Goal: Task Accomplishment & Management: Complete application form

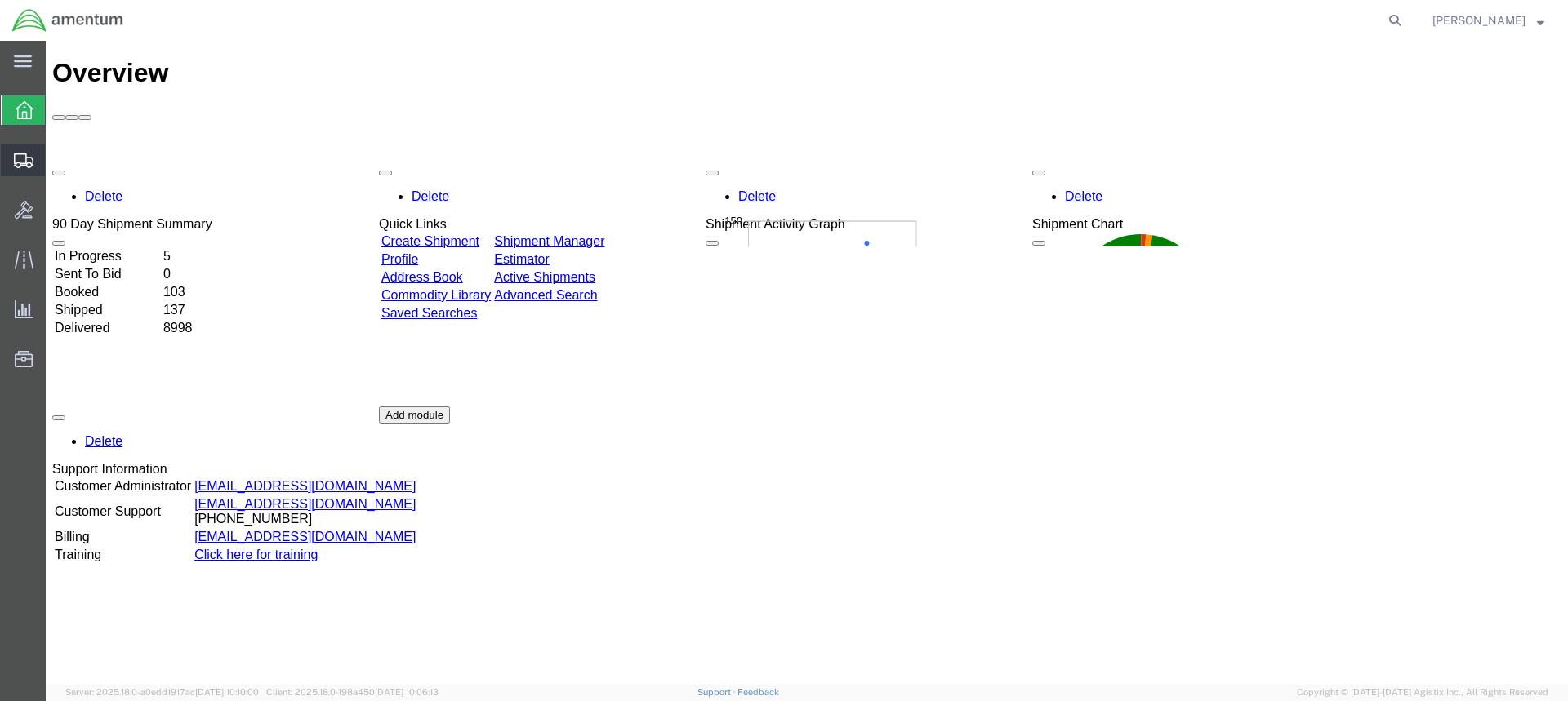
click at [0, 0] on span "Create Shipment" at bounding box center [0, 0] width 0 height 0
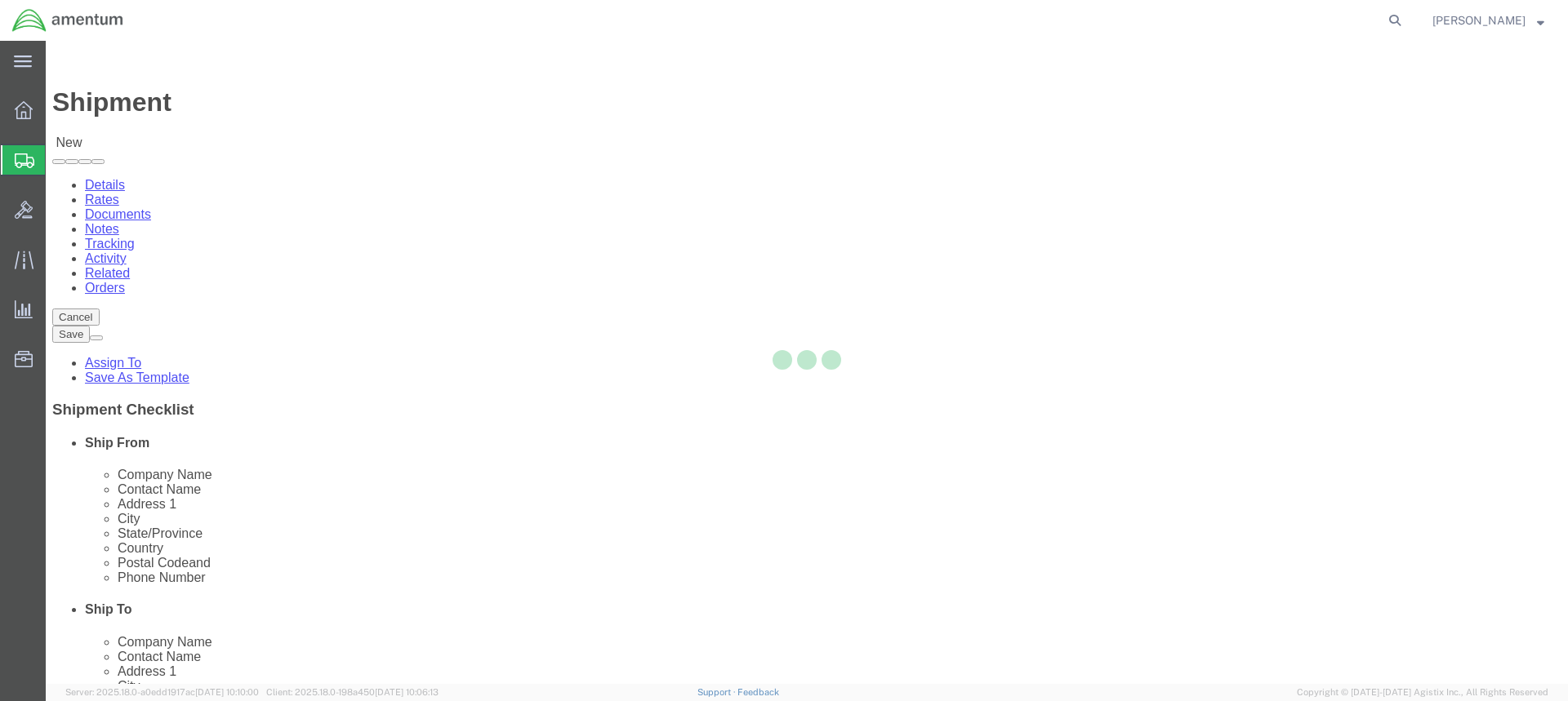
select select
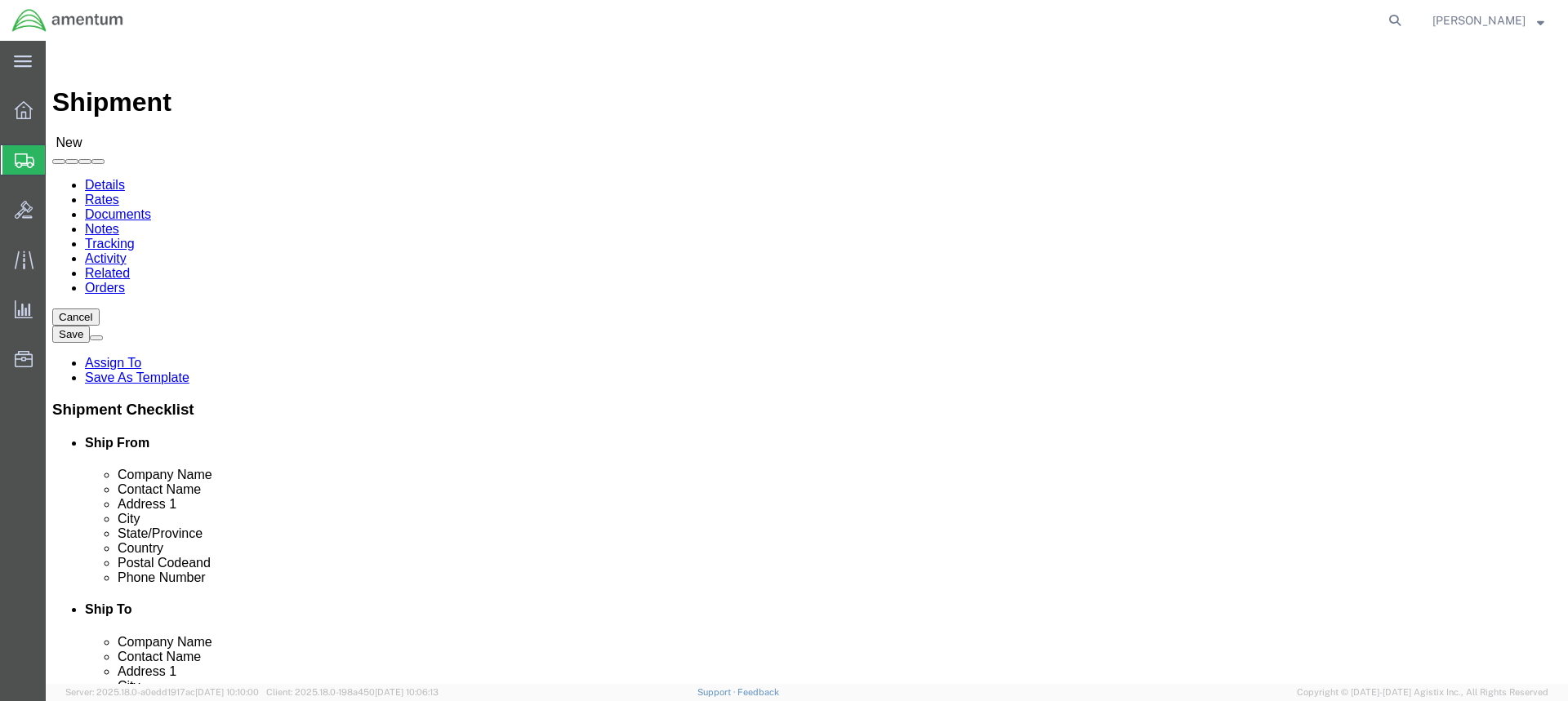
type input "wtu"
select select "49949"
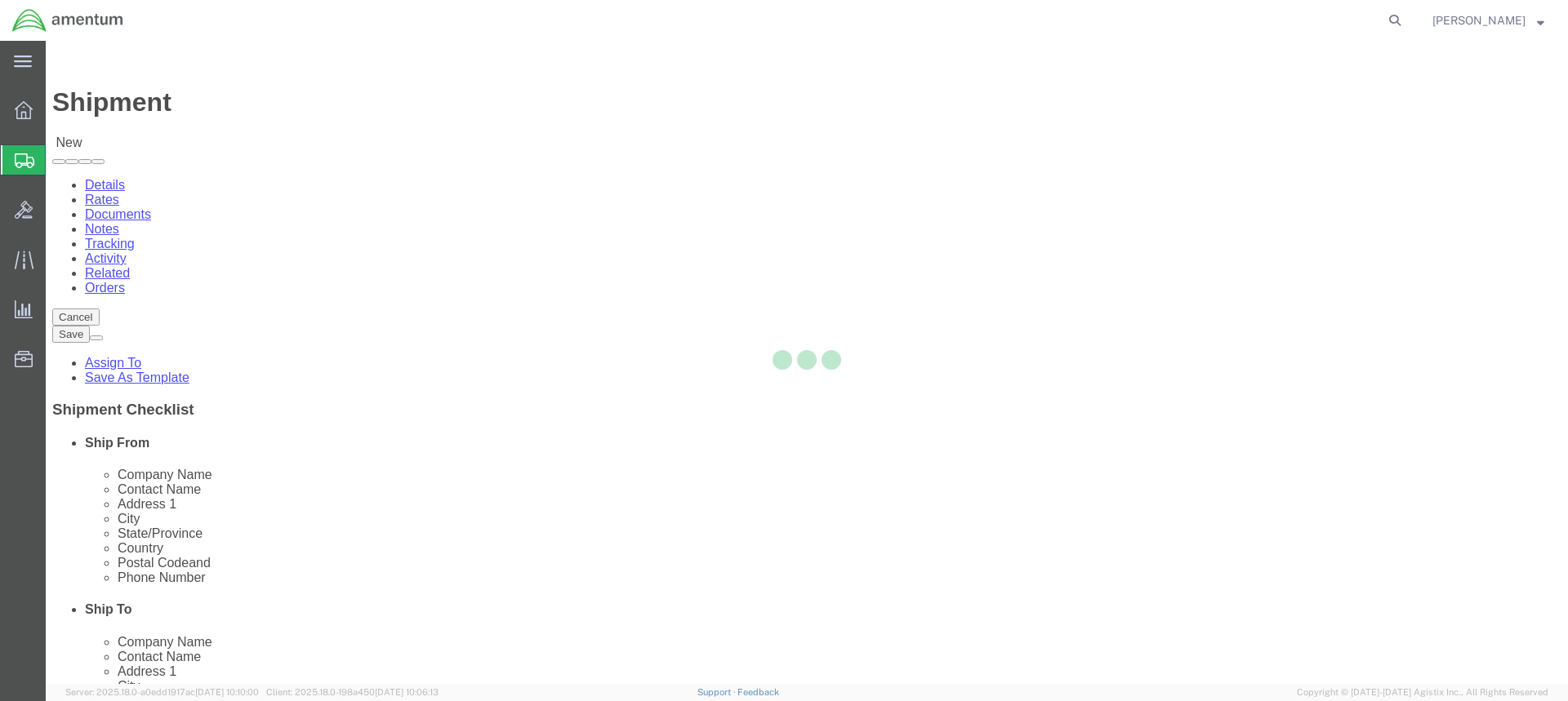
select select "AZ"
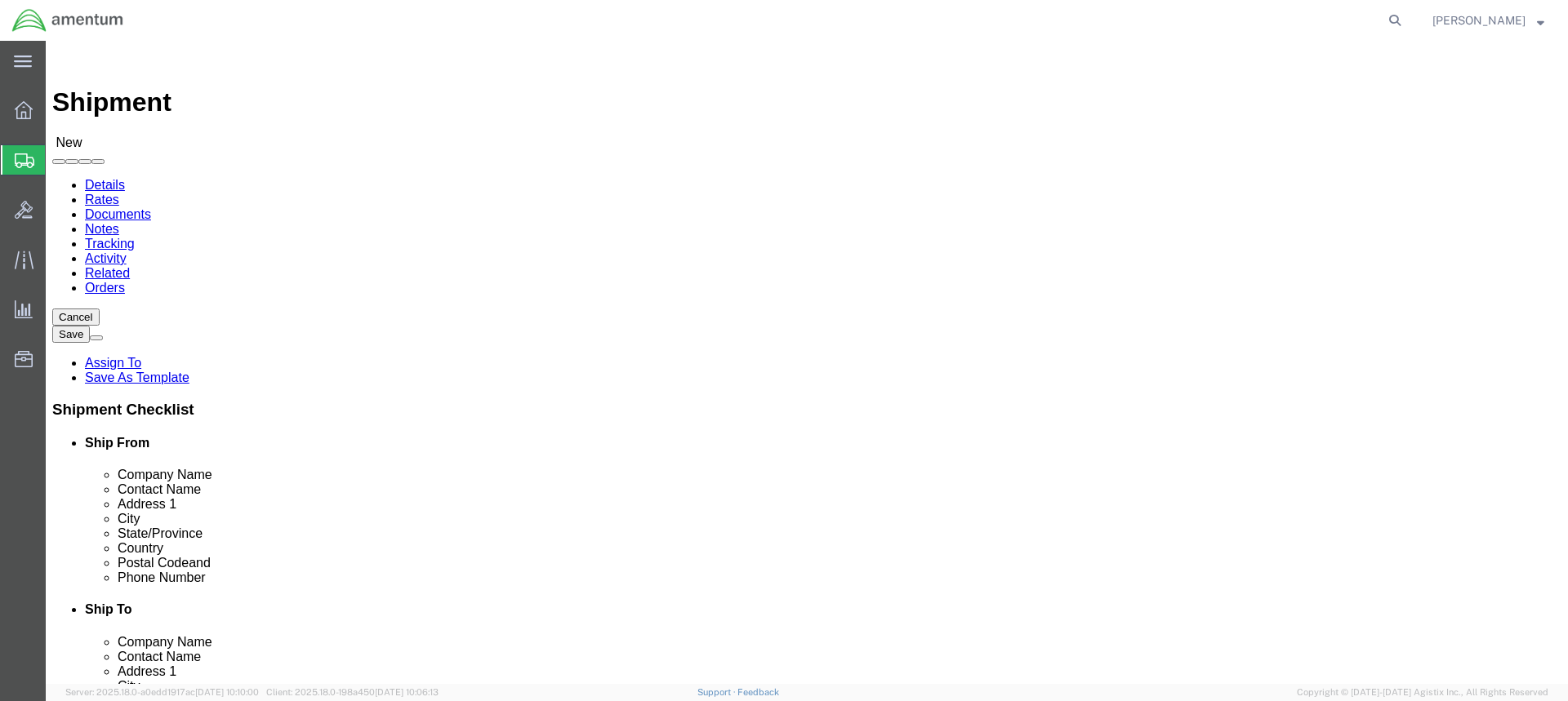
click input "text"
type input "T"
type input "[PERSON_NAME]"
click input "text"
type input "1"
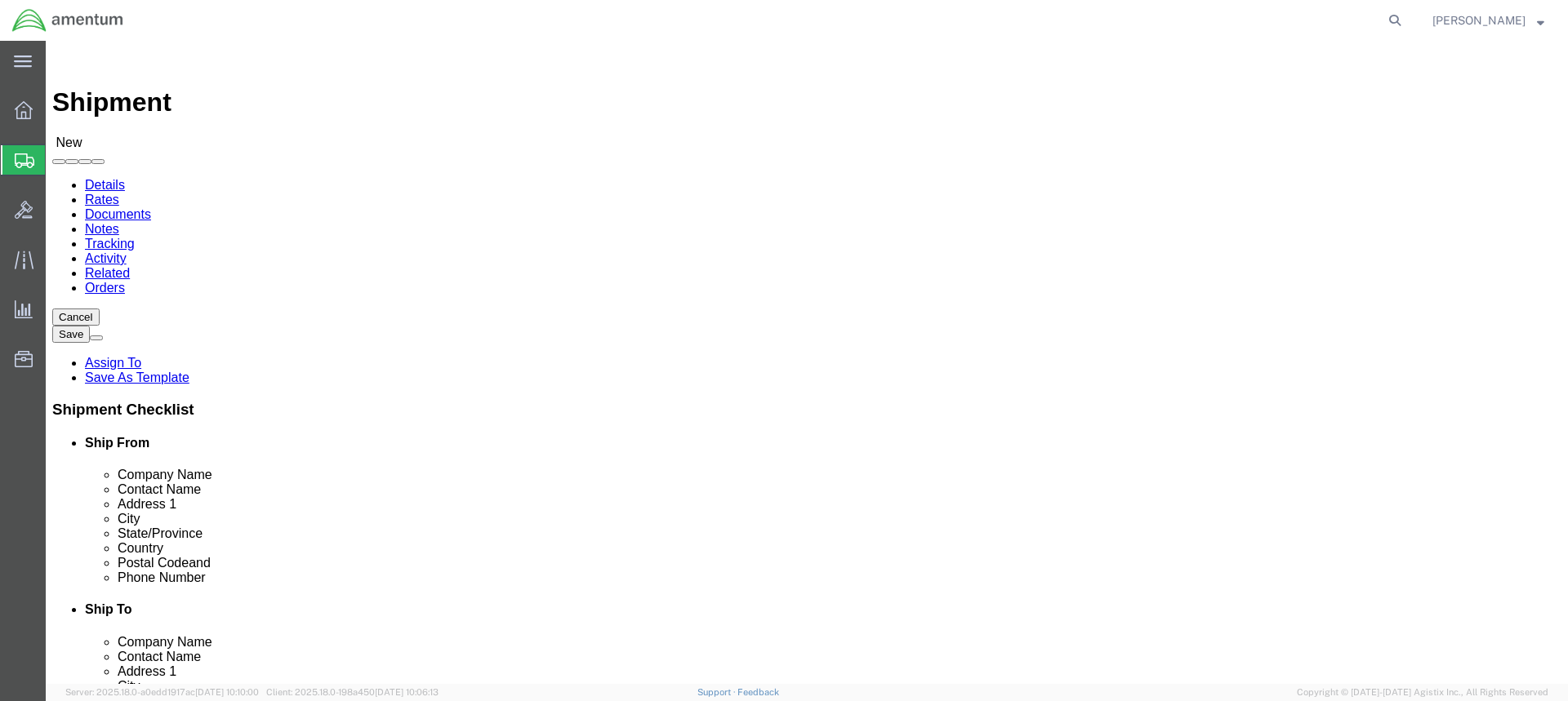
click input "text"
type input "Sgt [PERSON_NAME]"
click input "text"
type input "1106 th CA AVCRAD"
click input "text"
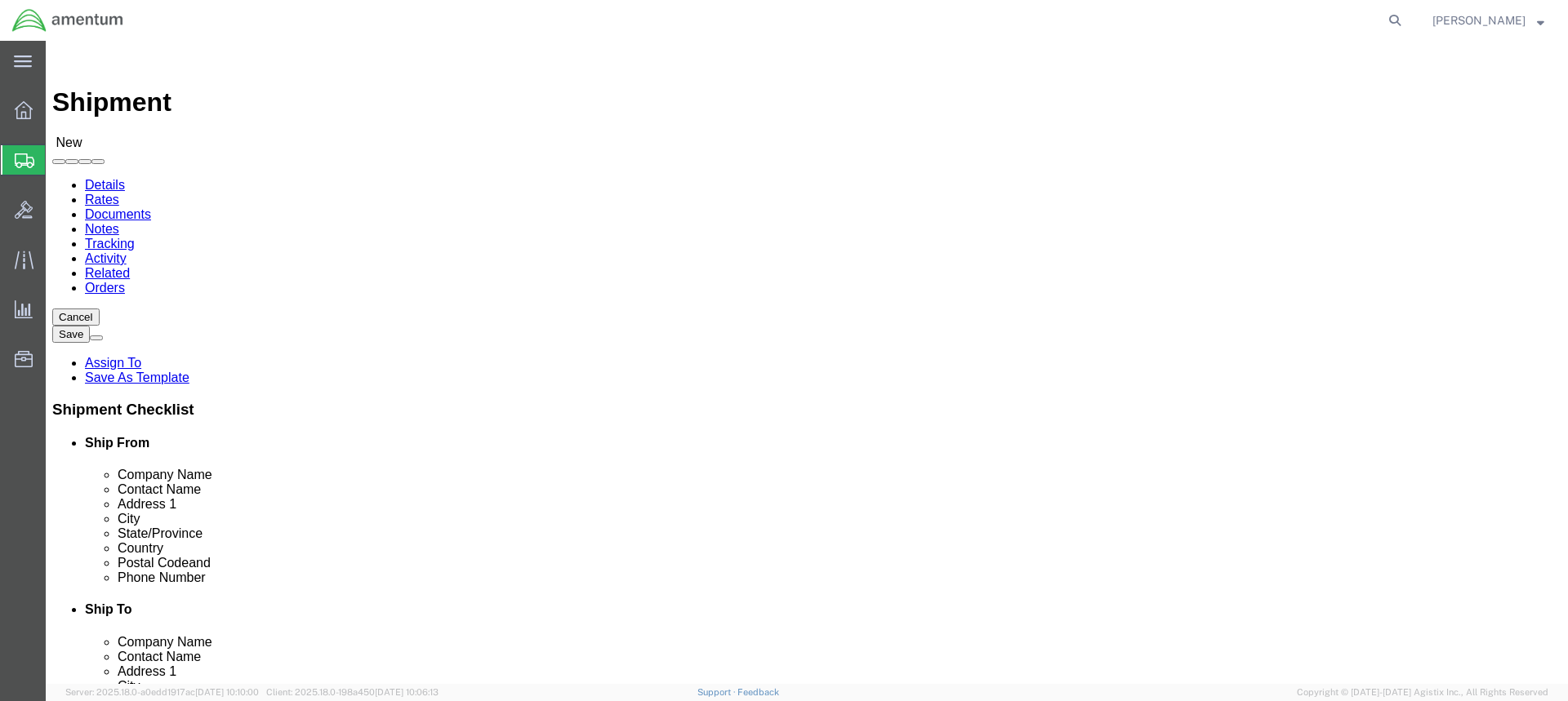
paste input "1106th CA AVCRAD"
type input "1106th CA AVCRAD"
drag, startPoint x: 931, startPoint y: 370, endPoint x: 821, endPoint y: 370, distance: 110.0
click input "1106 th CA AVCRAD"
type input "[STREET_ADDRESS]"
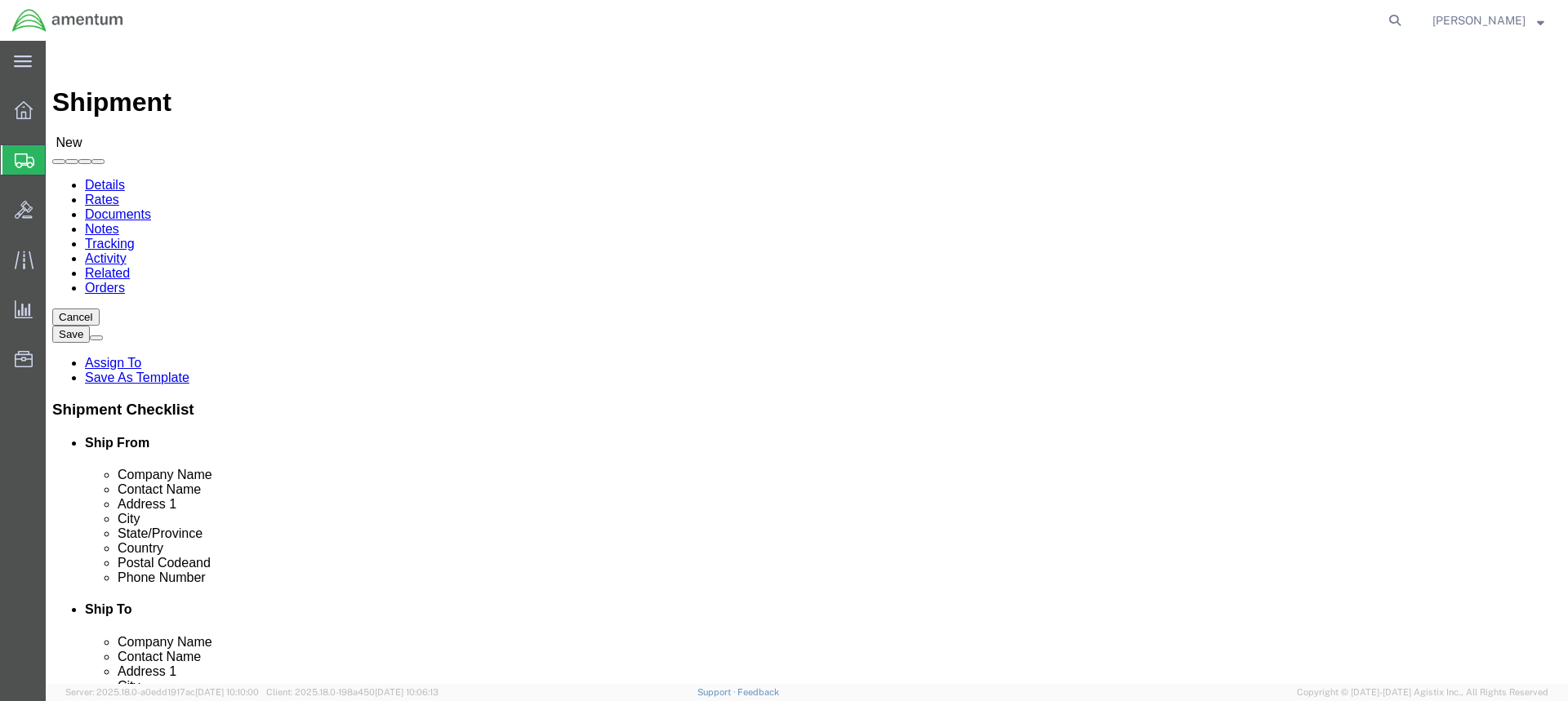
click input "text"
type input "[GEOGRAPHIC_DATA]"
click p "- FRESNO AVCRAD - (ATTN: [PERSON_NAME]) 1106TH TASM, [STREET_ADDRESS]"
select select "CA"
type input "[GEOGRAPHIC_DATA]"
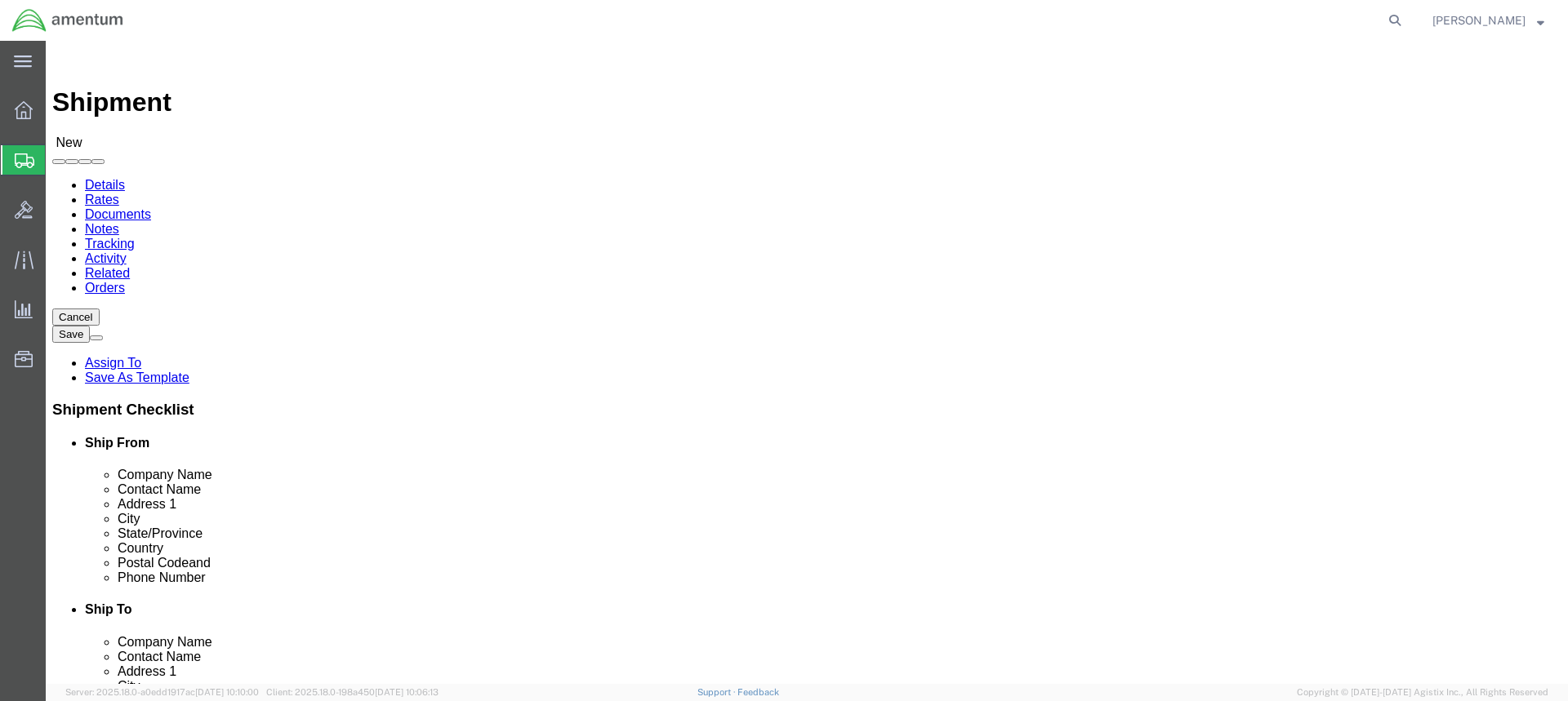
click input "Sgt [PERSON_NAME]"
type input "A"
type input "Sgt [PERSON_NAME]"
click input "[STREET_ADDRESS]"
type input "1106TH CA AVCRAD"
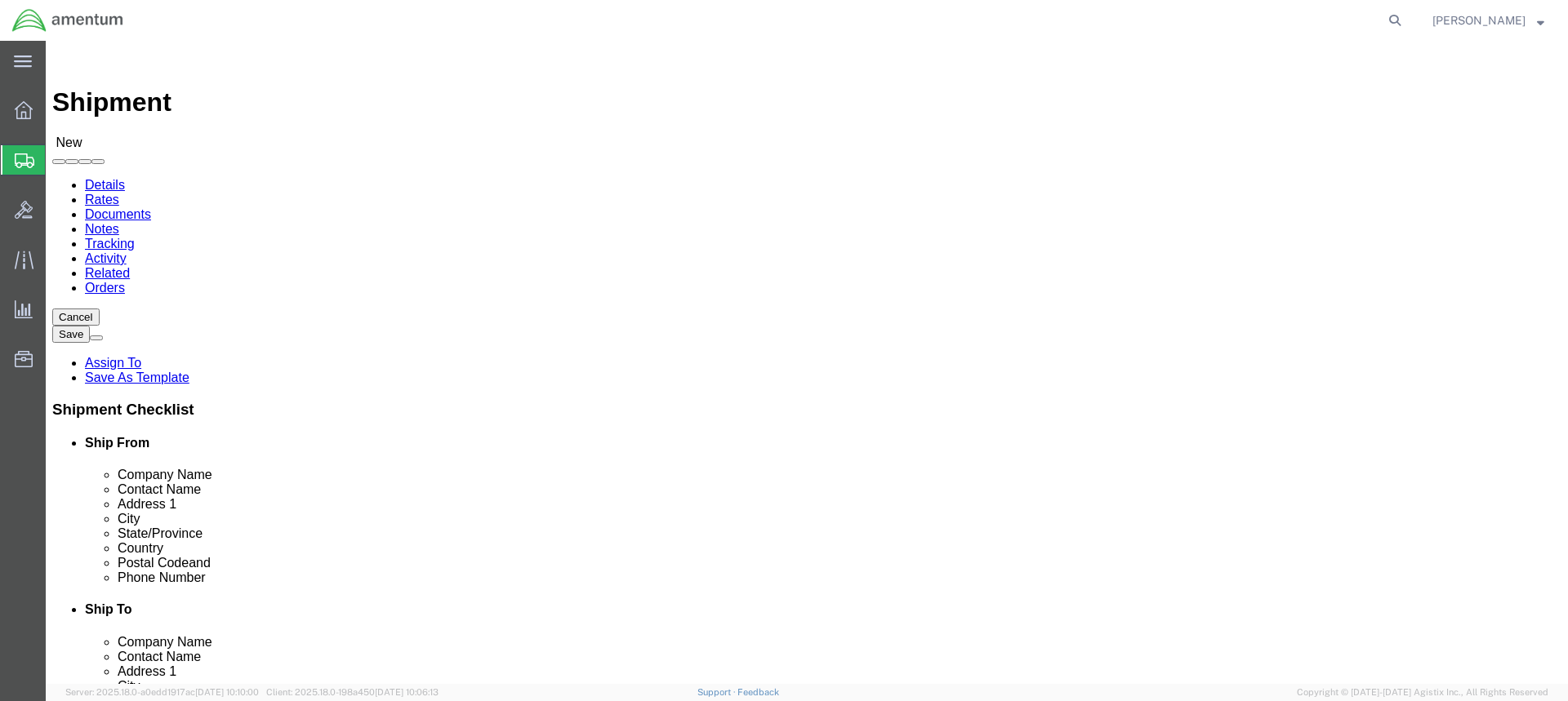
click input "text"
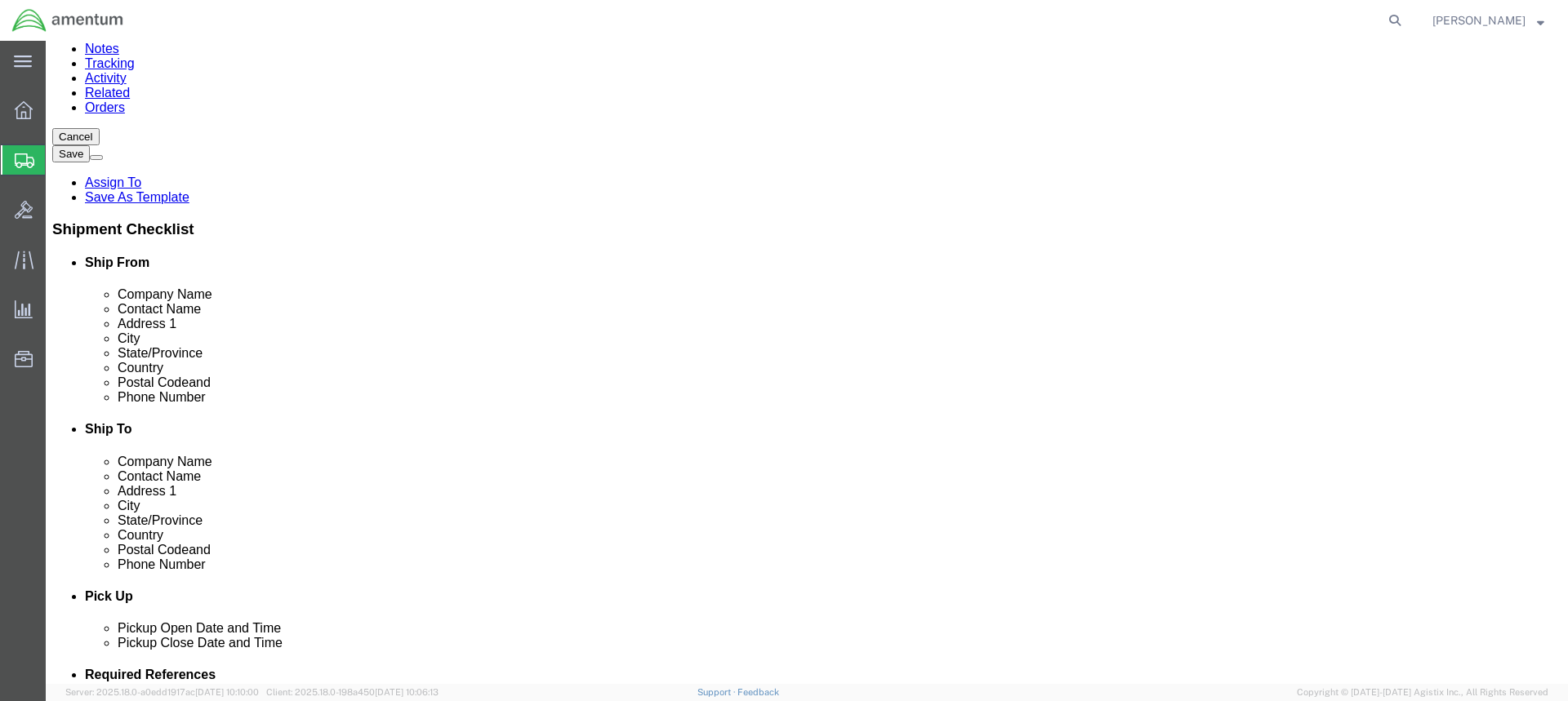
scroll to position [245, 0]
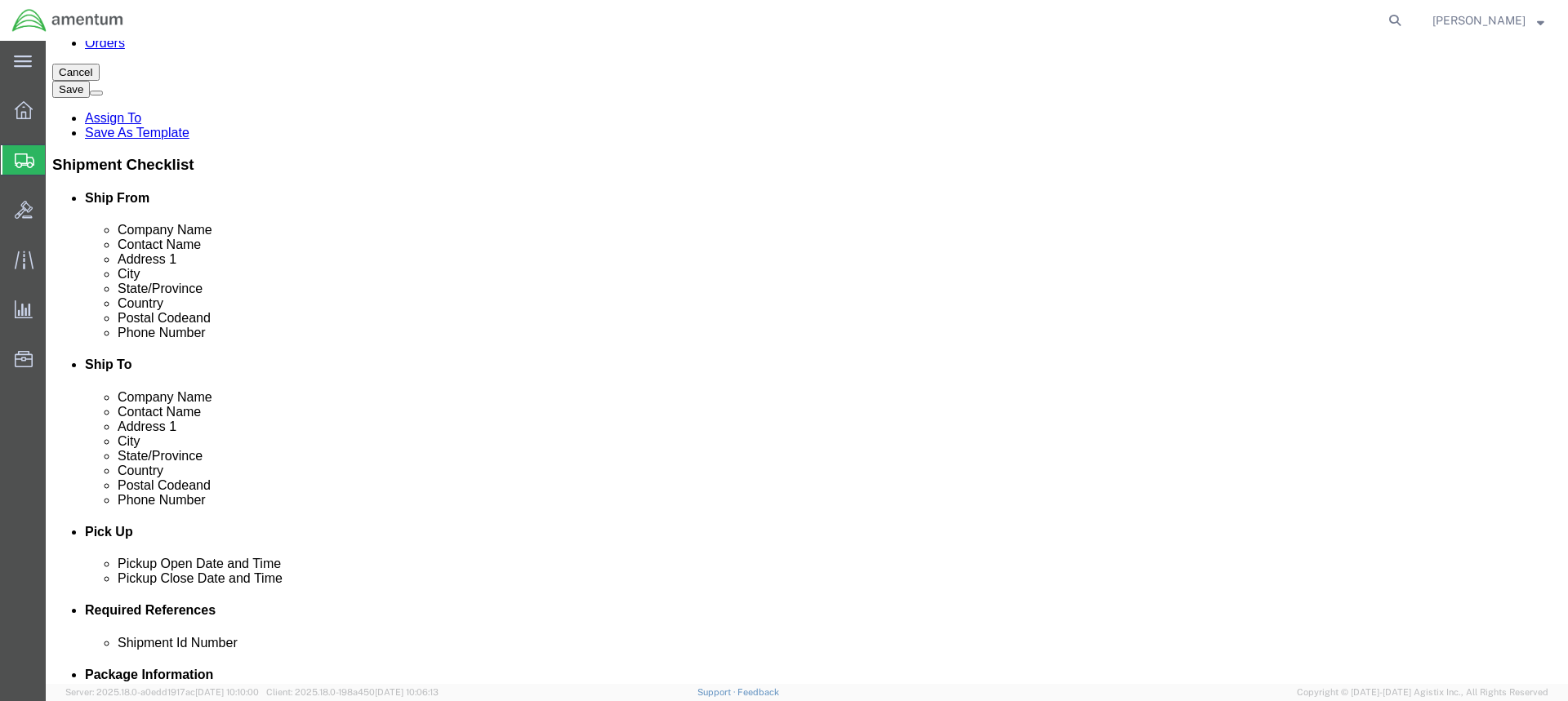
type input "[STREET_ADDRESS]"
click input "text"
paste input "[PERSON_NAME][EMAIL_ADDRESS][DOMAIN_NAME]"
type input "[PERSON_NAME][EMAIL_ADDRESS][DOMAIN_NAME]"
click input "checkbox"
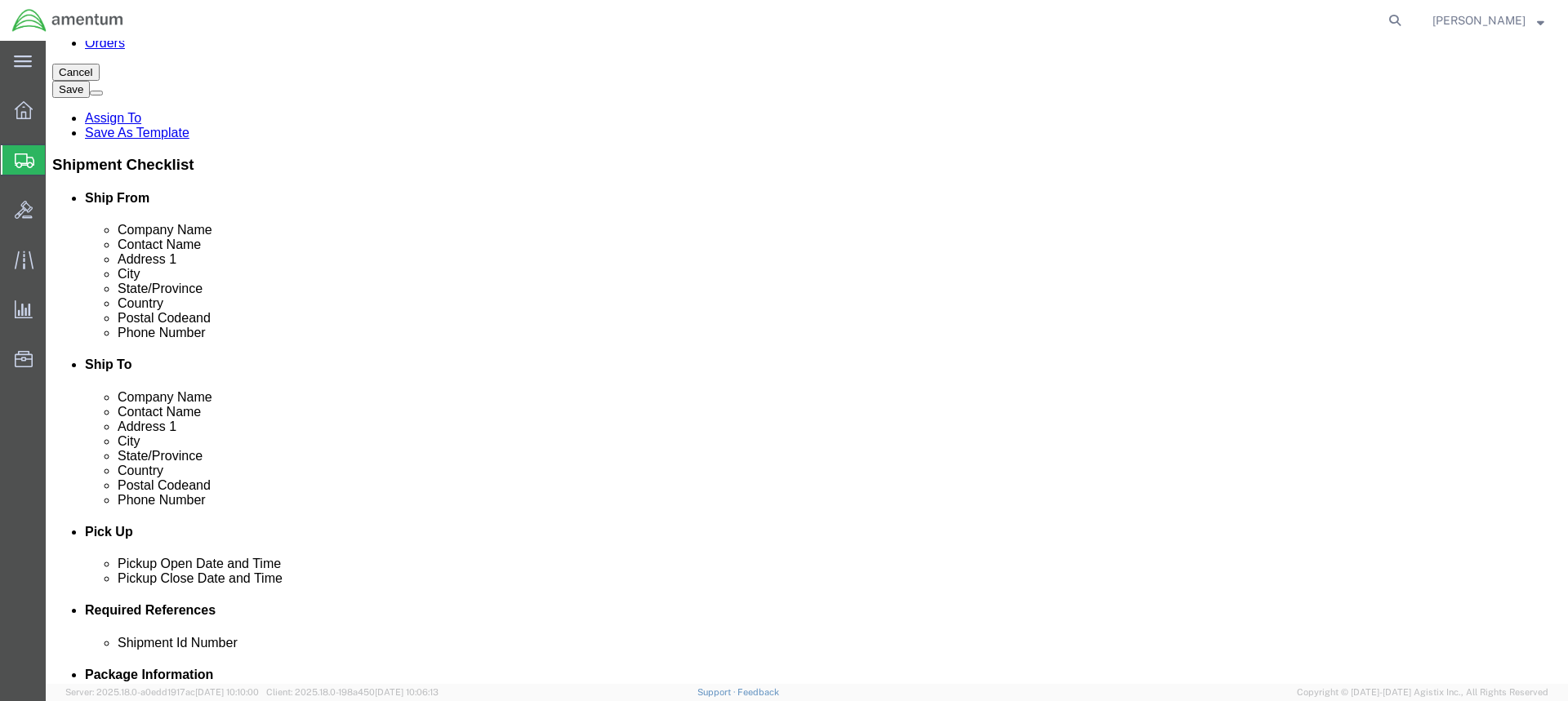
click input "checkbox"
checkbox input "true"
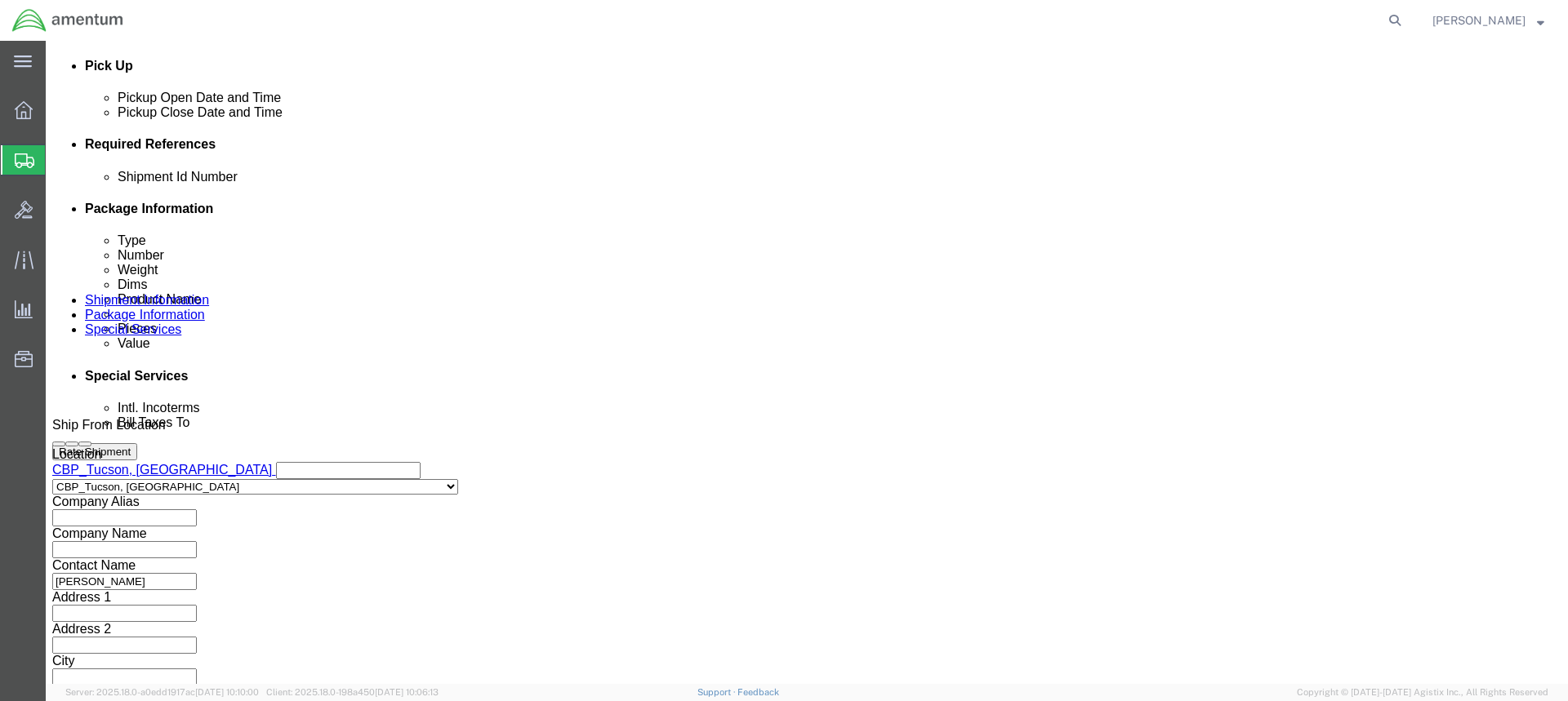
scroll to position [734, 0]
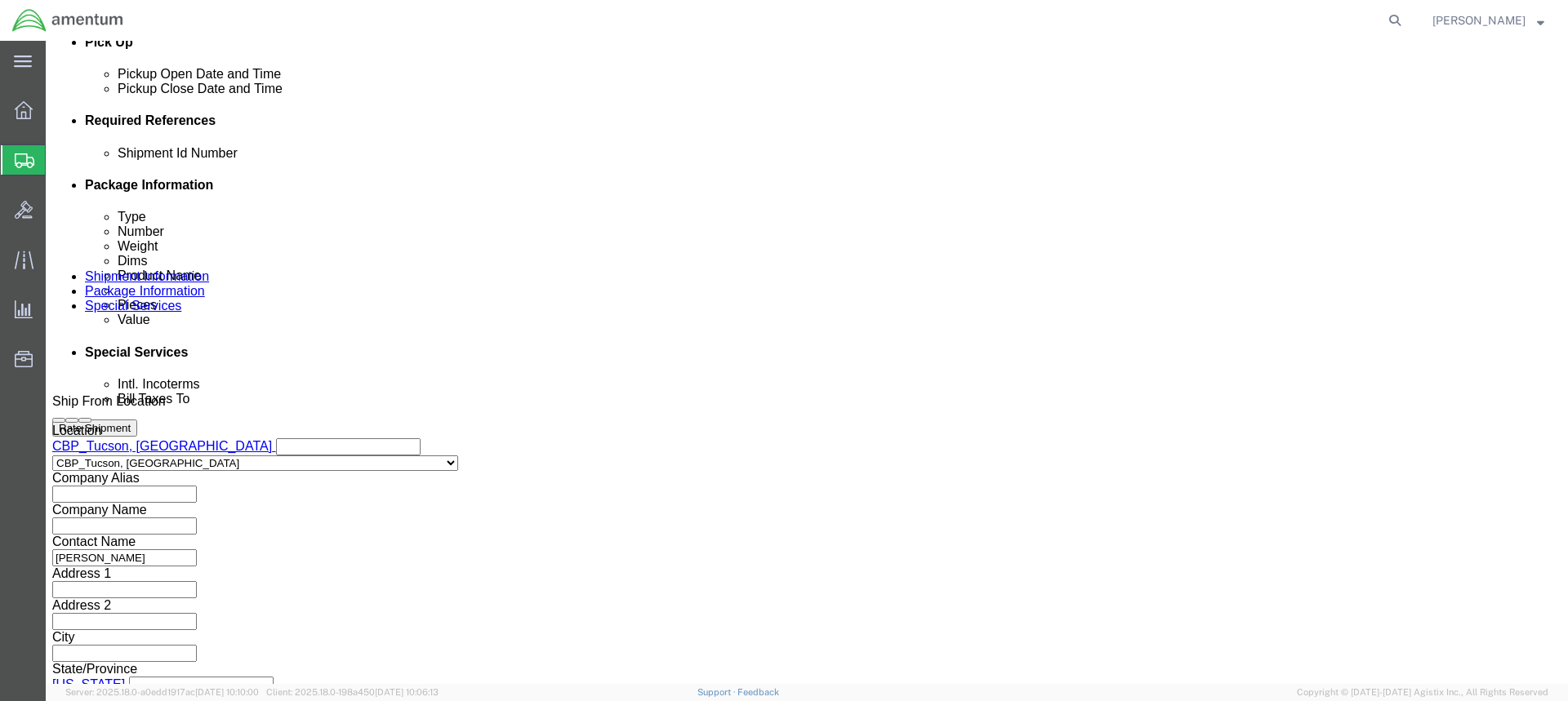
click input "text"
type input "YOKES"
click button "Add reference"
click select "Select Account Type Activity ID Airline Appointment Number ASN Batch Request # …"
select select "PROJNUM"
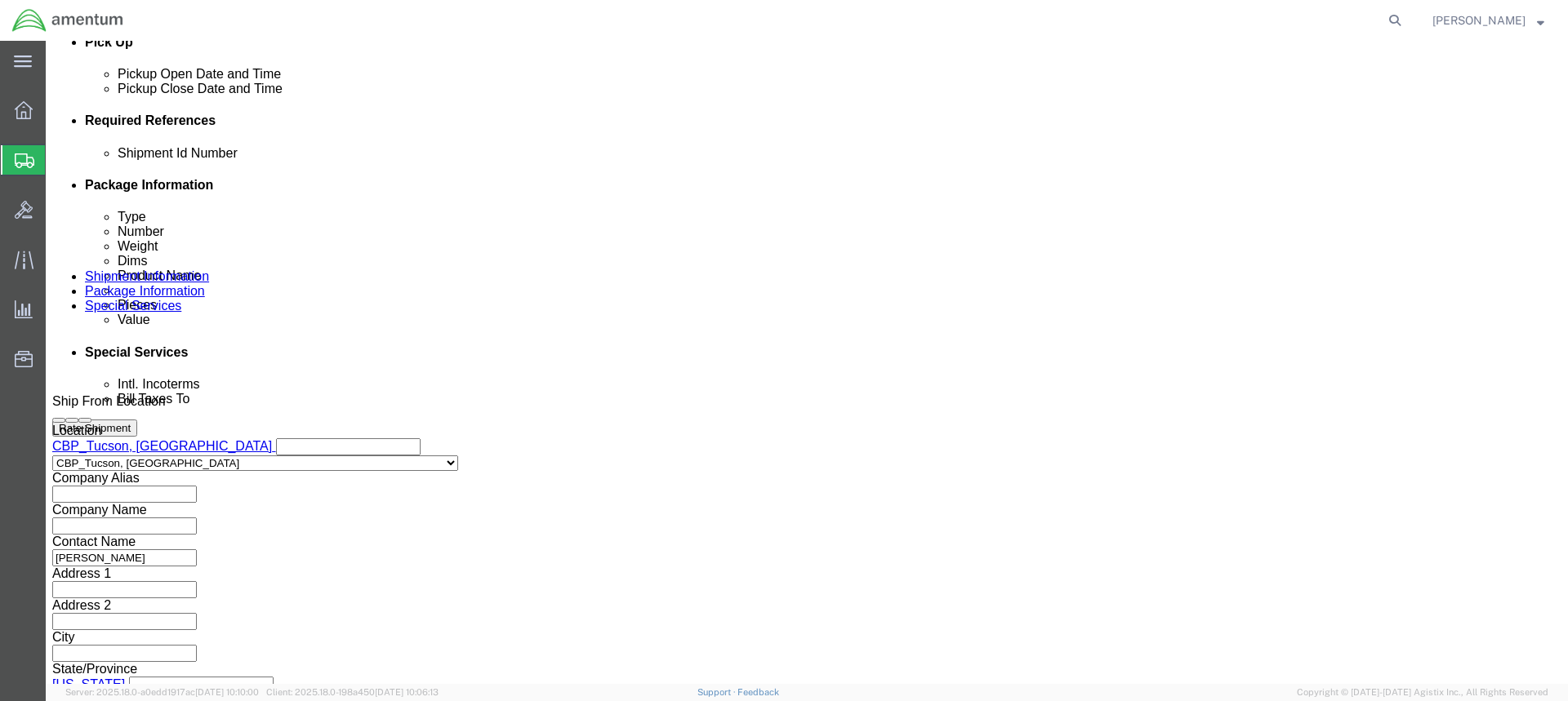
click select "Select Account Type Activity ID Airline Appointment Number ASN Batch Request # …"
click input "text"
type input "6118.03.03.2219.WTU.0000"
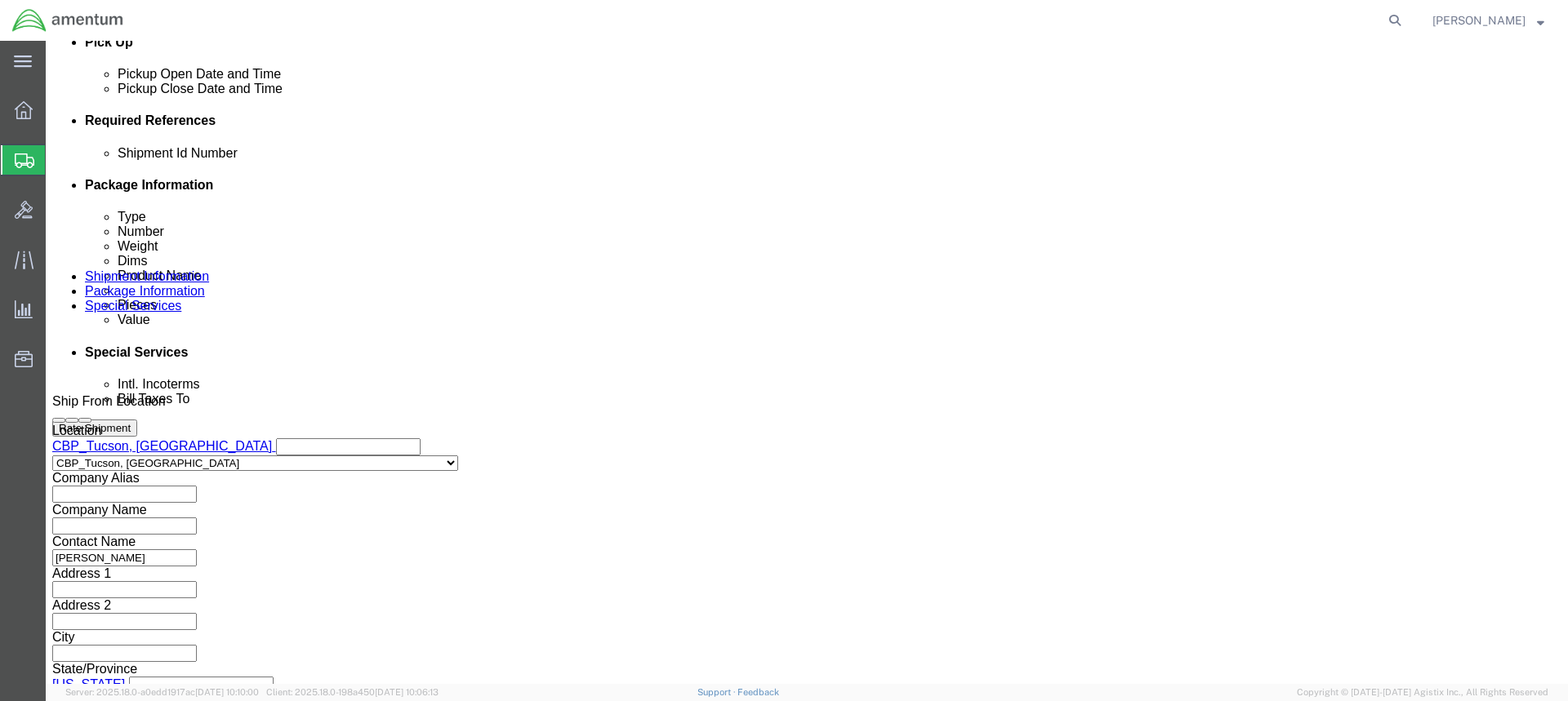
click button "Add reference"
click select "Select Account Type Activity ID Airline Appointment Number ASN Batch Request # …"
select select "DEPT"
click select "Select Account Type Activity ID Airline Appointment Number ASN Batch Request # …"
click input "text"
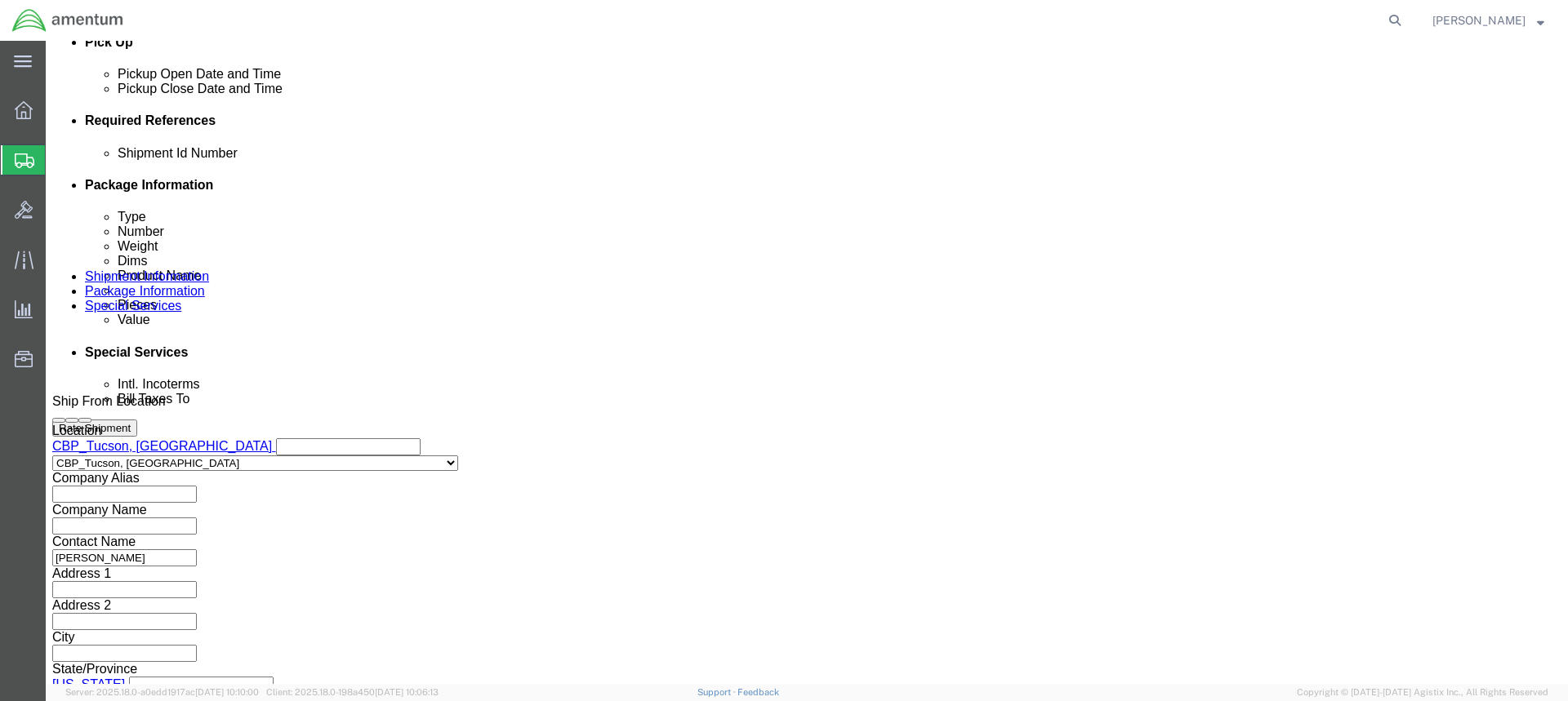
type input "CBP"
click icon
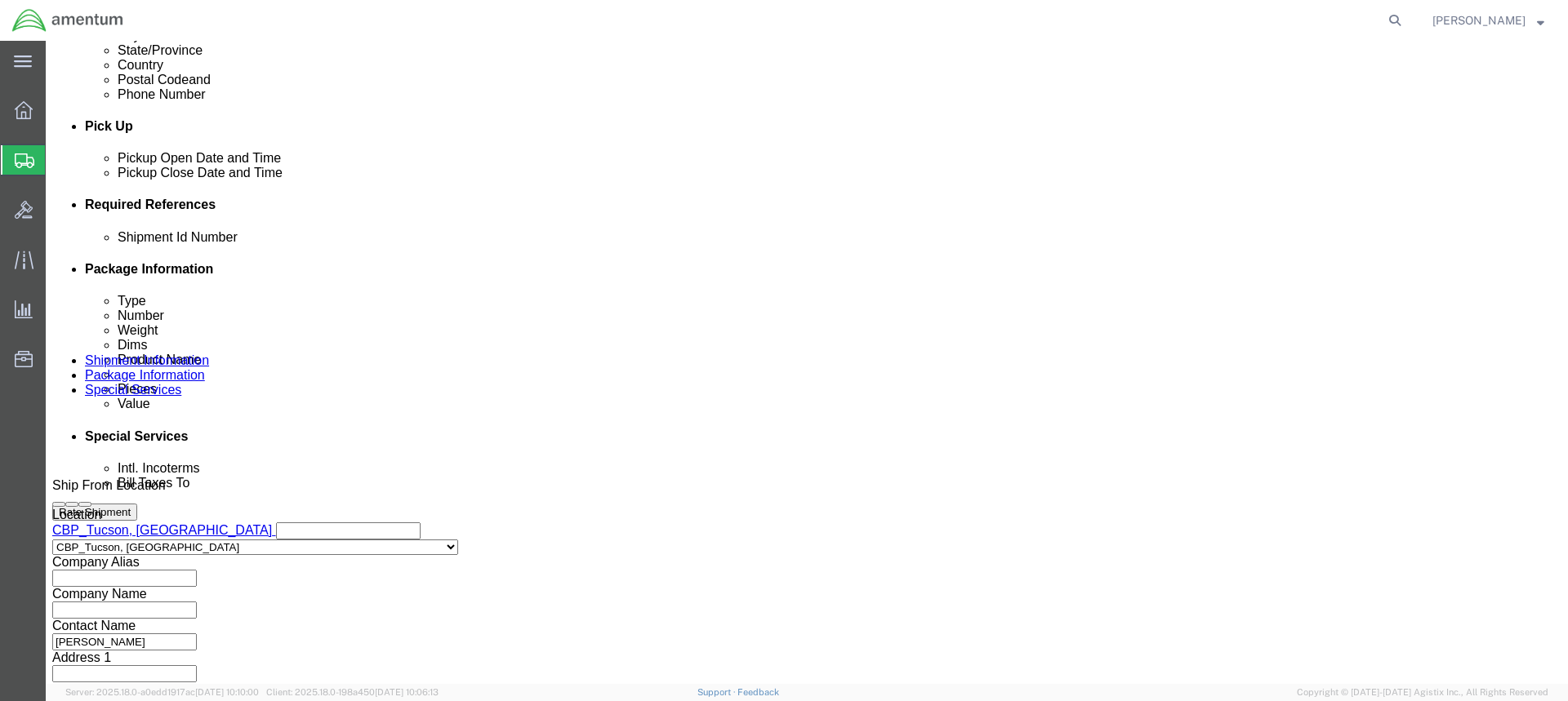
scroll to position [613, 0]
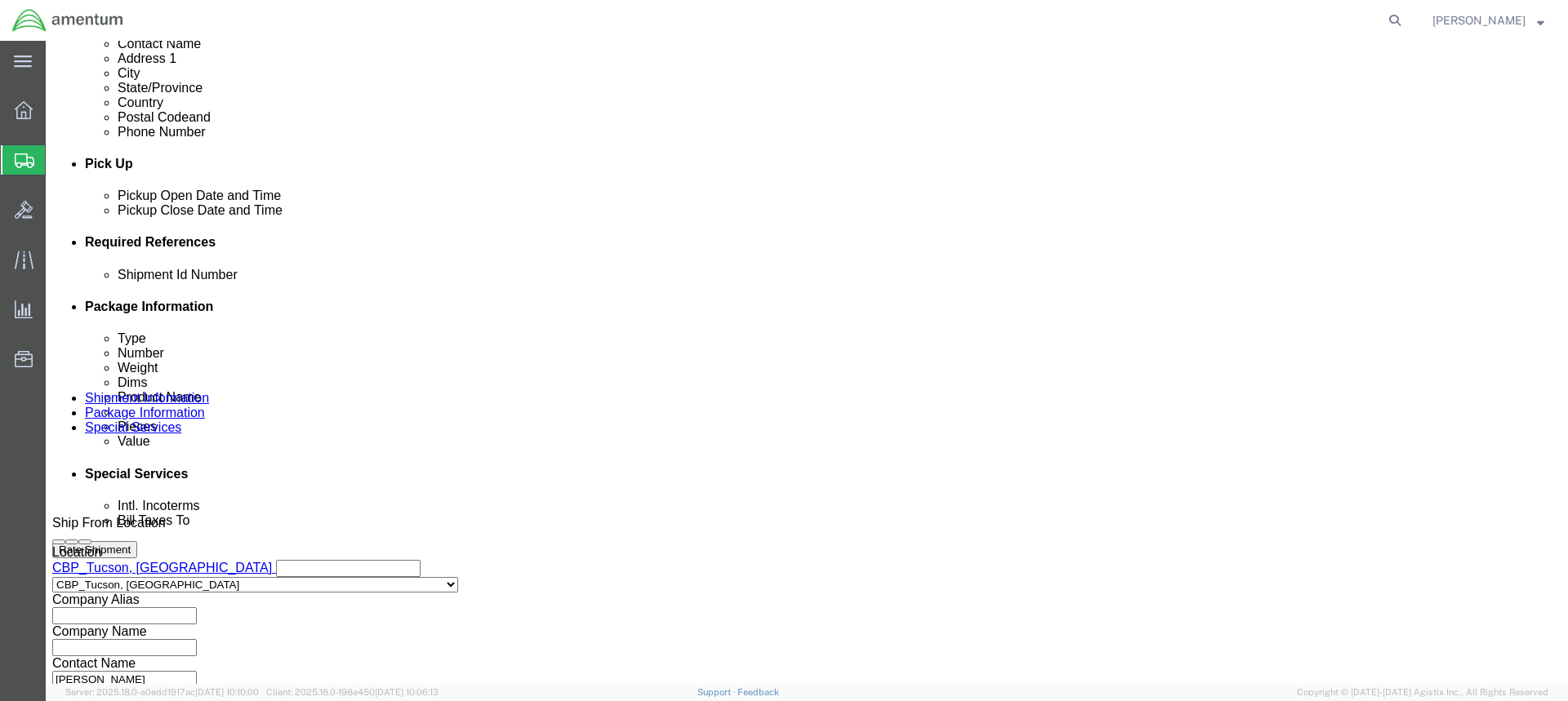
click icon
click button "Add reference"
click select "Select Account Type Activity ID Airline Appointment Number ASN Batch Request # …"
select select "CUSTREF"
click select "Select Account Type Activity ID Airline Appointment Number ASN Batch Request # …"
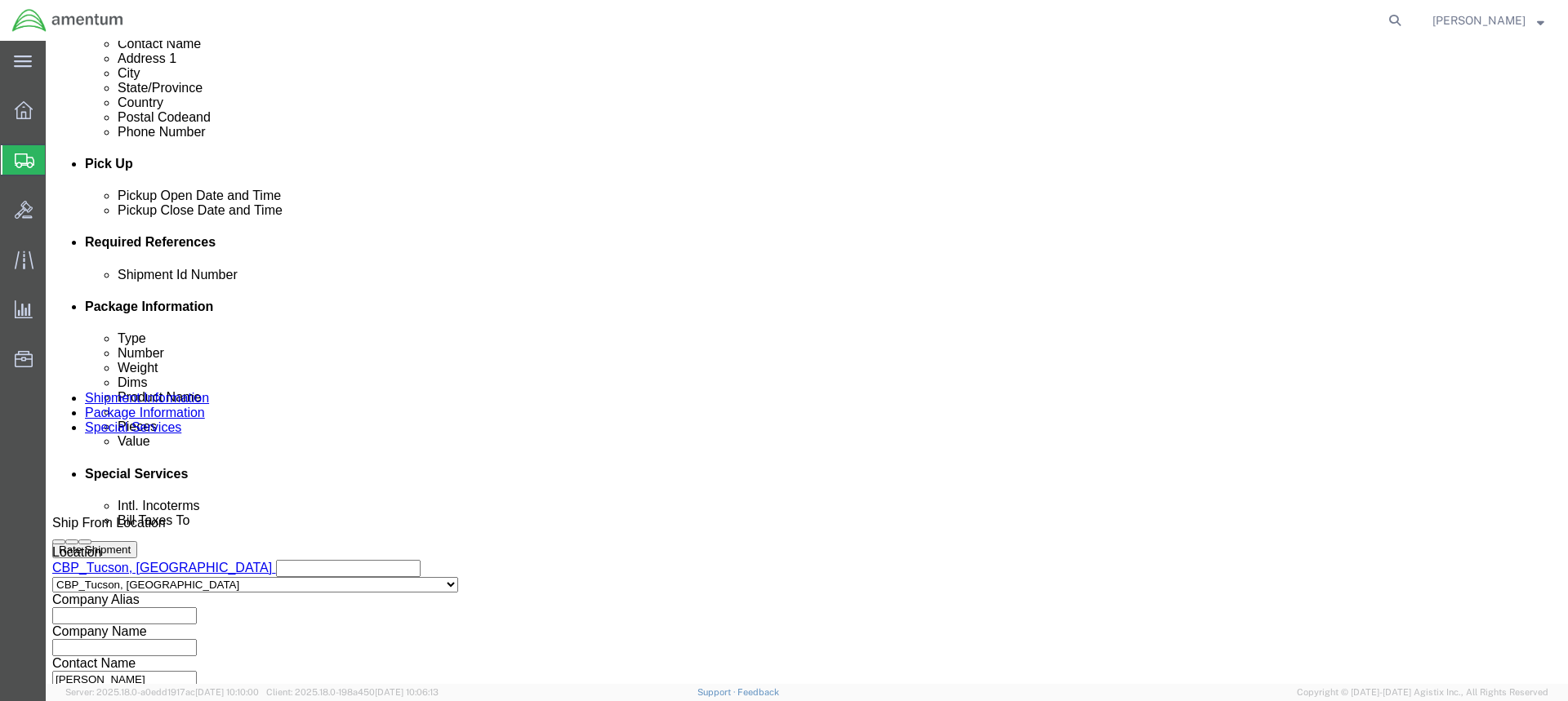
click input "text"
type input "AVCRAD SHIPMENT"
click div "Shipment Id Number YOKES Select Account Type Activity ID Airline Appointment Nu…"
click input "AVCRAD SHIPMENT"
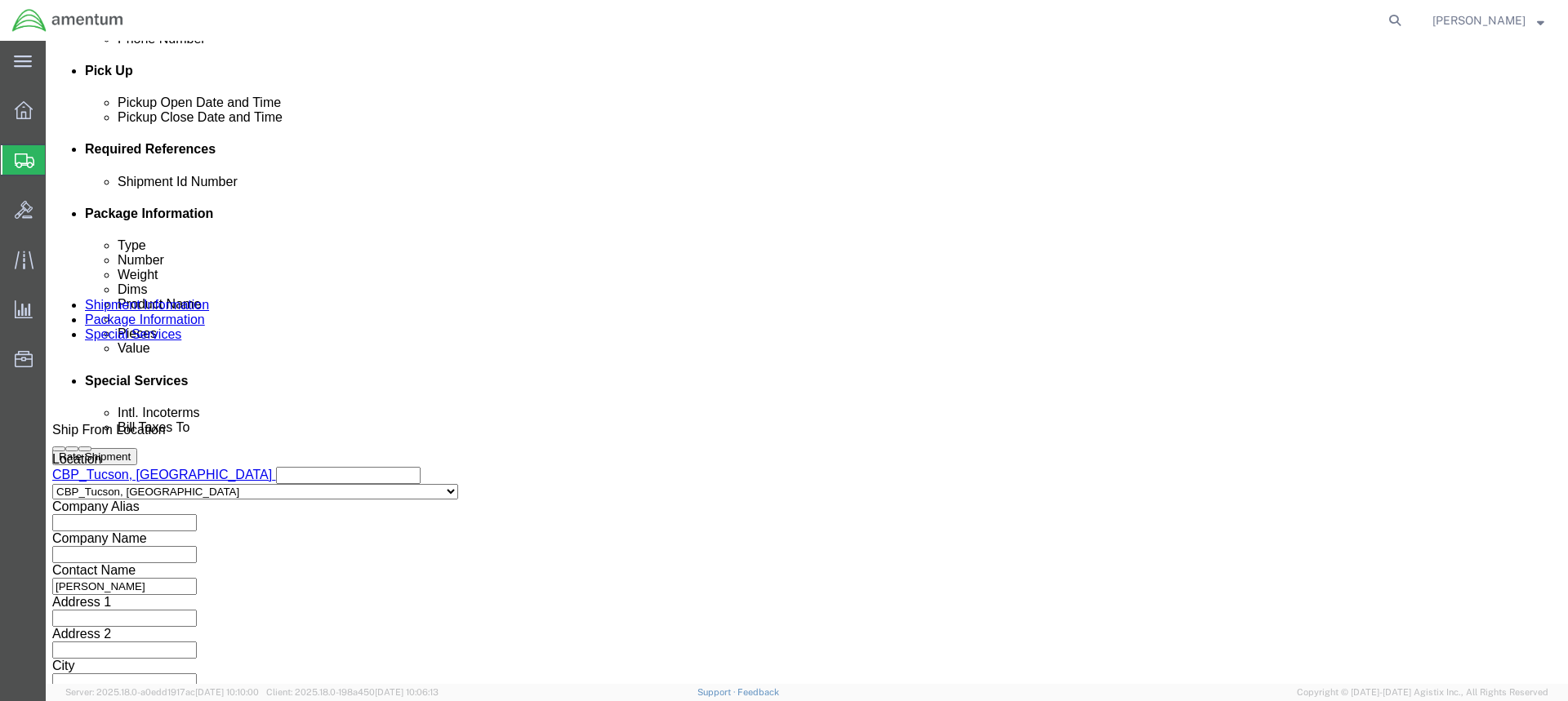
scroll to position [545, 0]
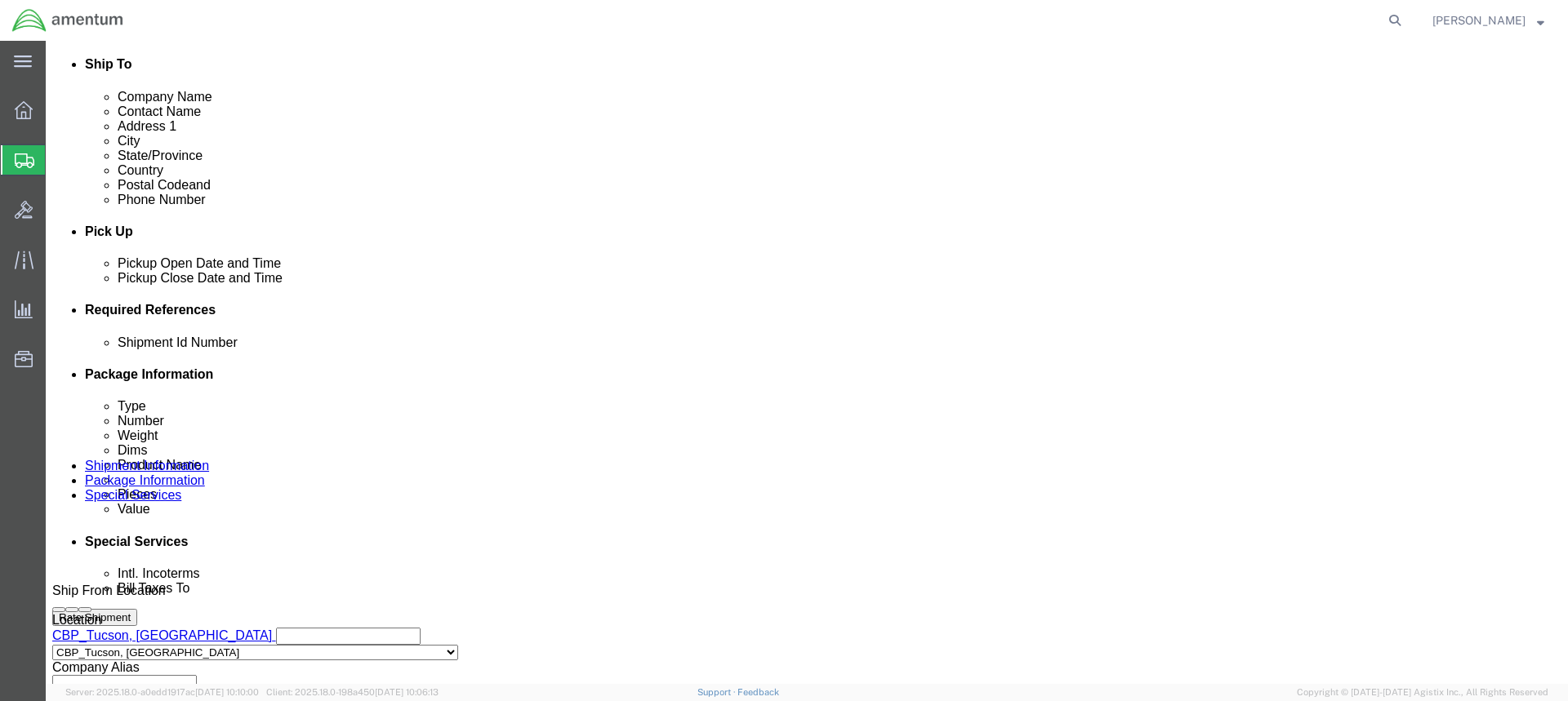
click div "[DATE] 2:00 PM"
click input "2:00 PM"
type input "3:00 PM"
click button "Apply"
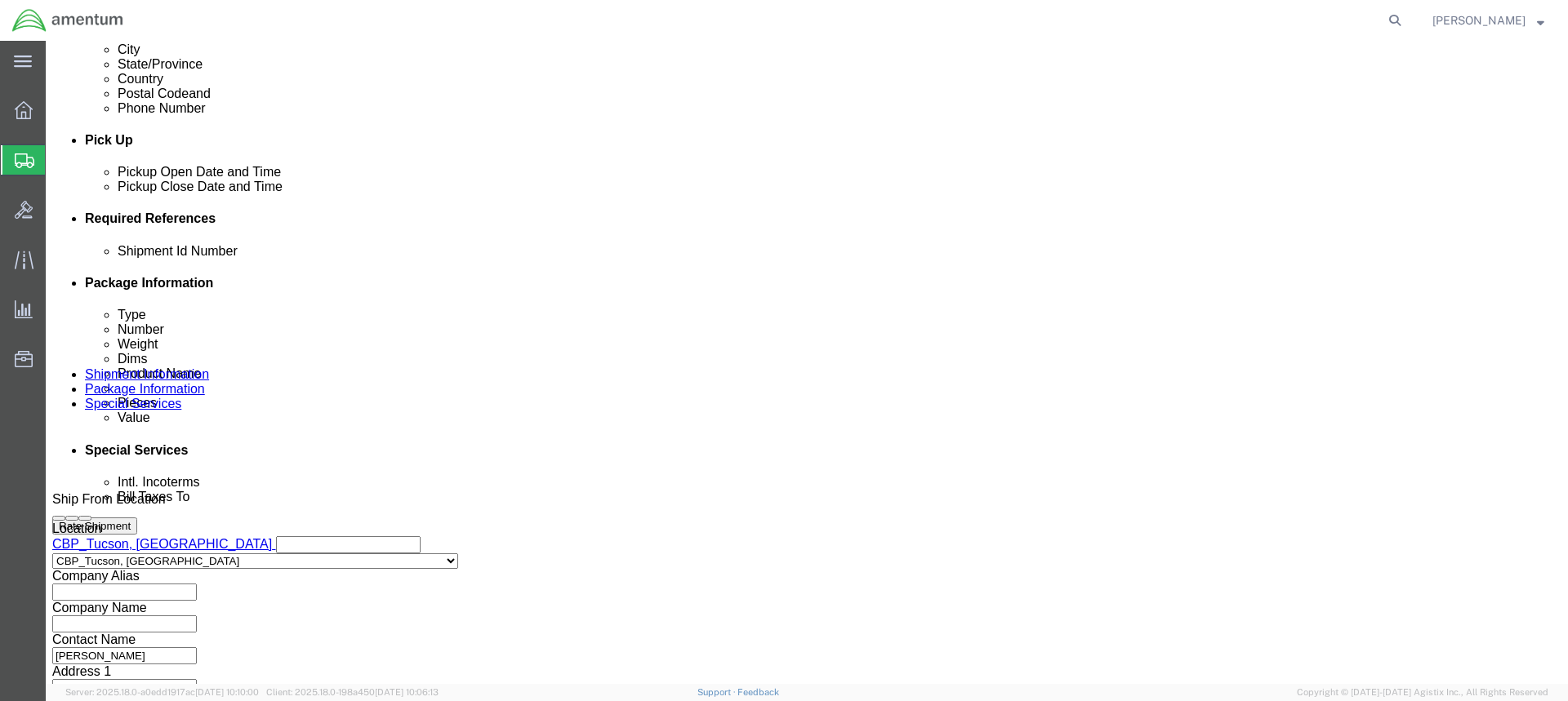
scroll to position [790, 0]
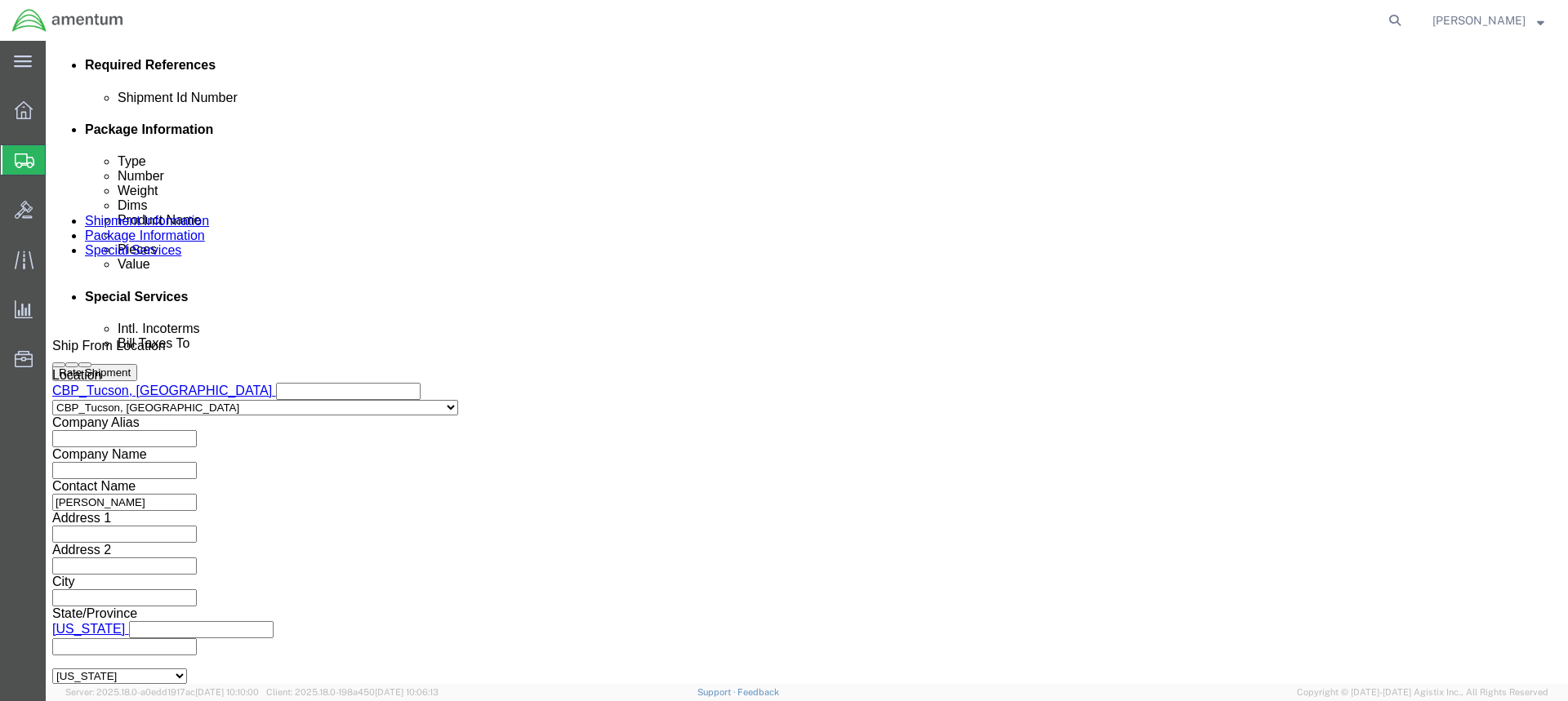
drag, startPoint x: 1153, startPoint y: 576, endPoint x: 1001, endPoint y: 556, distance: 153.3
click button "Continue"
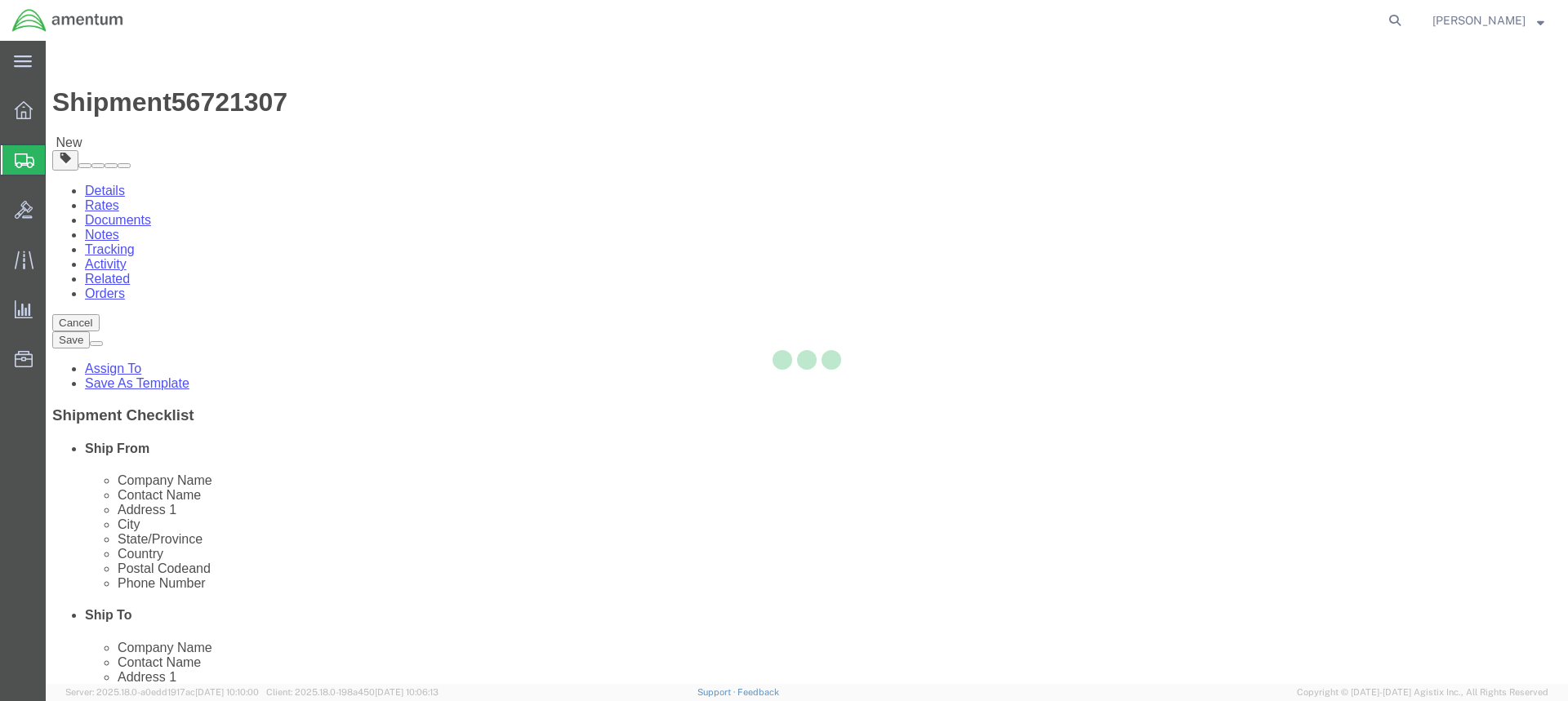
select select "CBOX"
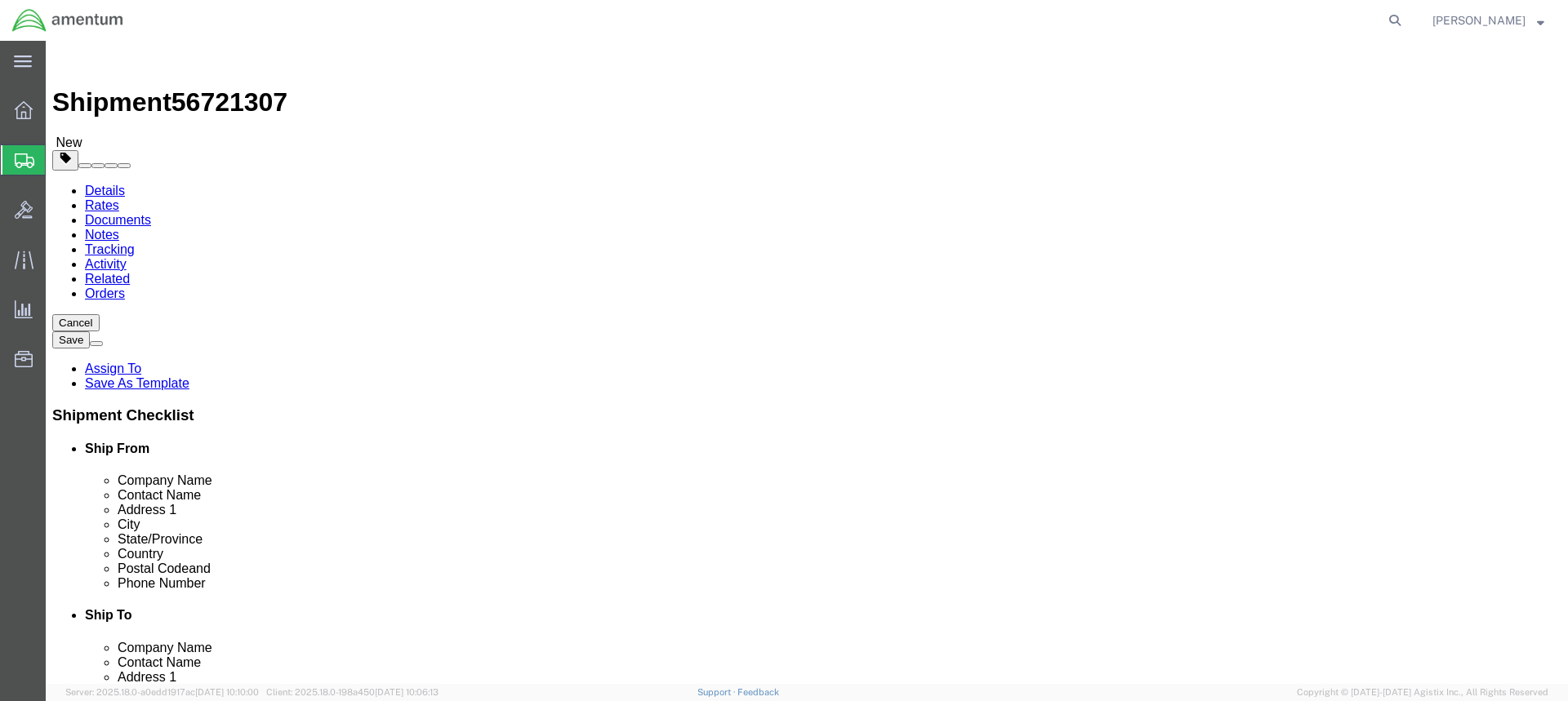
click link "Add Content"
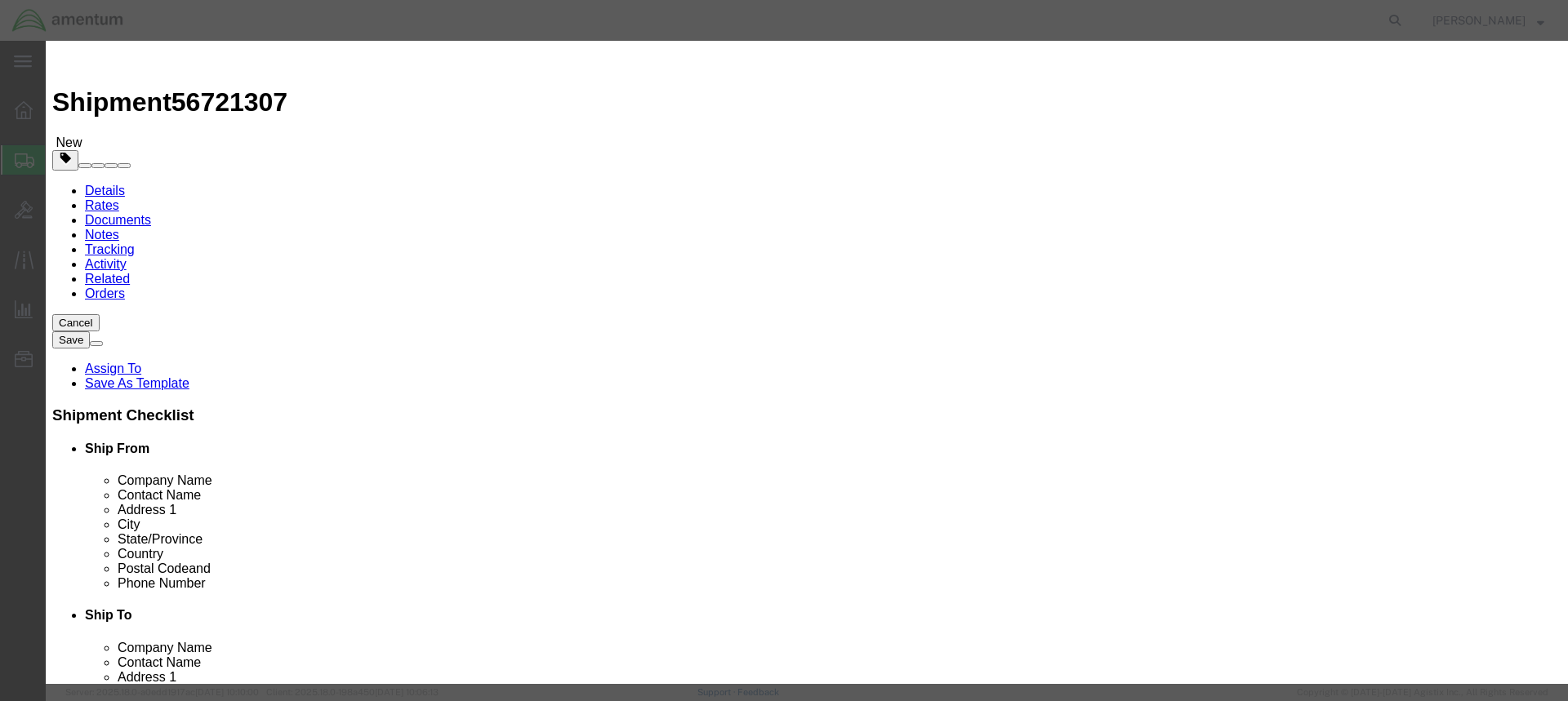
click button "Close"
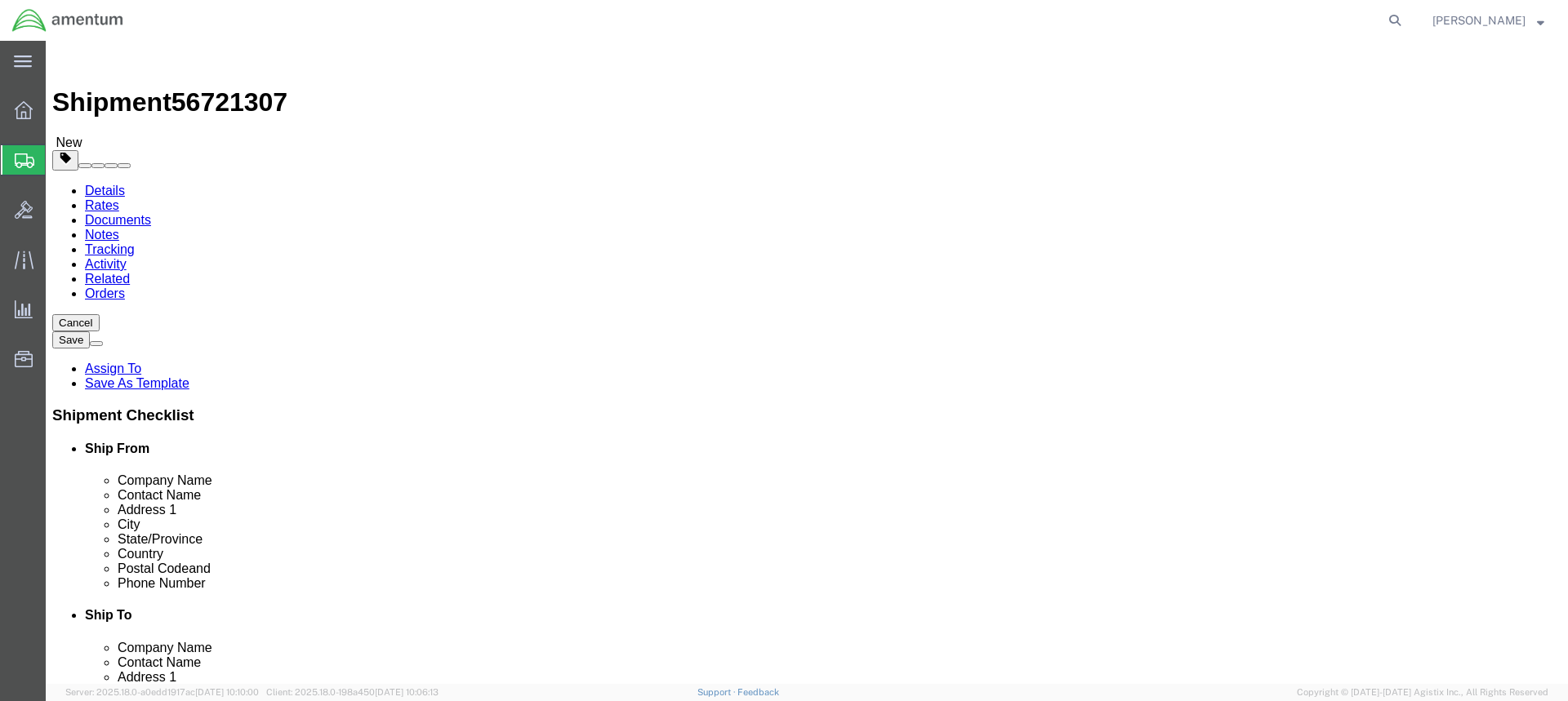
click input "text"
type input "51"
type input "11"
click input "0.00"
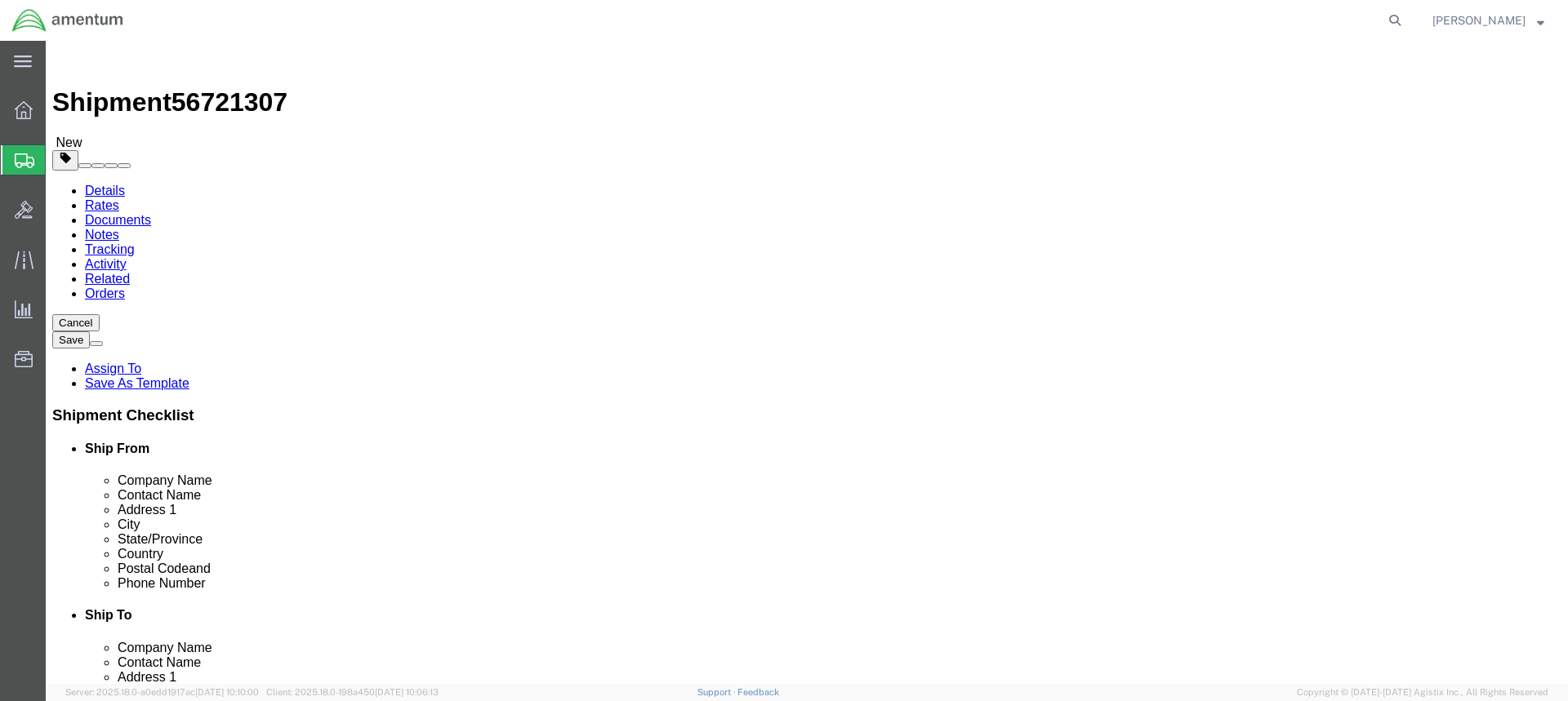
type input "24.5"
click link "Add Content"
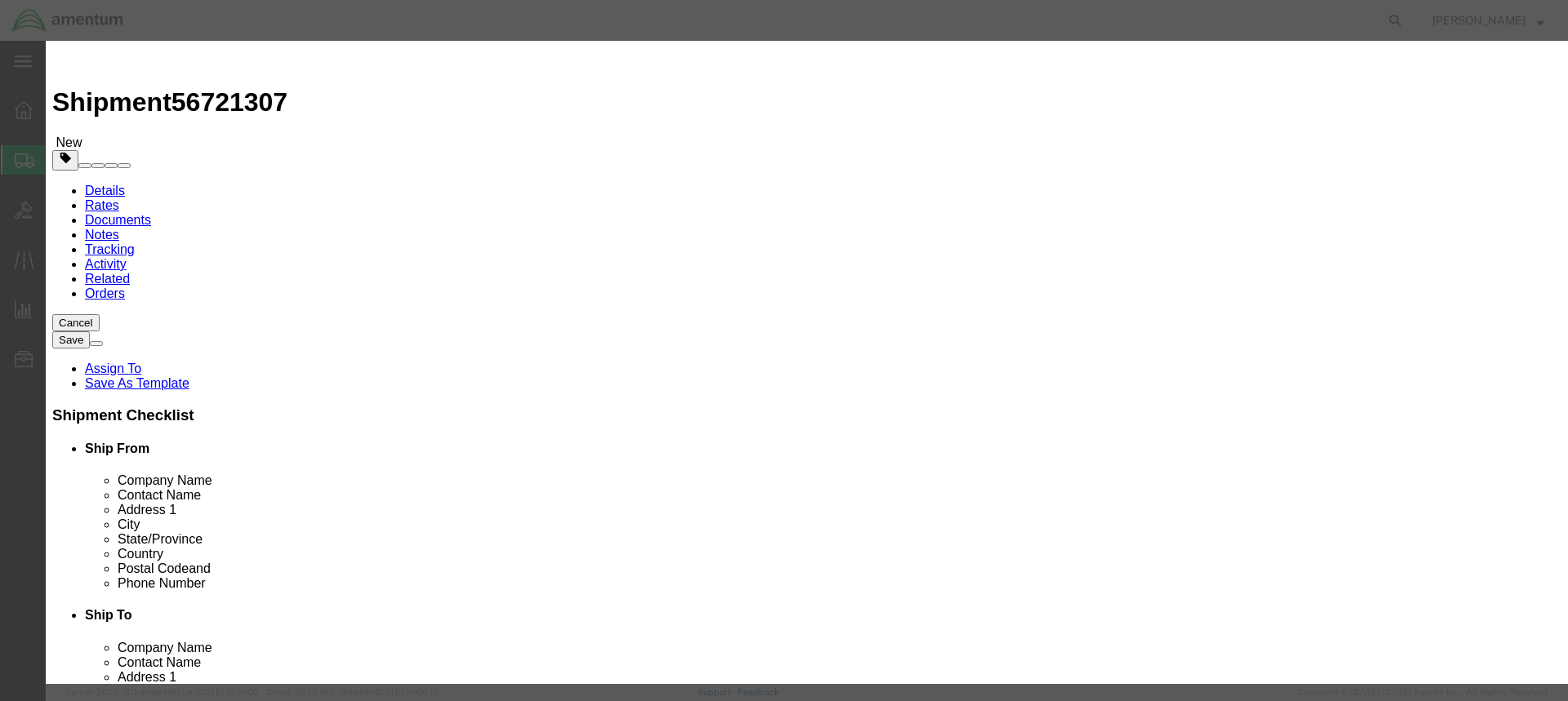
click input "text"
type input "YOKES"
click input "0"
type input "1"
click input "text"
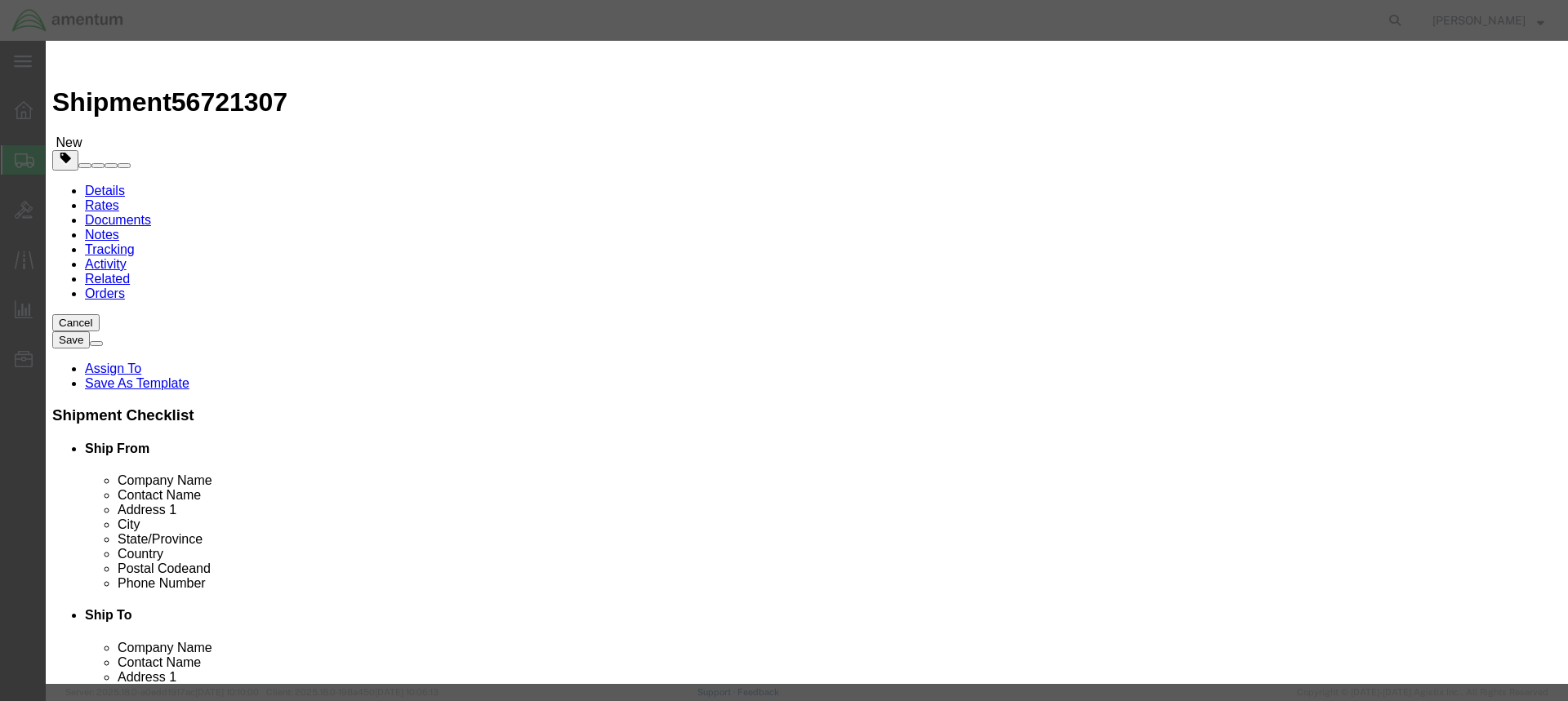
type input "3000"
click button "Save & Close"
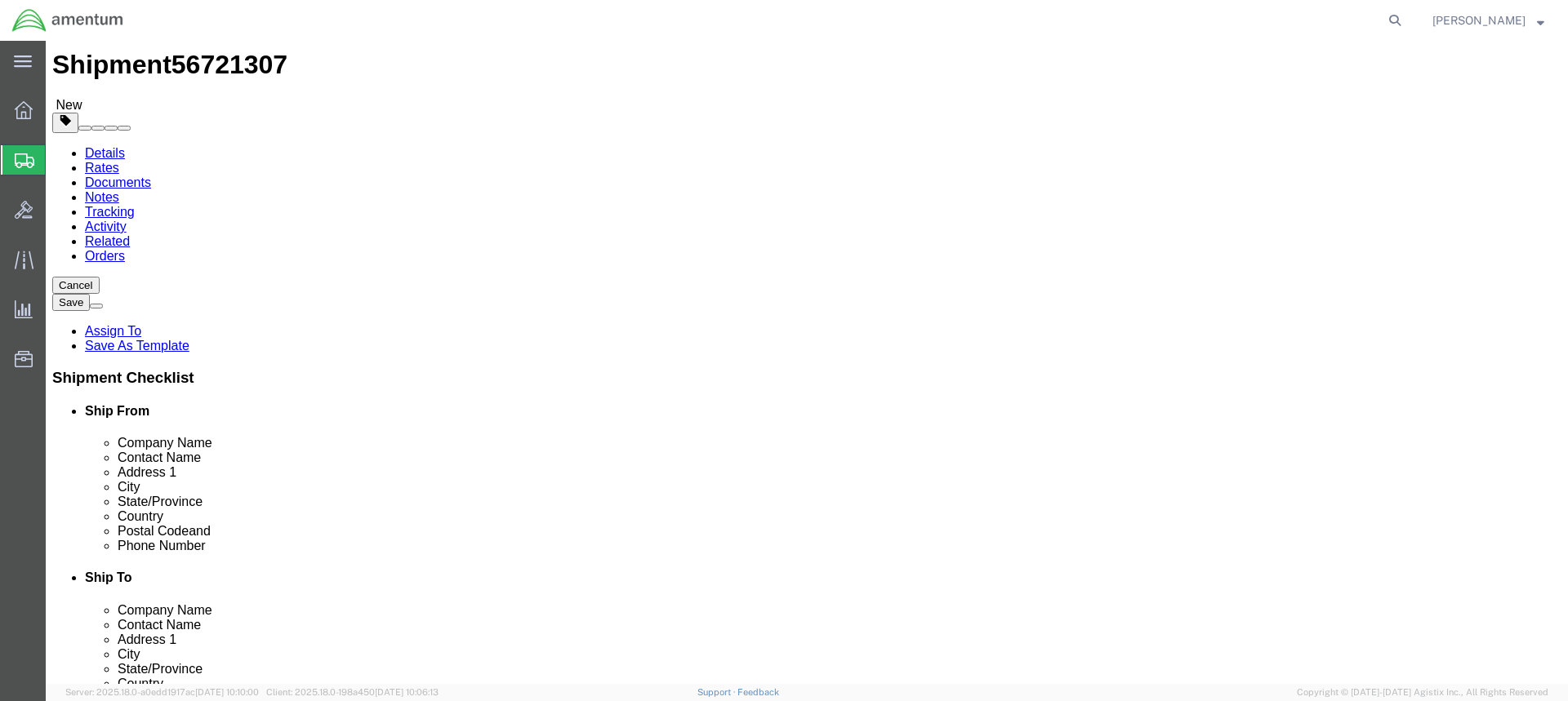
scroll to position [58, 0]
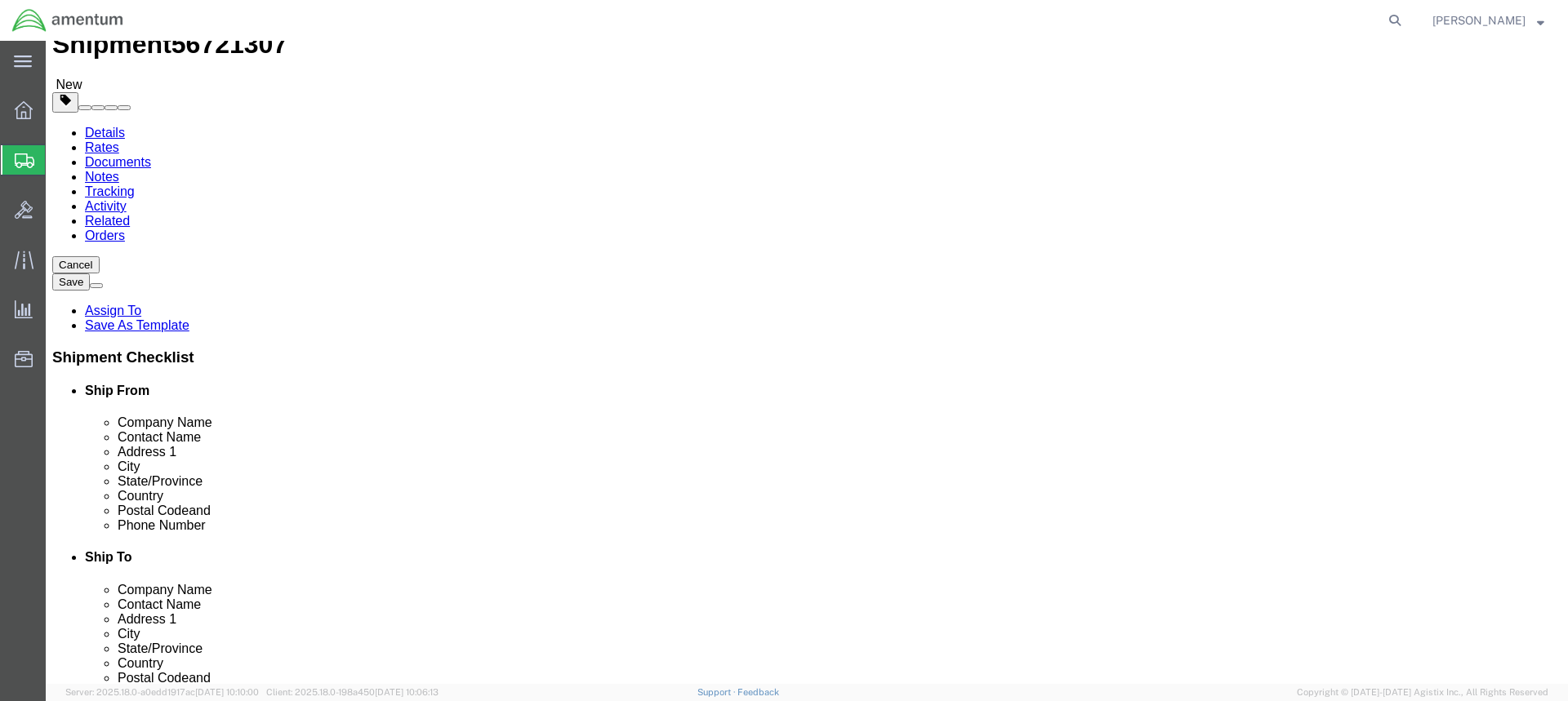
click button "Continue"
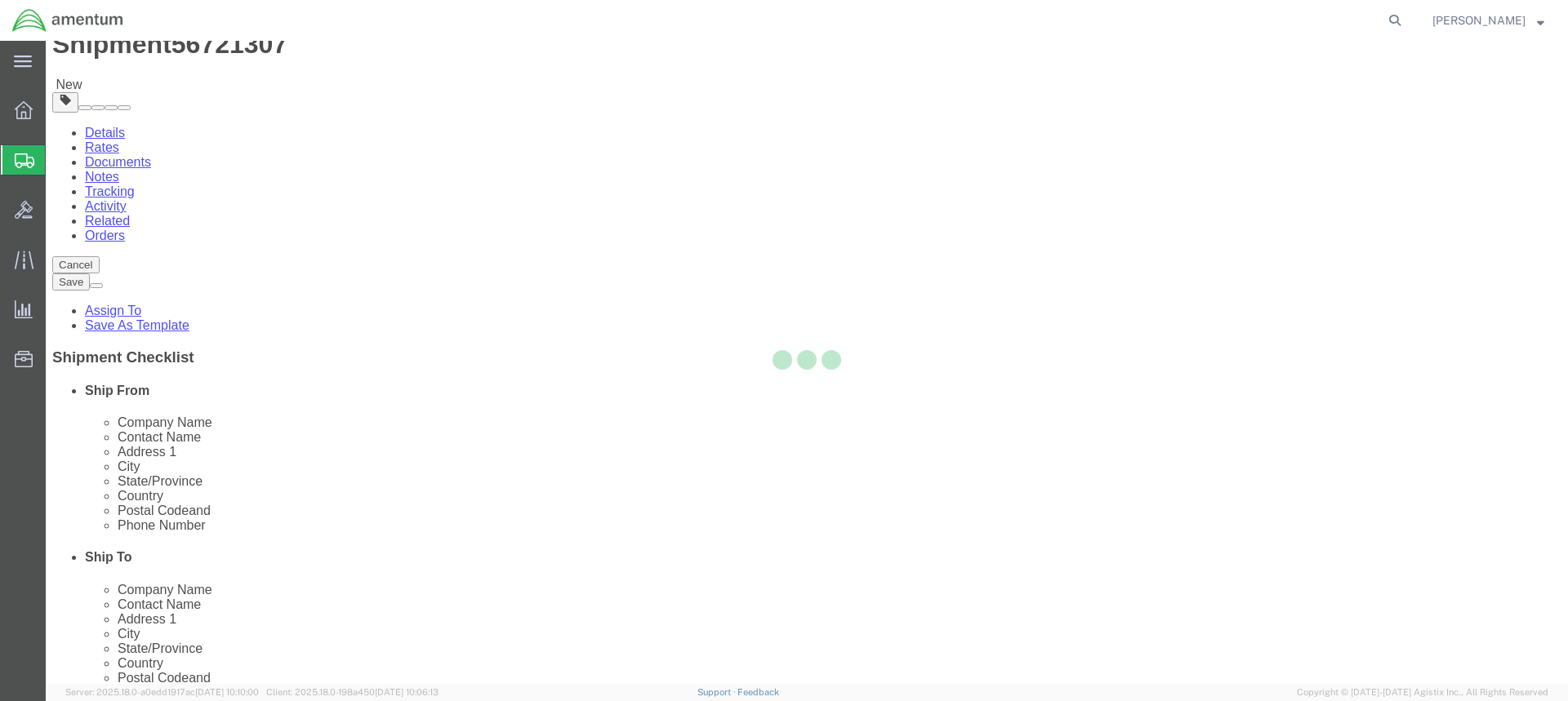
select select
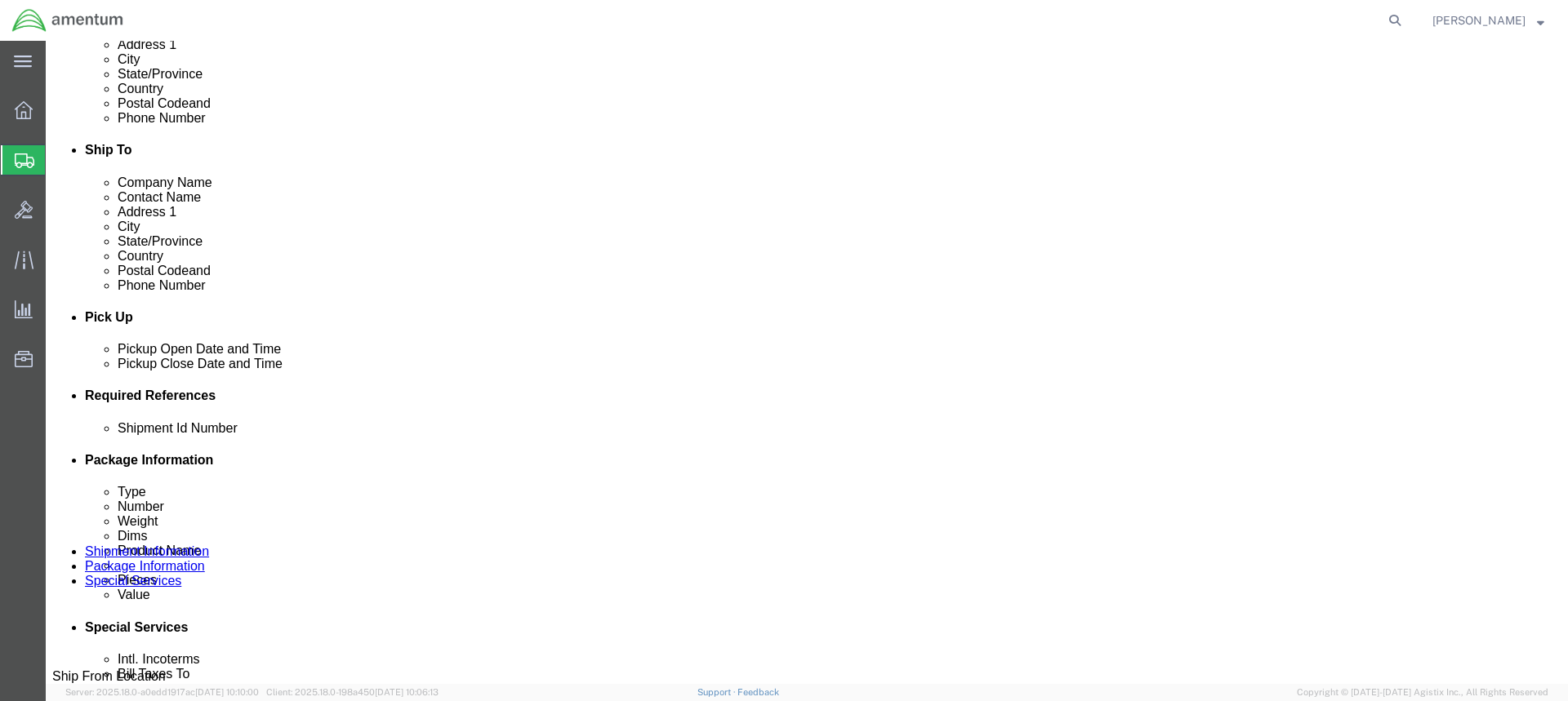
scroll to position [467, 0]
drag, startPoint x: 1362, startPoint y: 606, endPoint x: 948, endPoint y: 560, distance: 416.5
click button "Rate Shipment"
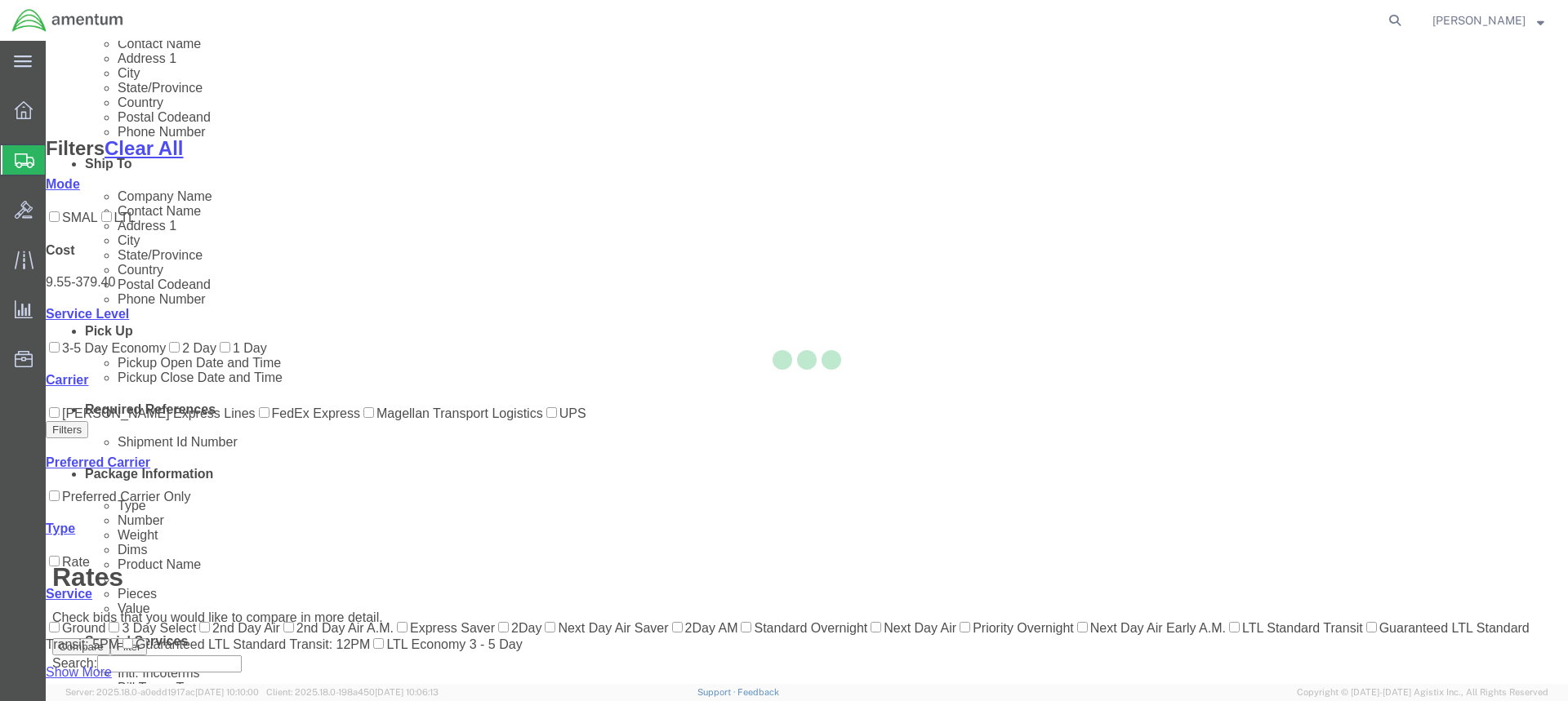
scroll to position [209, 0]
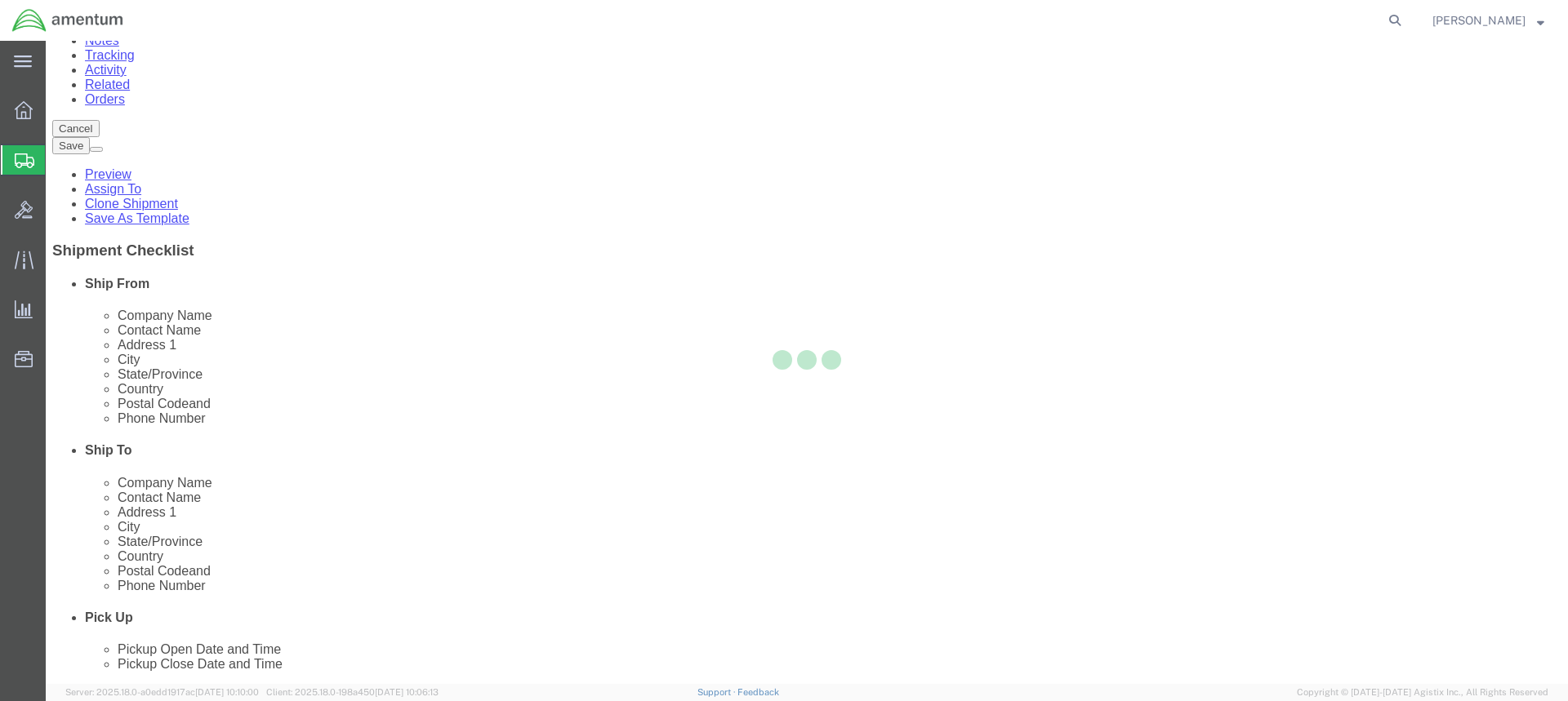
scroll to position [0, 0]
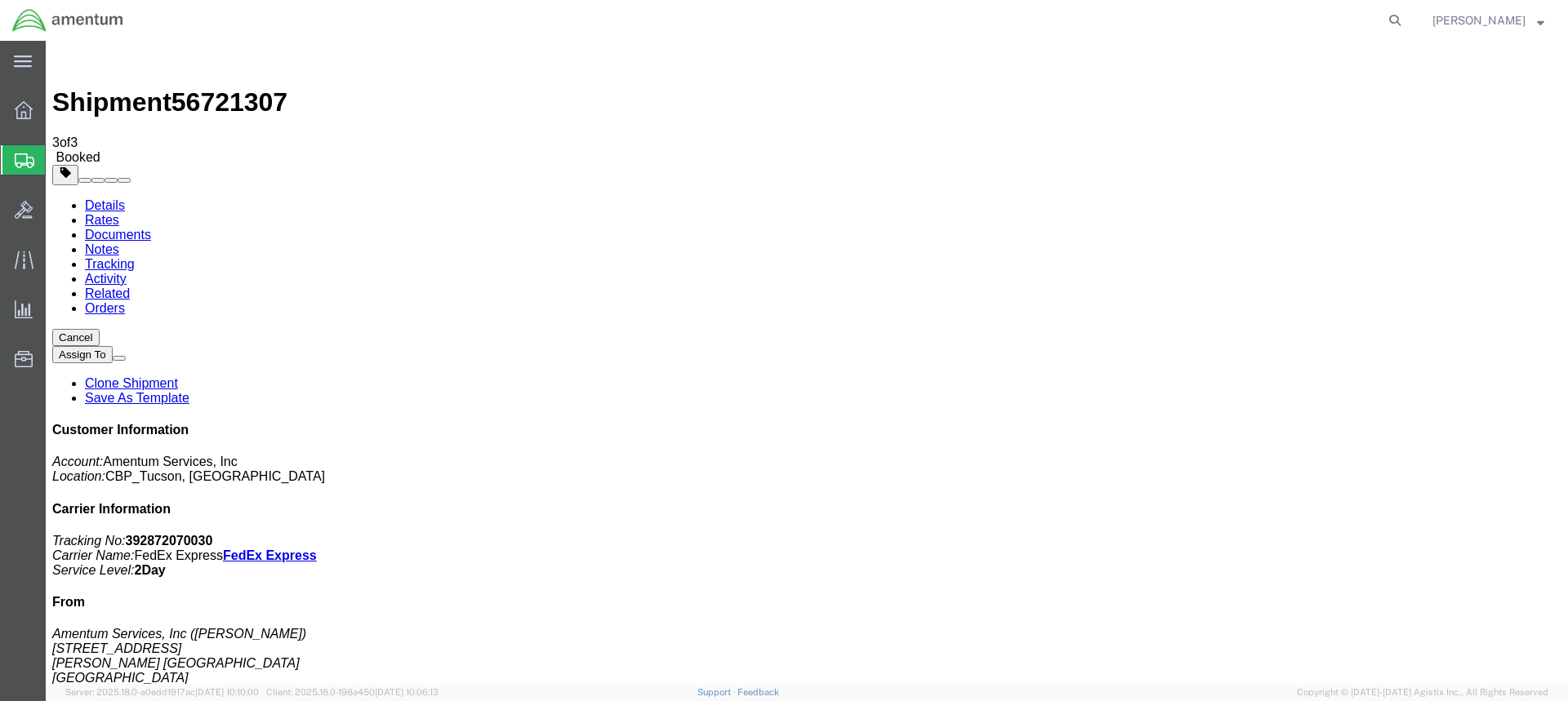
drag, startPoint x: 684, startPoint y: 288, endPoint x: 681, endPoint y: 301, distance: 13.3
click at [0, 0] on span "Create Shipment" at bounding box center [0, 0] width 0 height 0
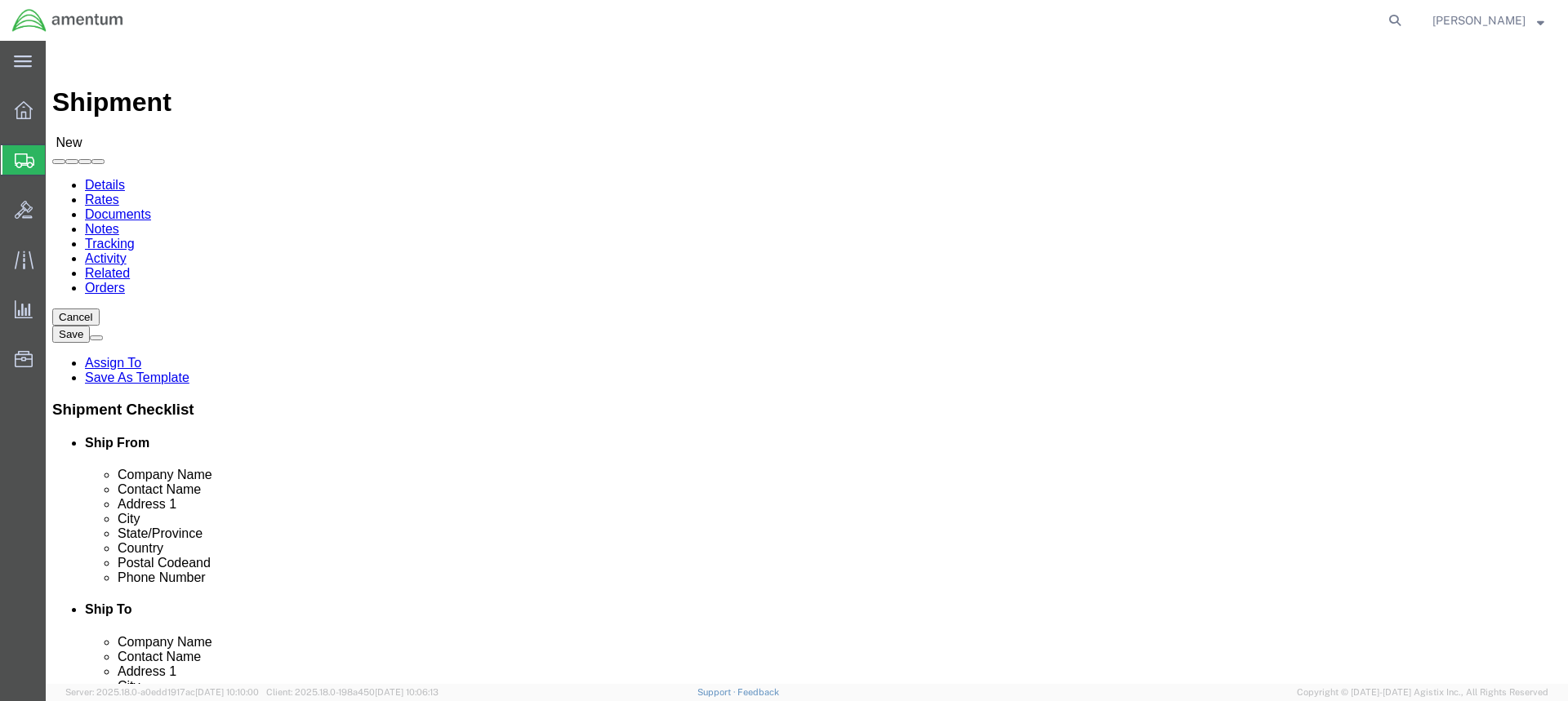
type input "wtu"
select select "49949"
select select "AZ"
drag, startPoint x: 296, startPoint y: 336, endPoint x: 207, endPoint y: 337, distance: 89.0
click div "Contact Name"
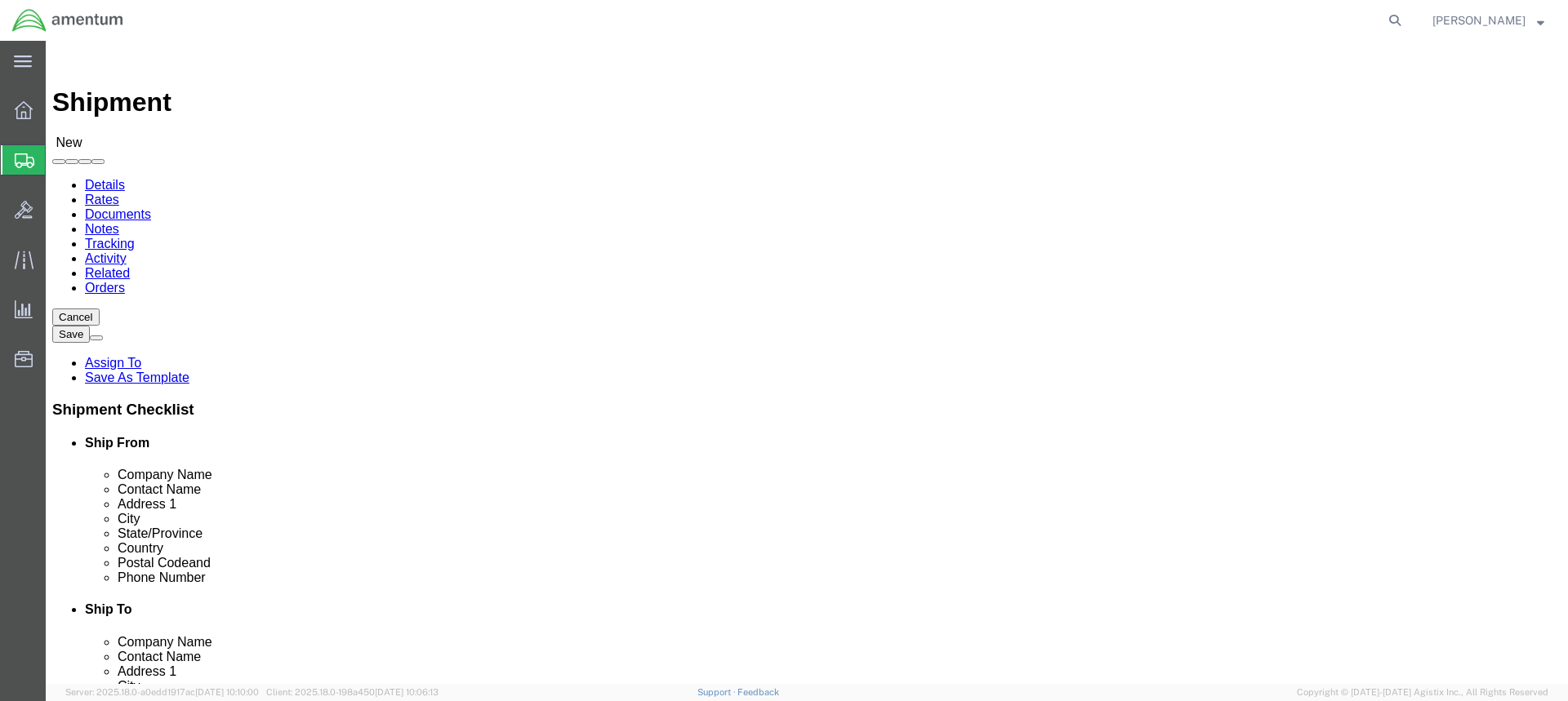
type input "[PERSON_NAME]"
click input "text"
paste input "1106th CA AVCRAD"
type input "1106th CA AVCRAD"
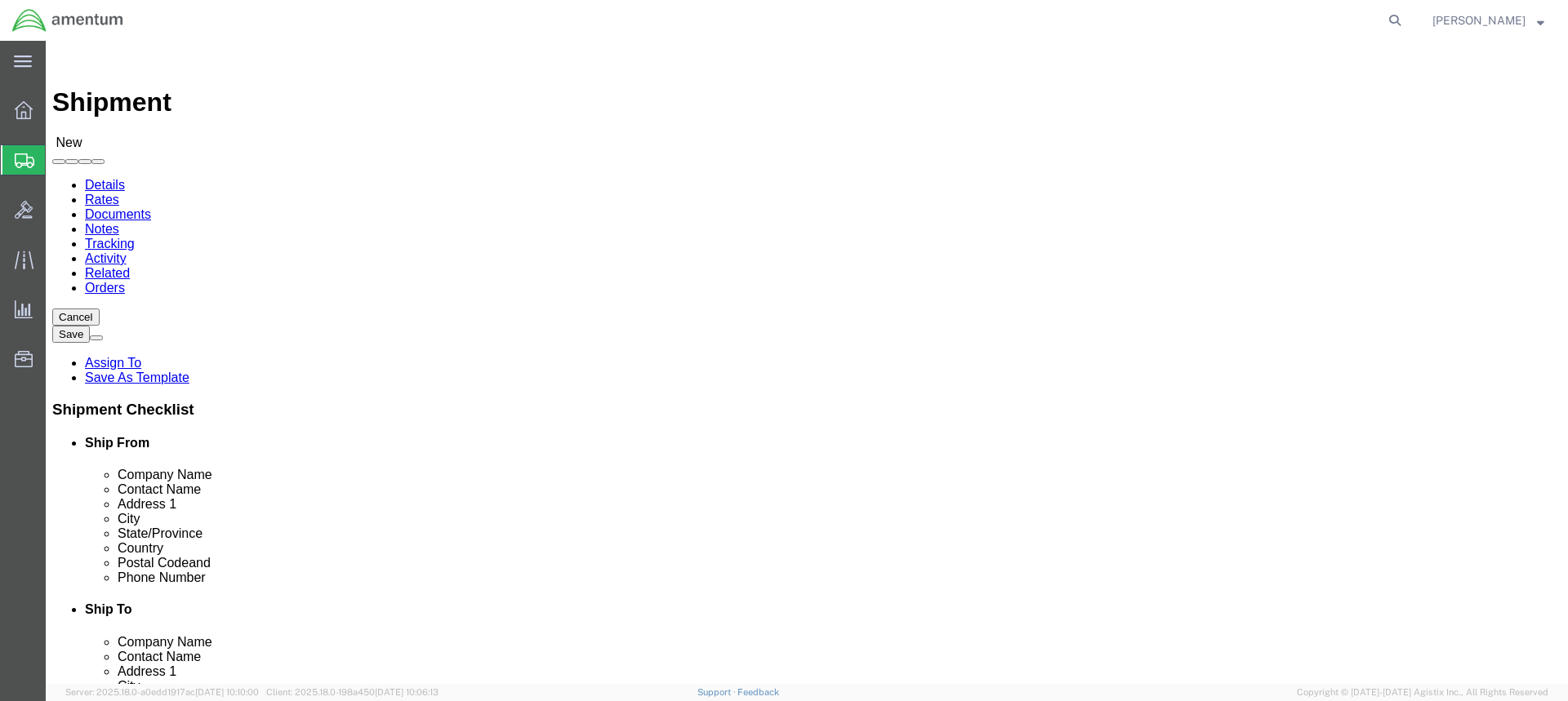
click input "text"
paste input "Sgt [PERSON_NAME]"
type input "Sgt [PERSON_NAME]"
click input "text"
paste input "[STREET_ADDRESS]"
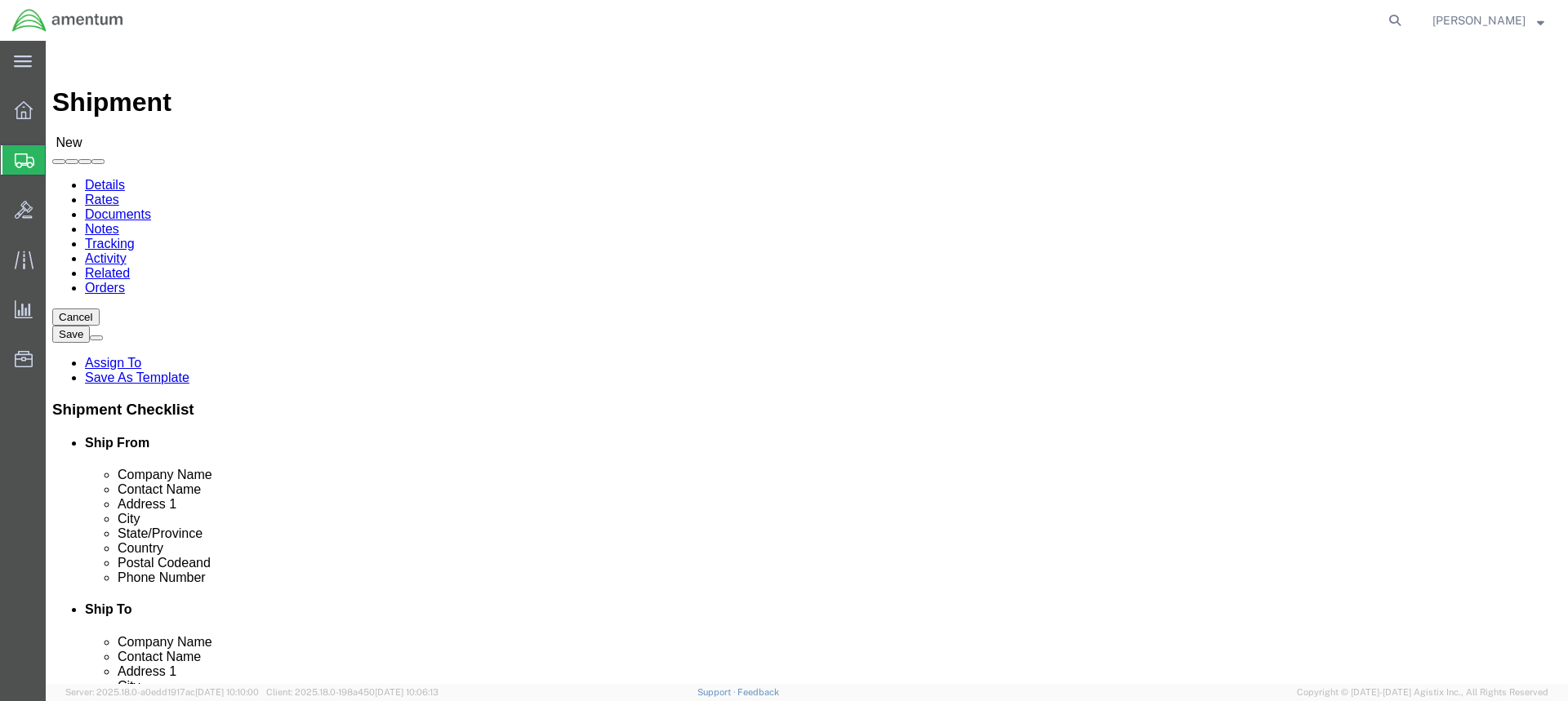
type input "[STREET_ADDRESS]"
click input "text"
type input "[GEOGRAPHIC_DATA]"
click input "text"
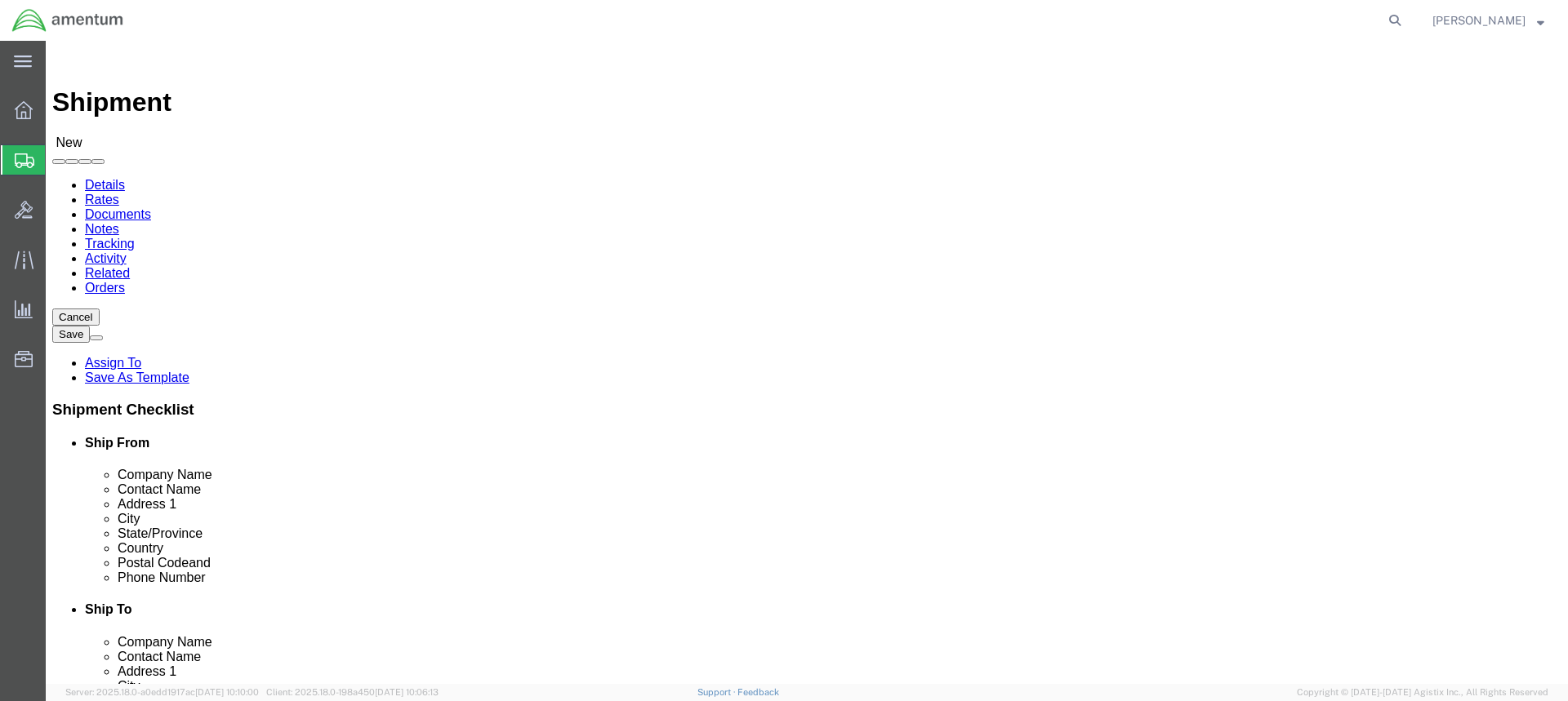
click input "Postal Code"
type input "93727"
click input "text"
type input "us"
click input "us"
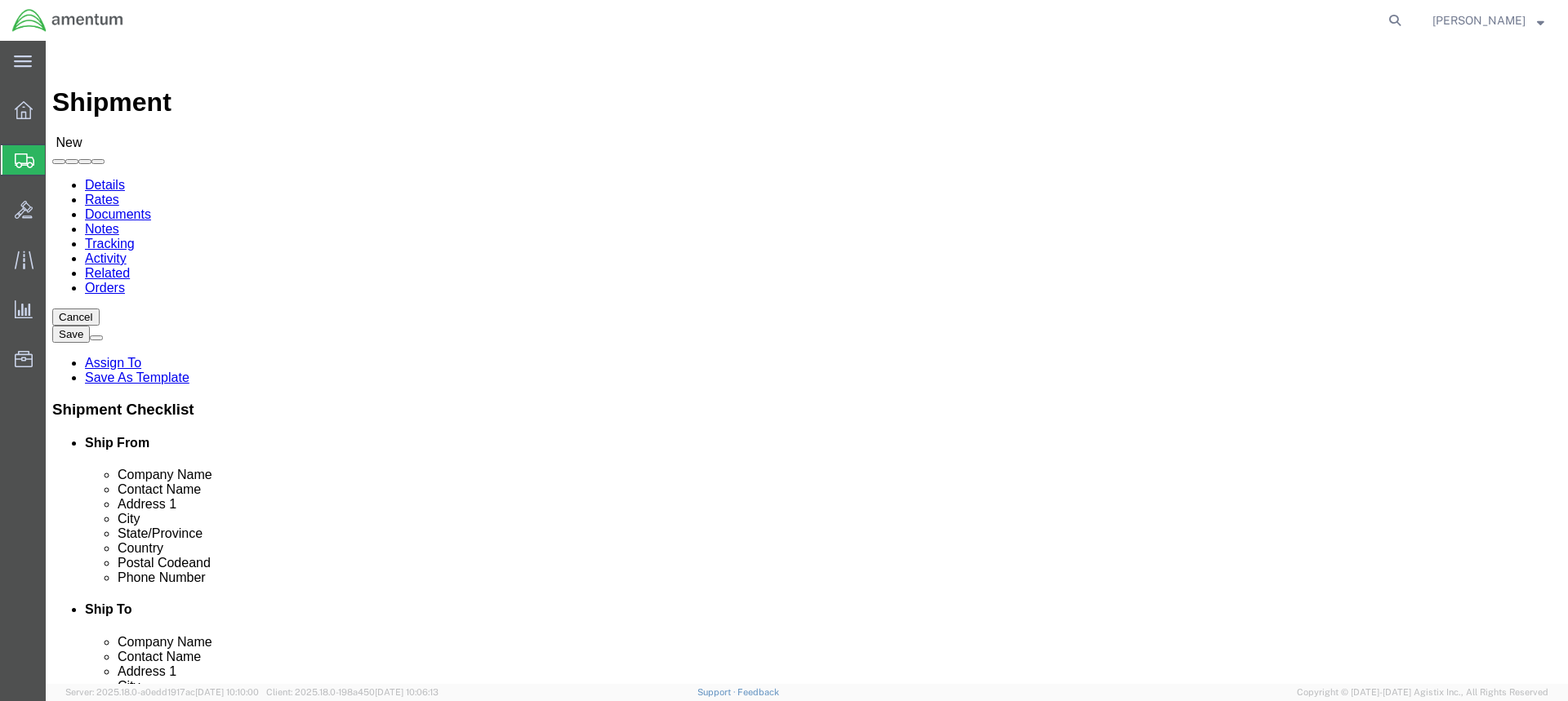
click input "[GEOGRAPHIC_DATA]"
type input "Fresn"
click p "- FRESNO AVCRAD - (ATTN: [PERSON_NAME]) 1106TH TASM, [STREET_ADDRESS]"
select select "CA"
type input "[GEOGRAPHIC_DATA]"
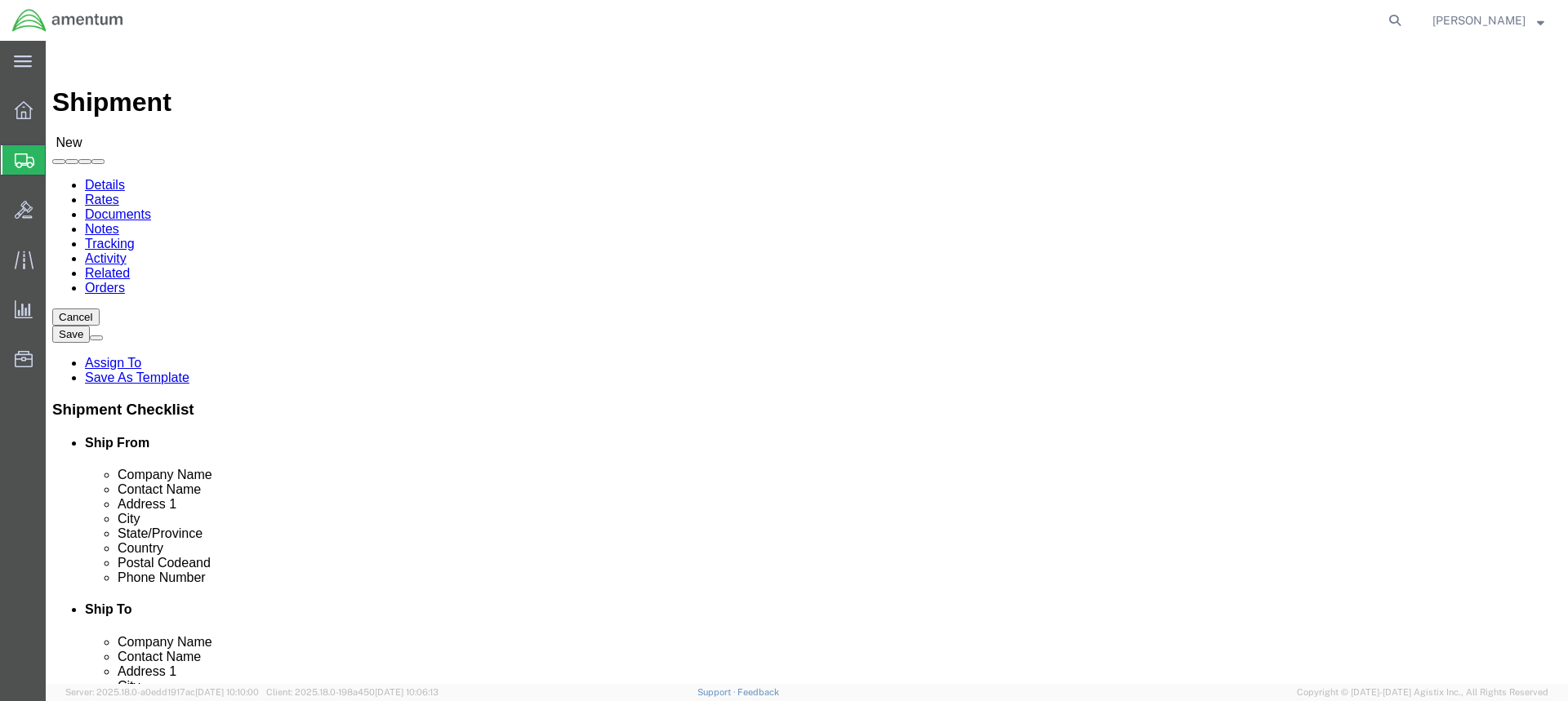
drag, startPoint x: 934, startPoint y: 339, endPoint x: 822, endPoint y: 342, distance: 112.0
click input "Sgt [PERSON_NAME]"
type input "ATTN: [PERSON_NAME]"
click input "text"
paste input "Sgt [PERSON_NAME]"
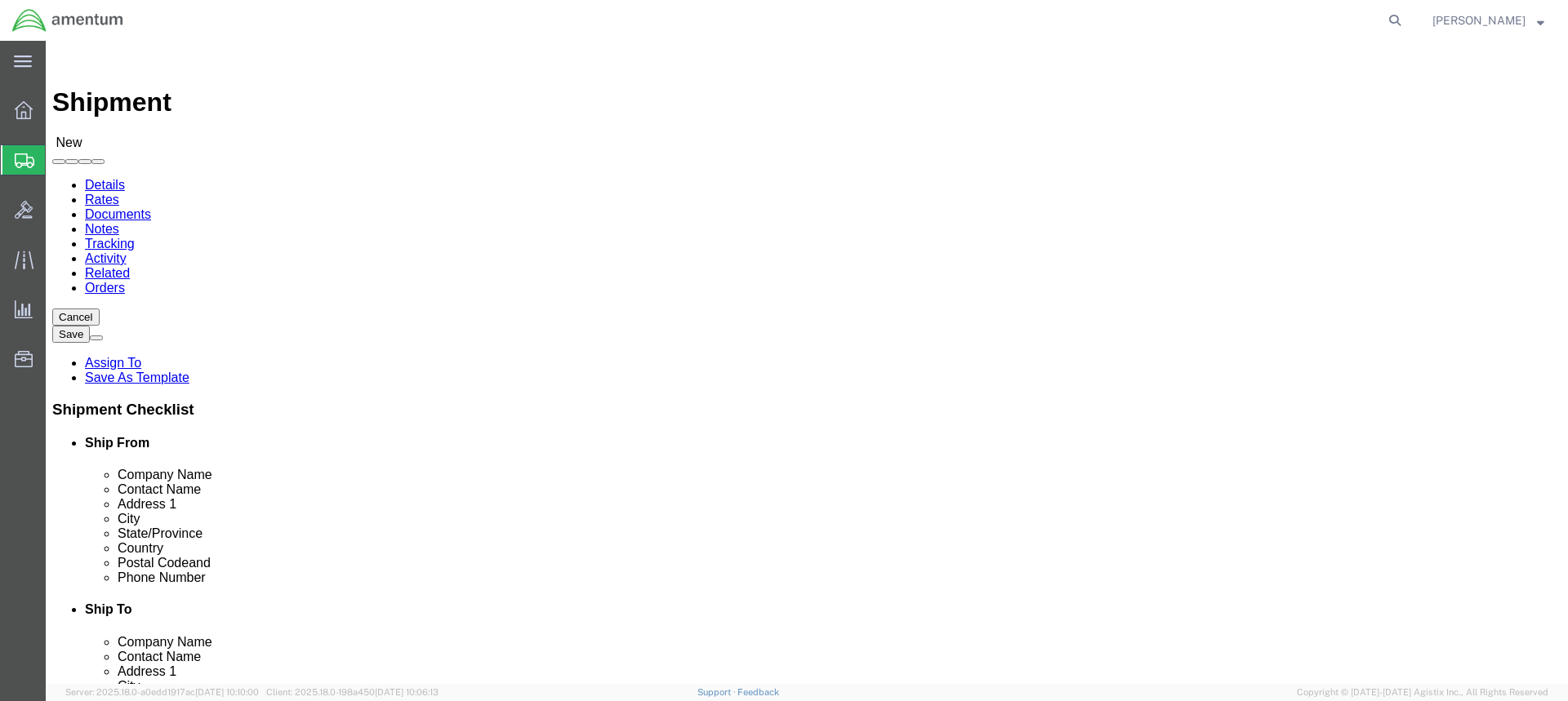
type input "Sgt [PERSON_NAME]"
drag, startPoint x: 898, startPoint y: 367, endPoint x: 816, endPoint y: 373, distance: 82.2
click input "[STREET_ADDRESS]"
type input "1106TH TASM"
click input "text"
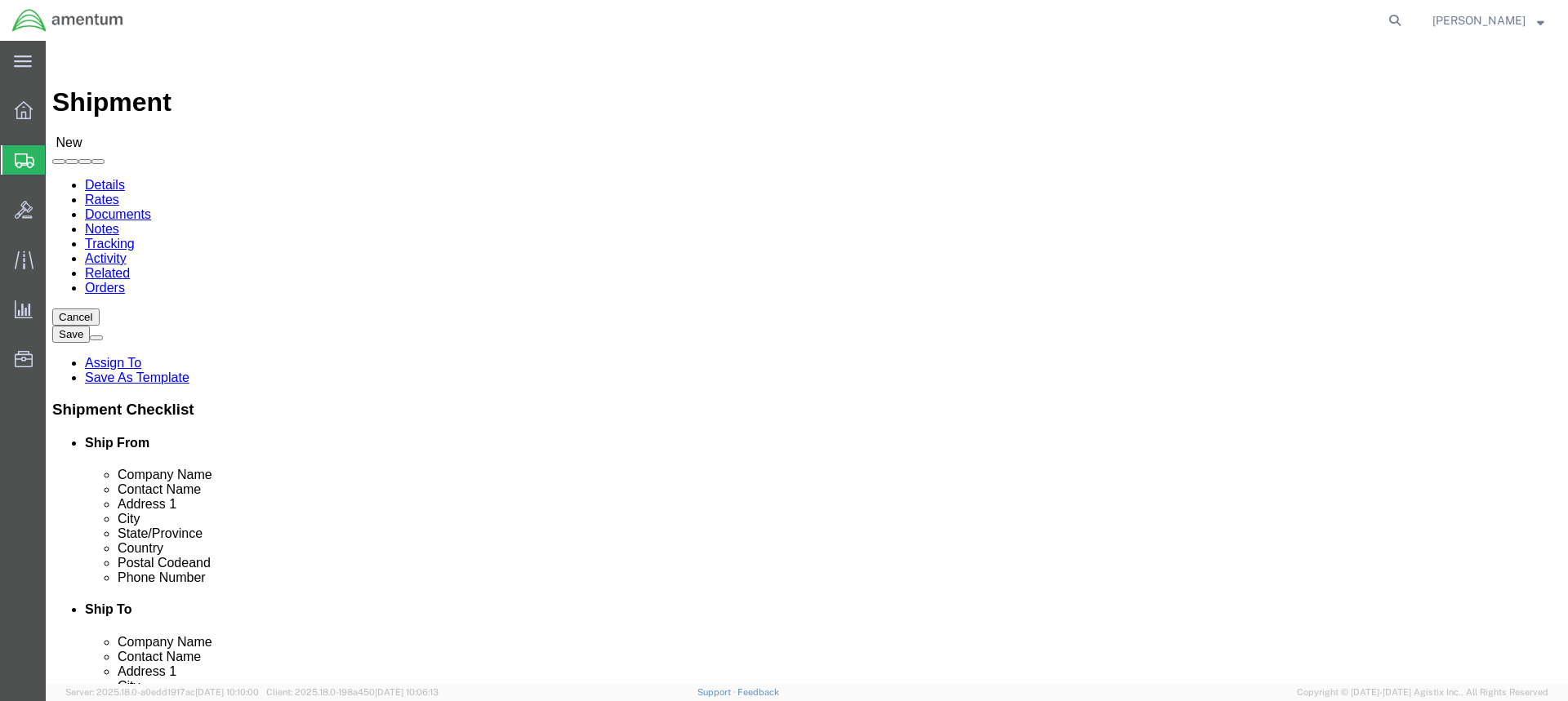
paste input "1106th CA AVCRAD"
type input "1106th CA AVCRAD"
click input "text"
paste input "[PERSON_NAME][EMAIL_ADDRESS][DOMAIN_NAME]"
type input "[PERSON_NAME][EMAIL_ADDRESS][DOMAIN_NAME]"
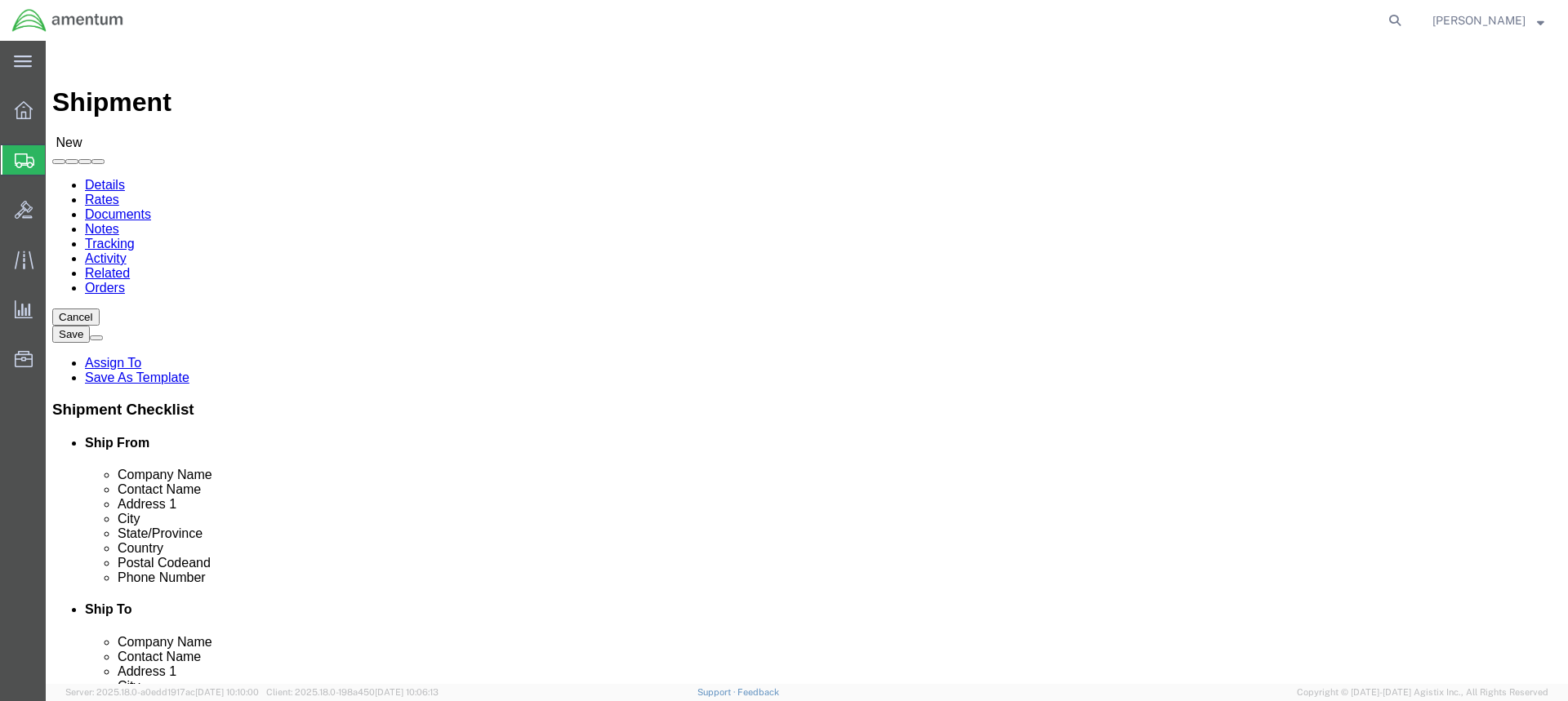
click input "checkbox"
checkbox input "true"
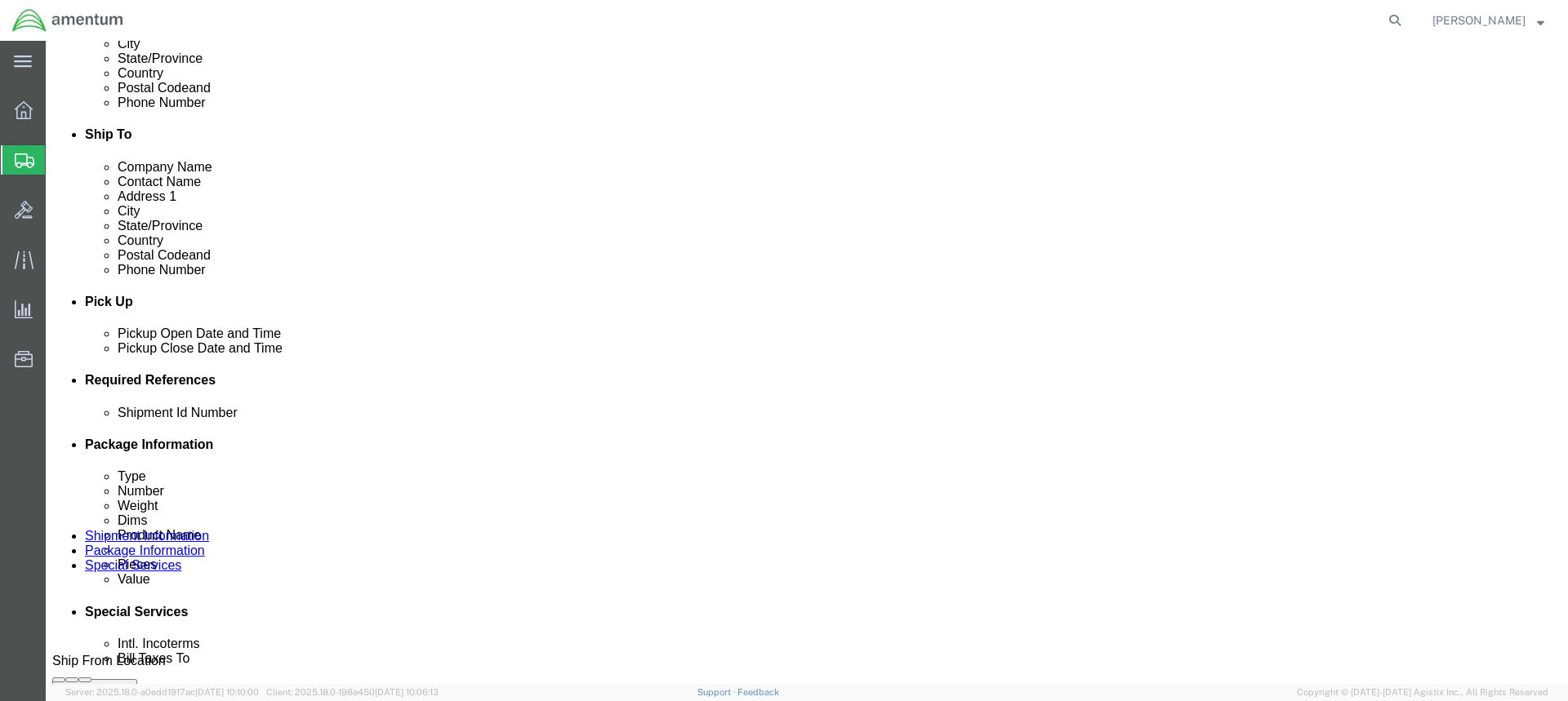
scroll to position [571, 0]
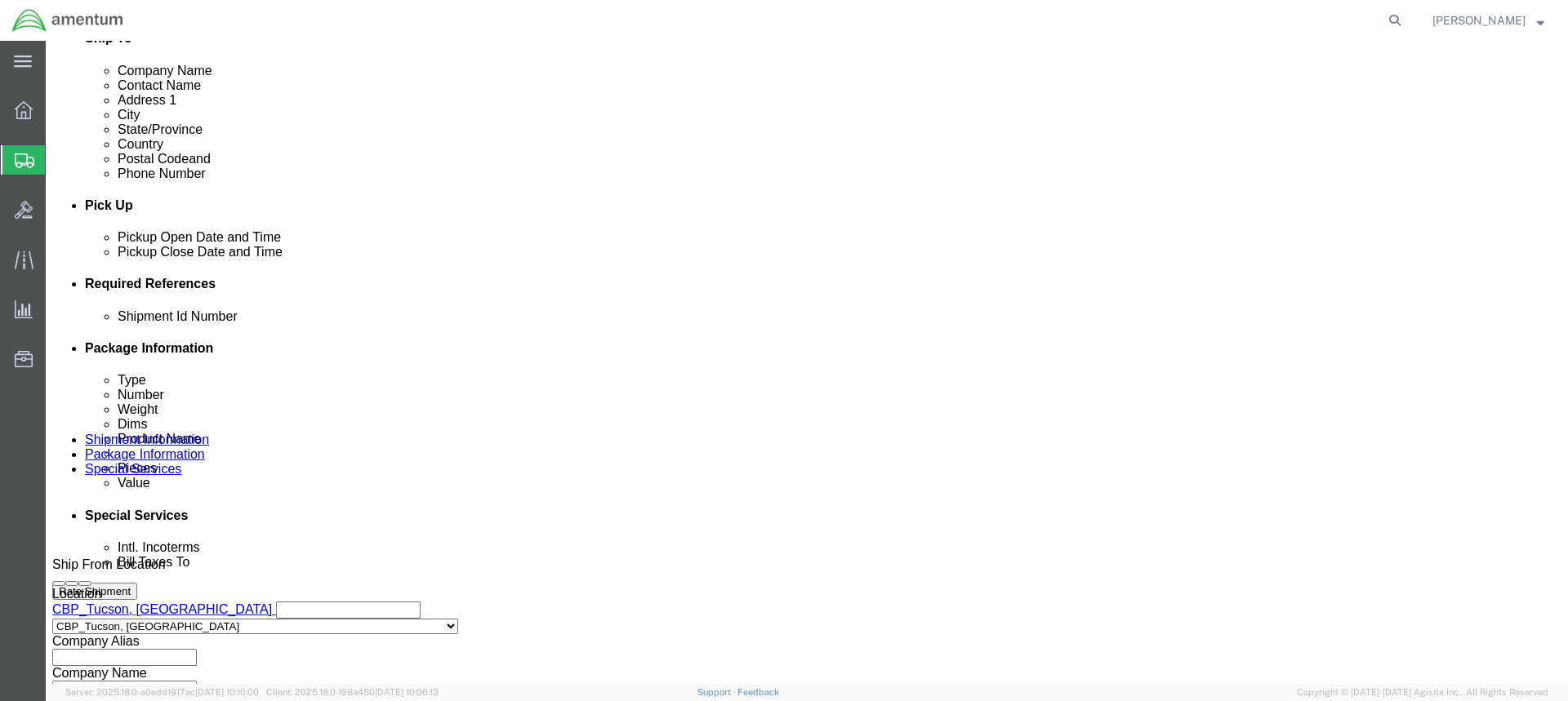
click div "[DATE] 2:00 PM"
type input "3:00 PM"
click button "Apply"
click input "text"
type input "yokes"
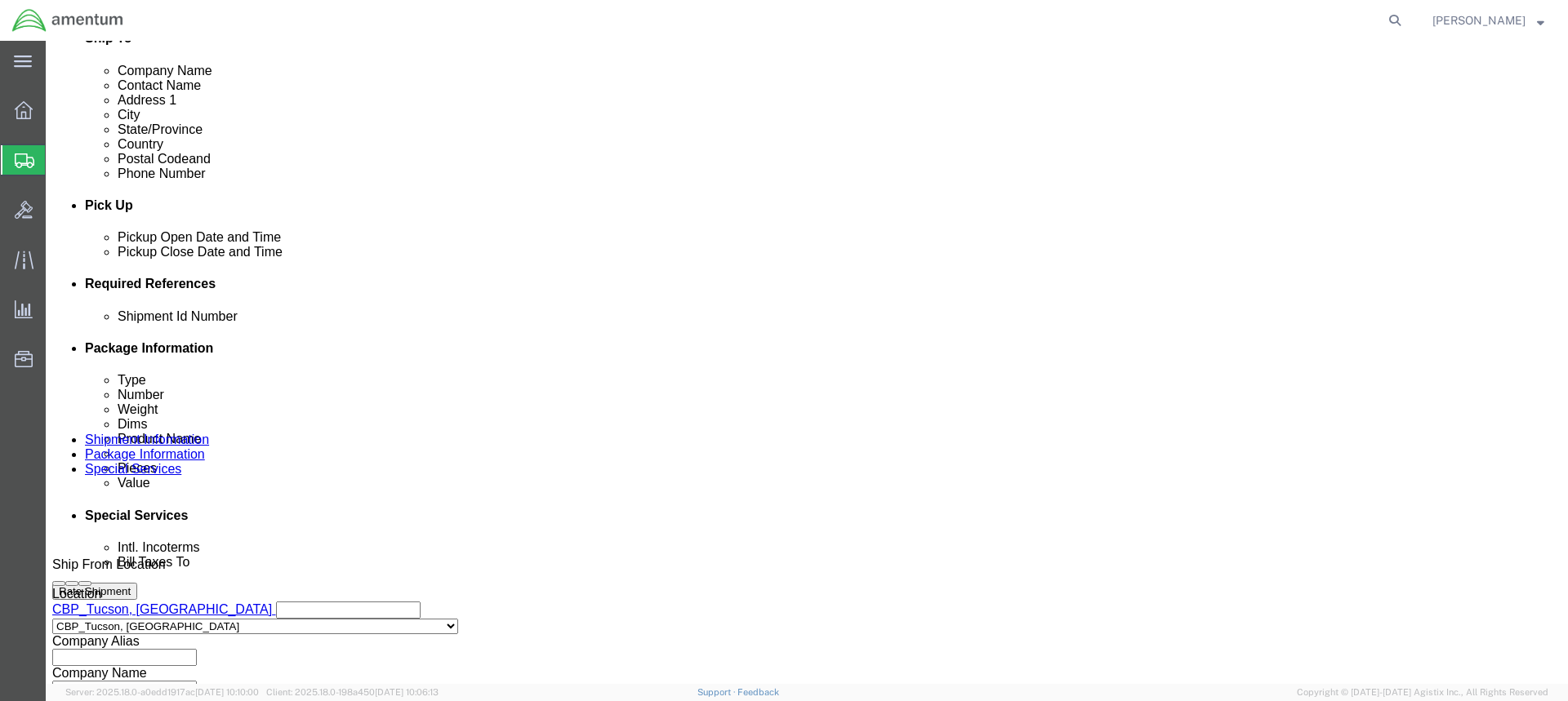
click button "Add reference"
click select "Select Account Type Activity ID Airline Appointment Number ASN Batch Request # …"
select select "DEPT"
click select "Select Account Type Activity ID Airline Appointment Number ASN Batch Request # …"
click input "text"
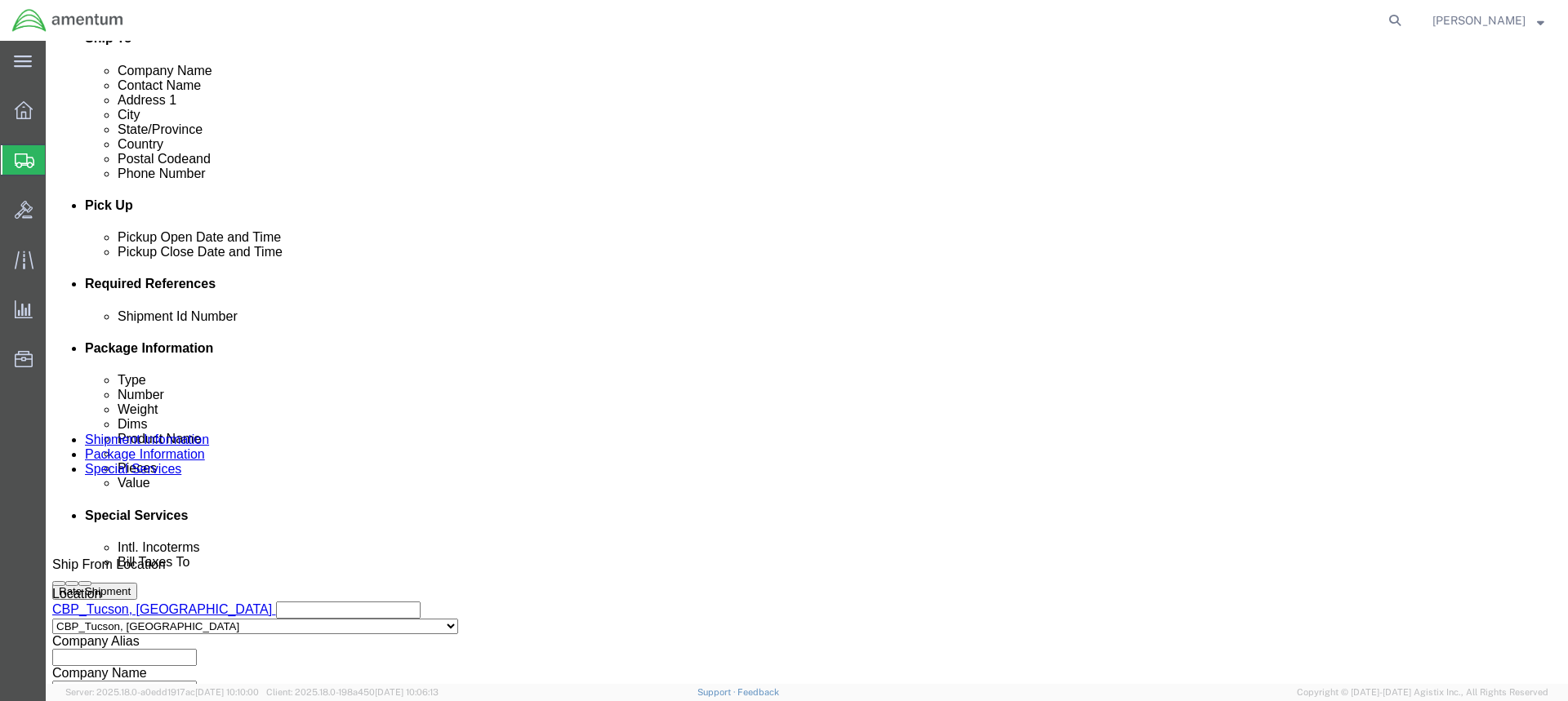
type input "c"
type input "CBP"
click button "Add reference"
click select "Select Account Type Activity ID Airline Appointment Number ASN Batch Request # …"
select select "PROJNUM"
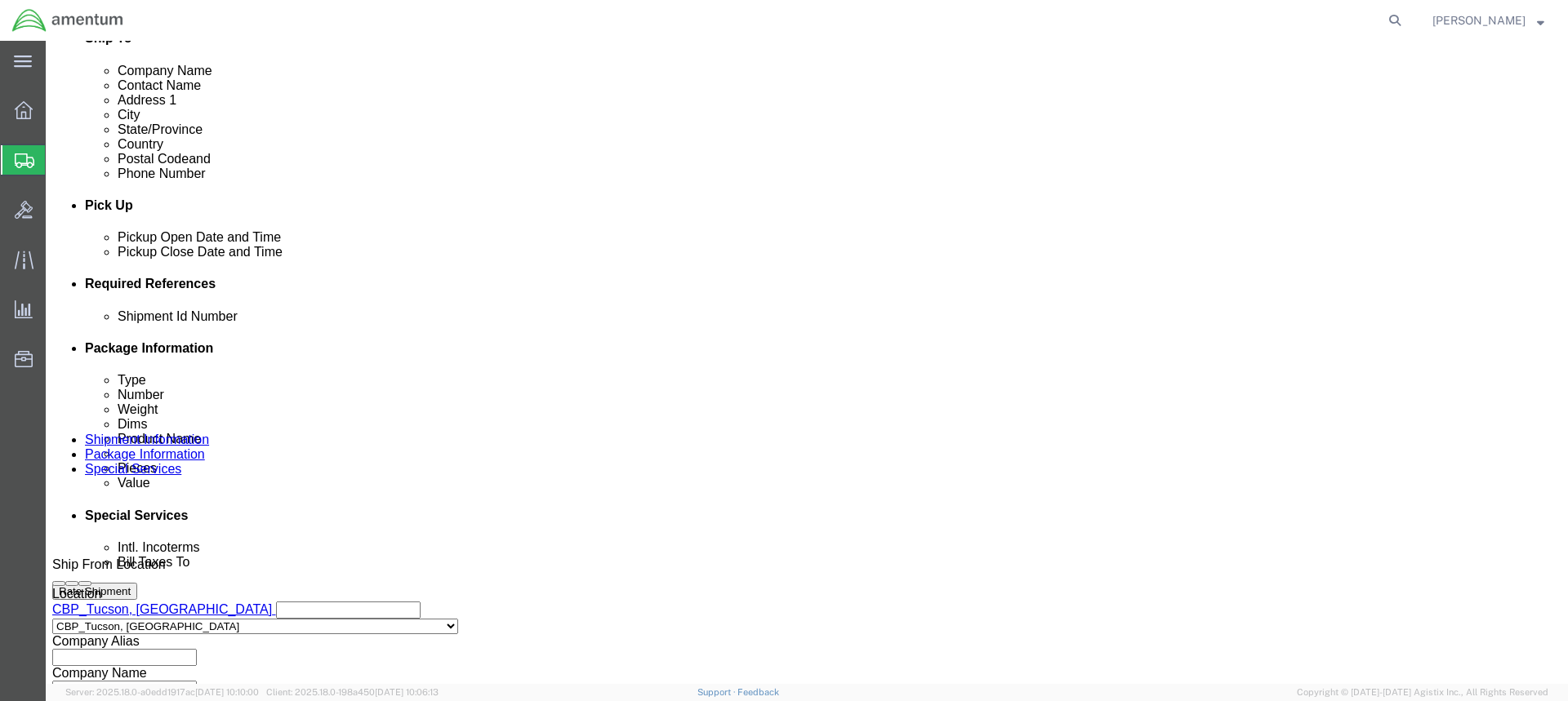
click select "Select Account Type Activity ID Airline Appointment Number ASN Batch Request # …"
click input "text"
type input "6118.03.03.2219.WTU.0000"
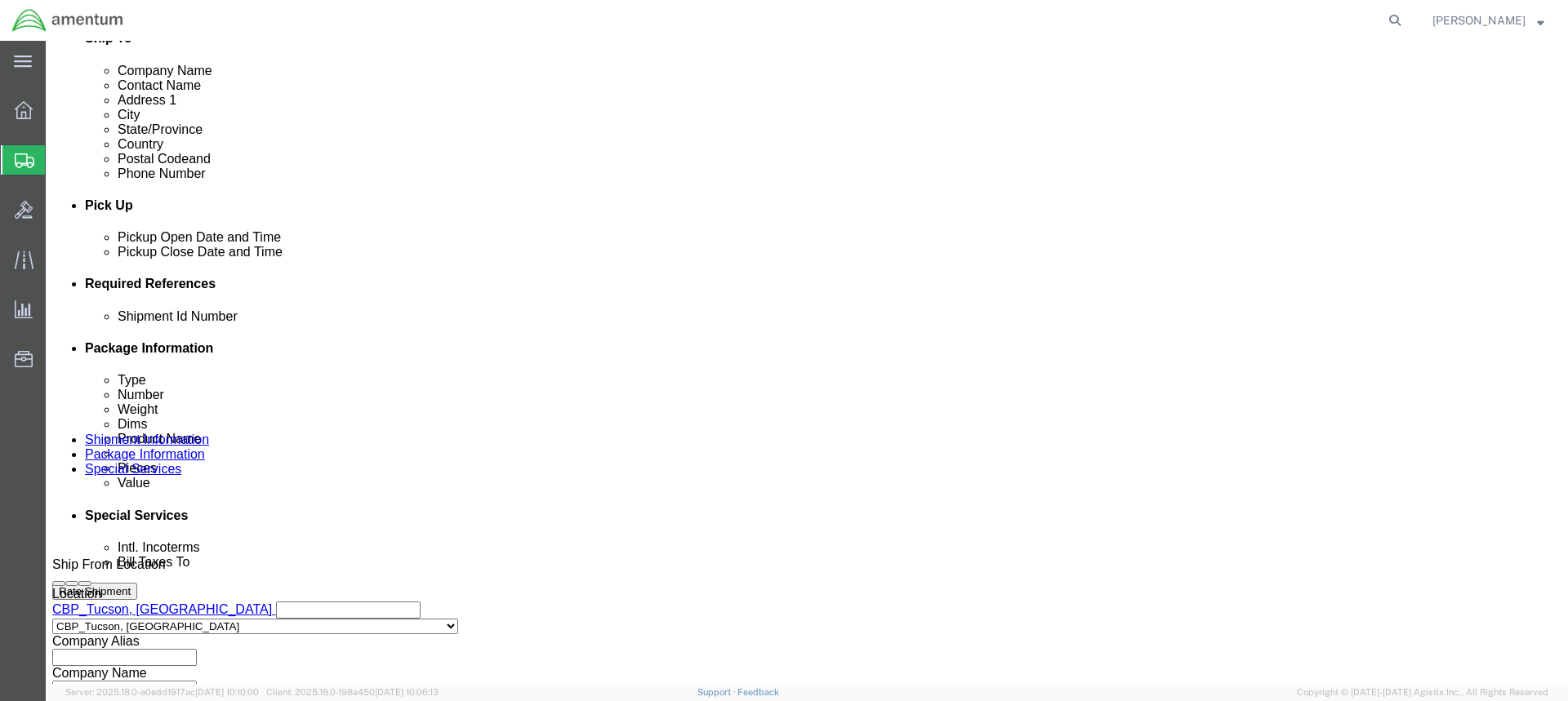
click button "Add reference"
click select "Select Account Type Activity ID Airline Appointment Number ASN Batch Request # …"
select select "CUSTREF"
click select "Select Account Type Activity ID Airline Appointment Number ASN Batch Request # …"
click input "text"
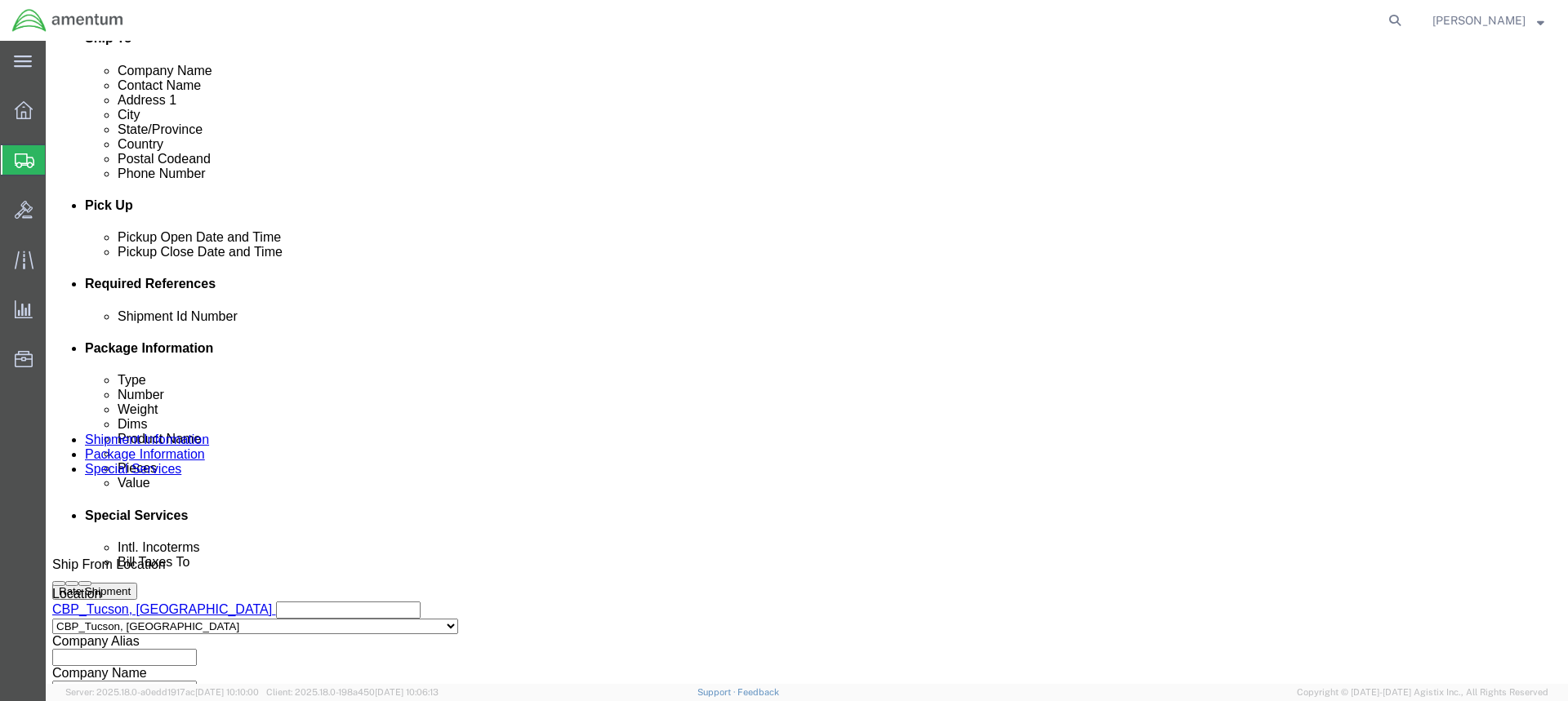
click input "text"
paste input "1106th CA AVCRAD"
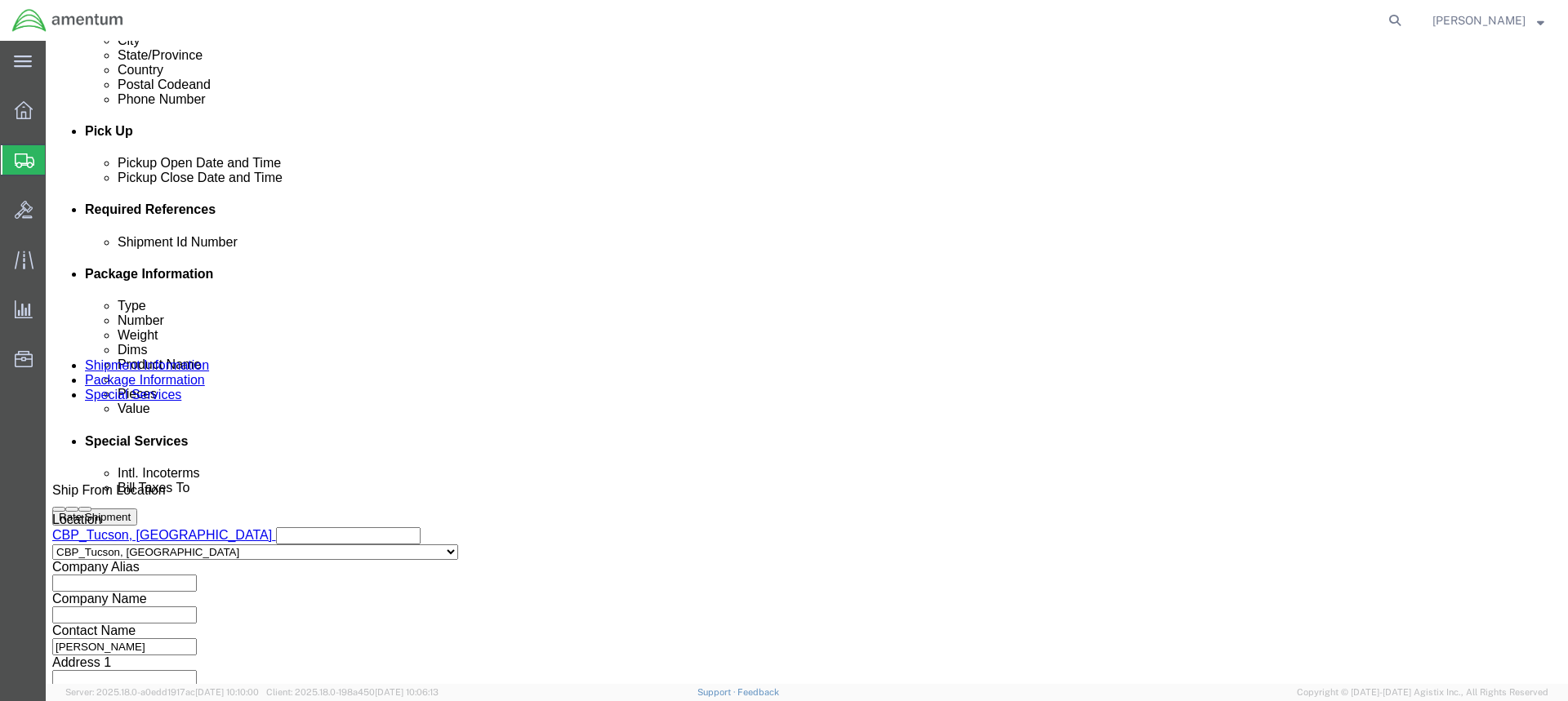
scroll to position [734, 0]
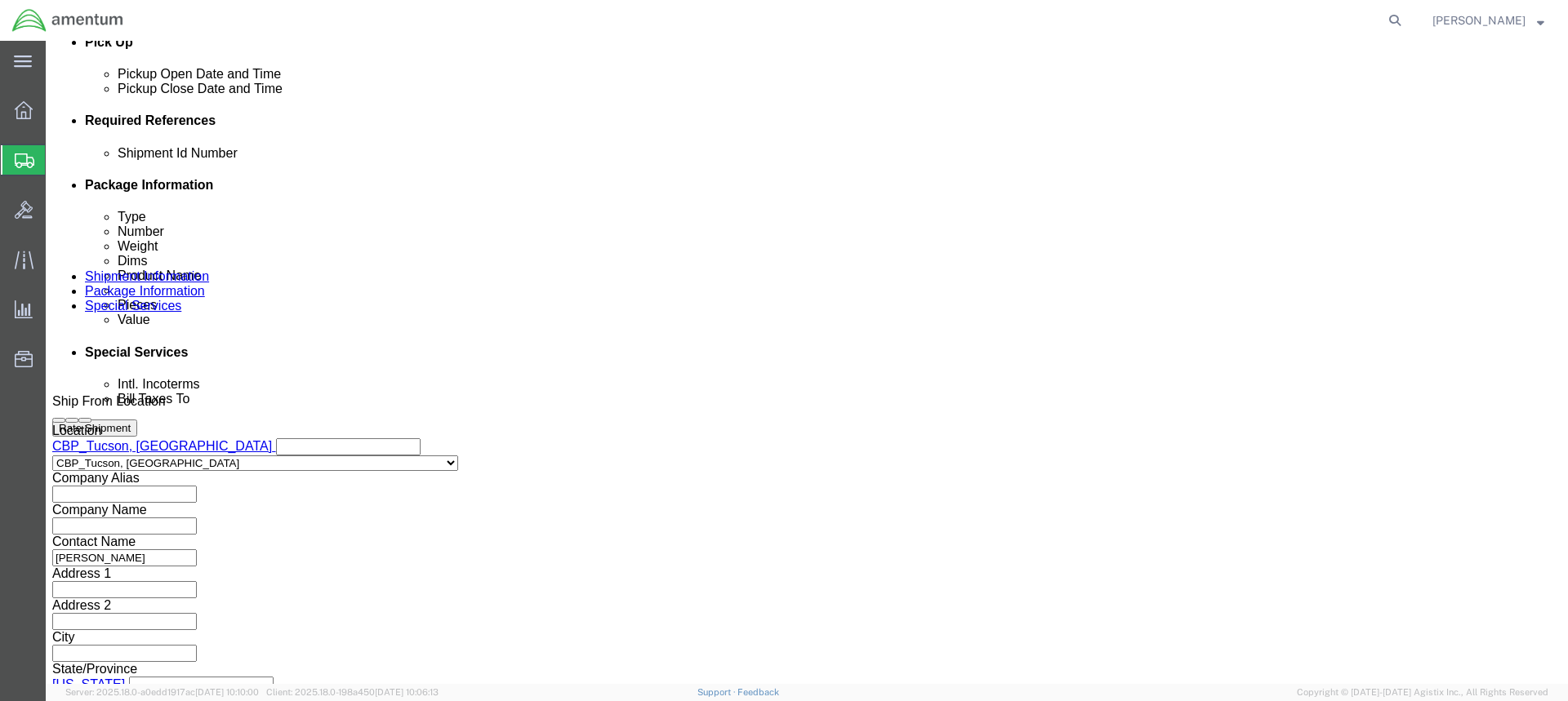
type input "1106th CA AVCRAD"
click button "Continue"
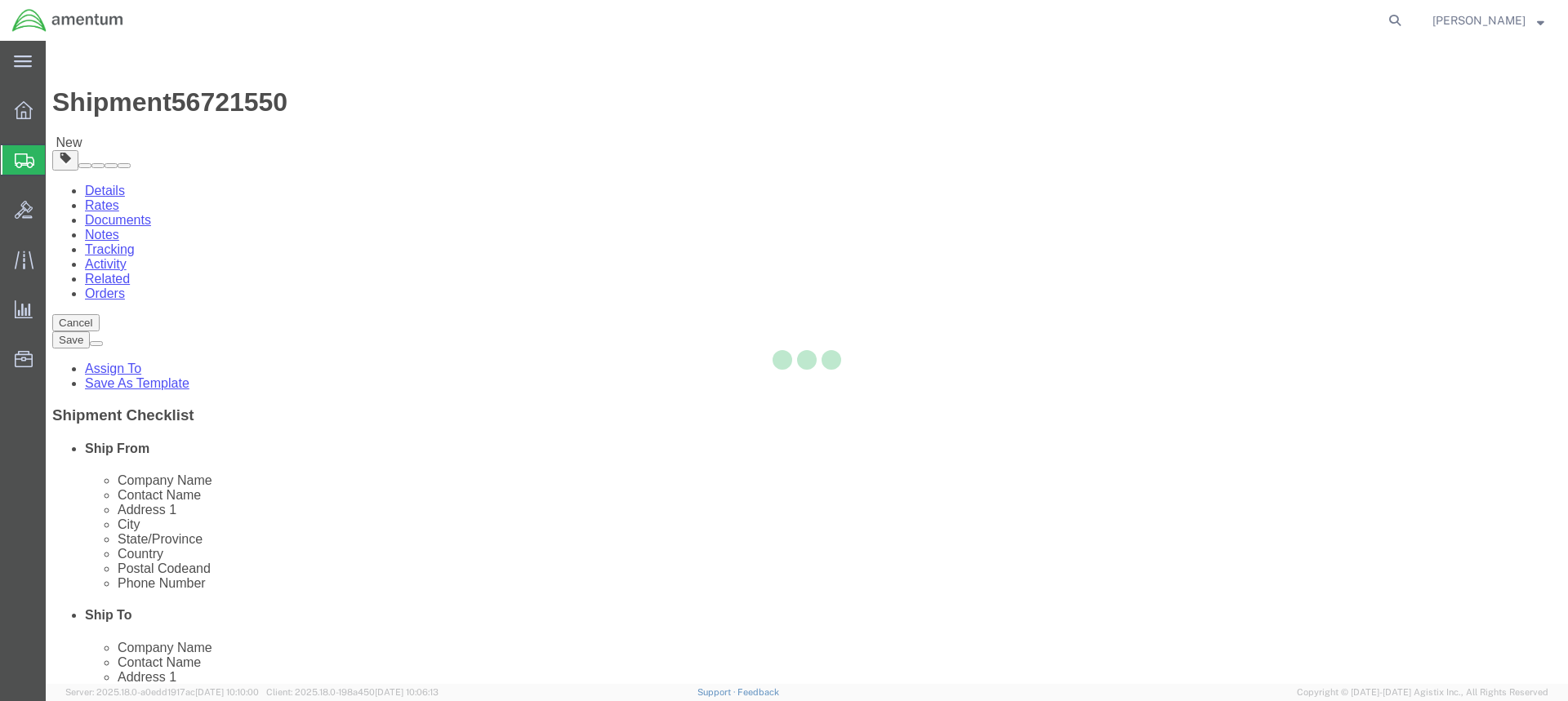
select select "CBOX"
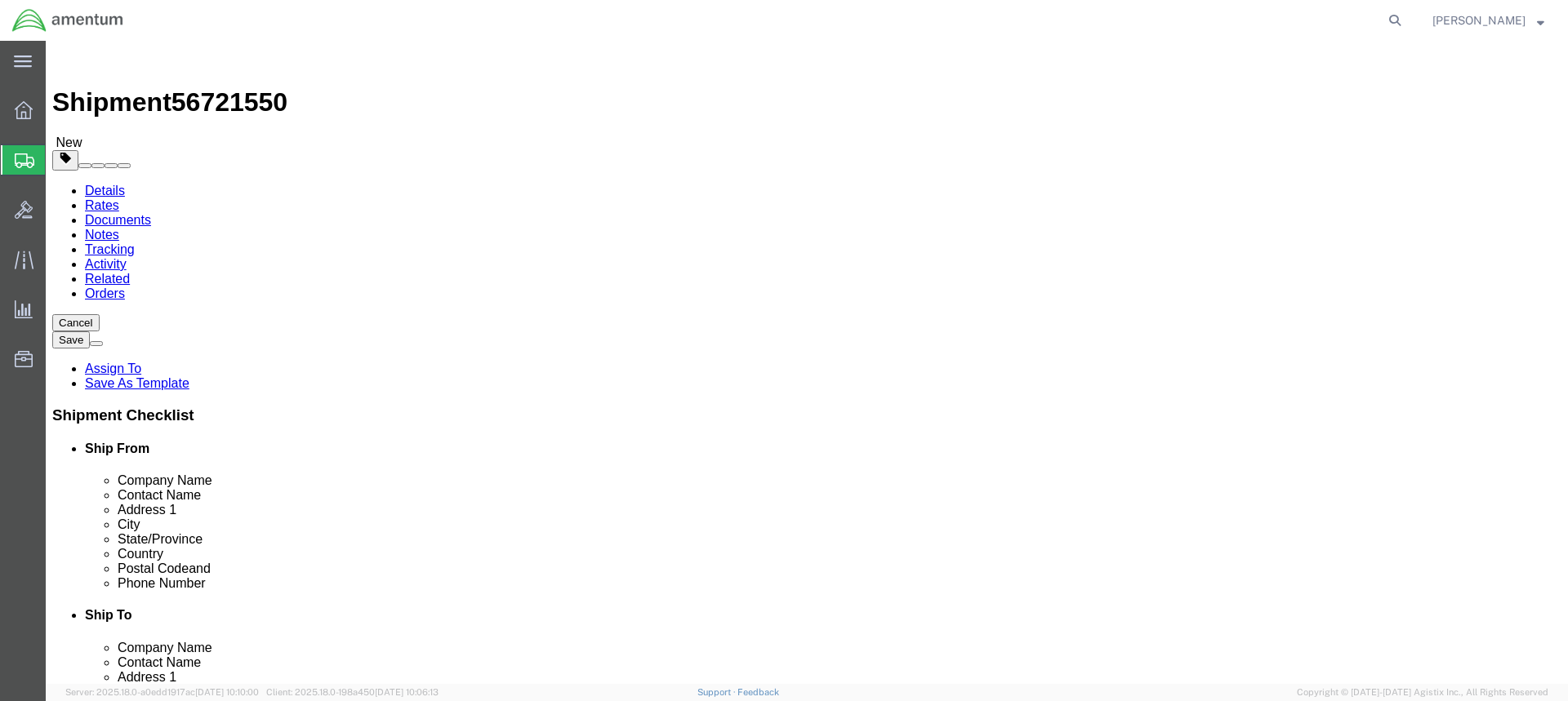
click input "text"
type input "48"
type input "12"
type input "13"
type input "28.5"
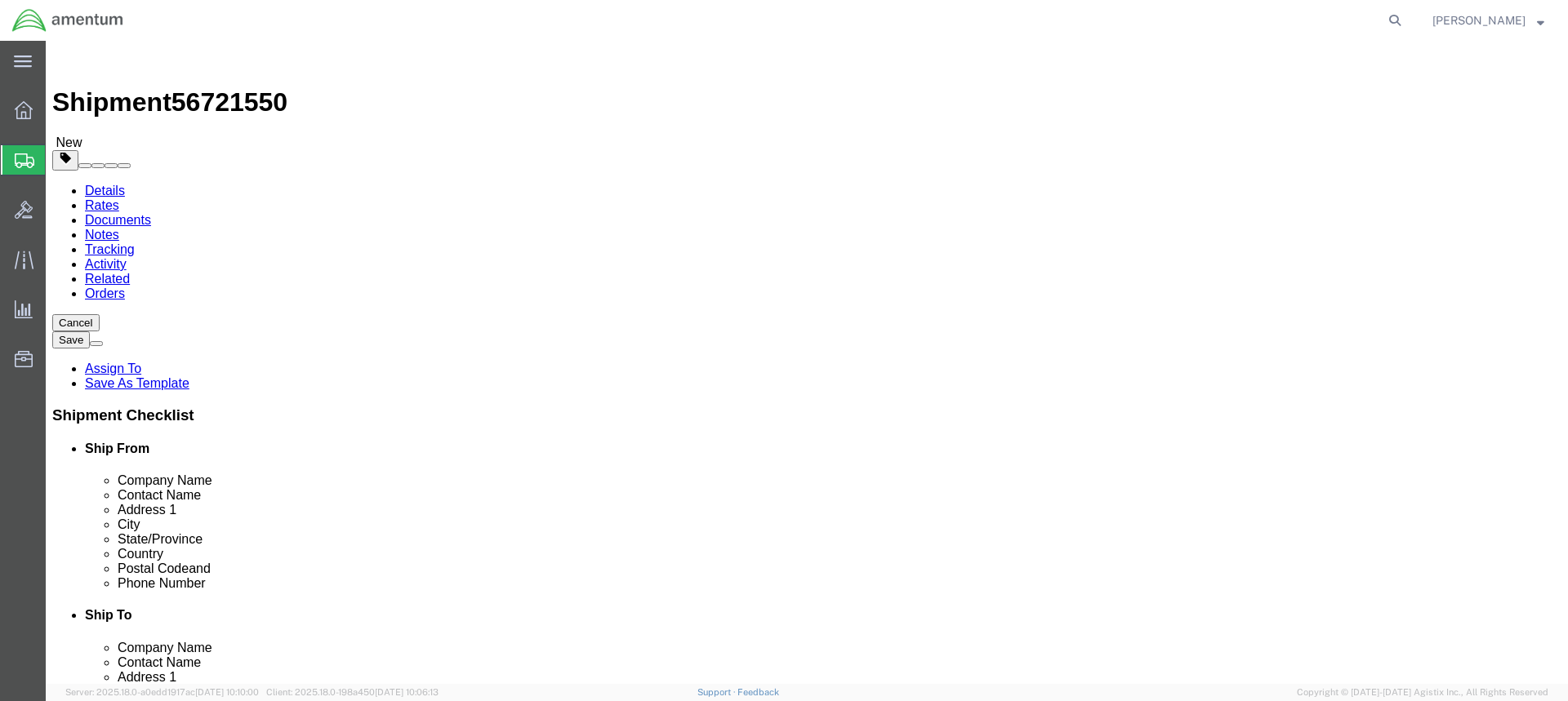
click link "Add Content"
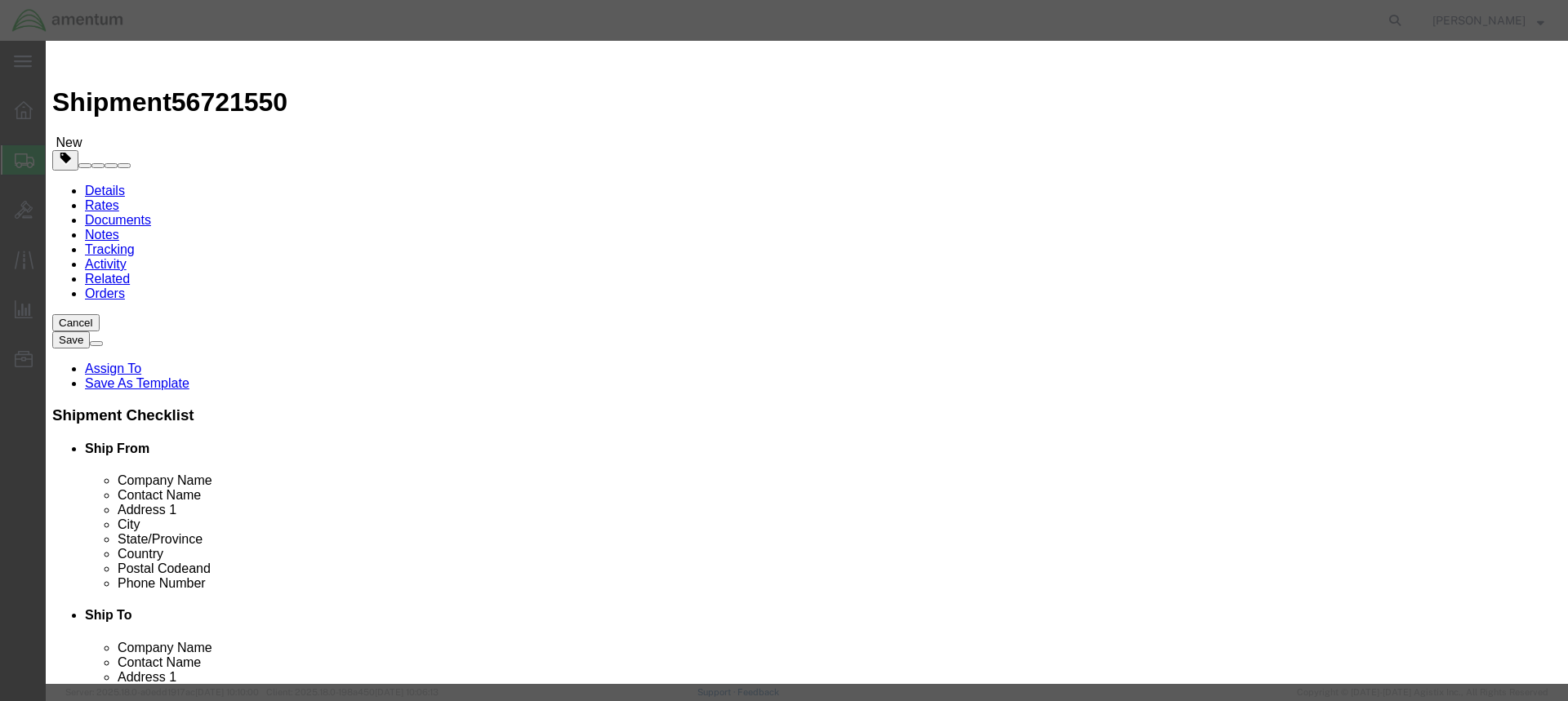
click input "text"
type input "YOKES"
click input "0"
type input "1"
click input "text"
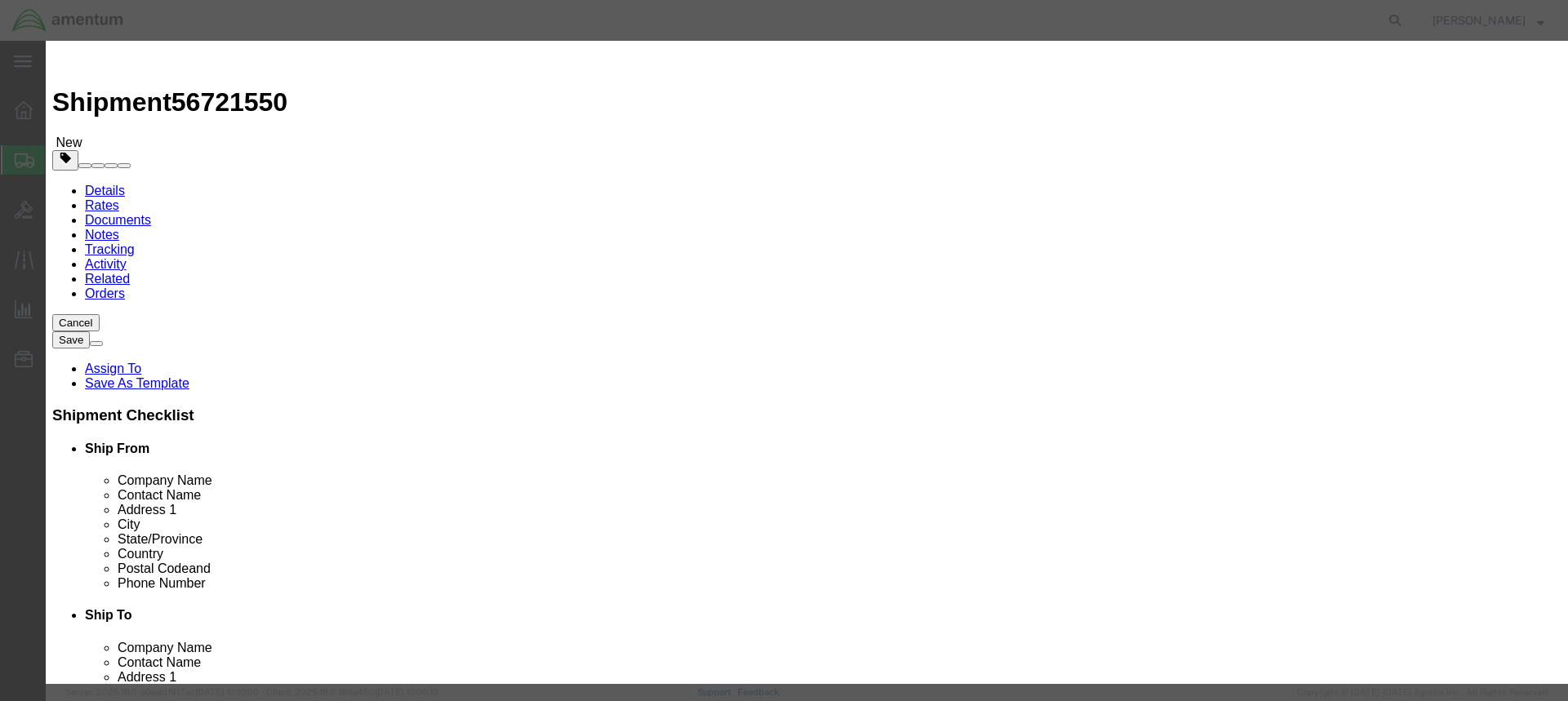
type input "3000"
click button "Save & Close"
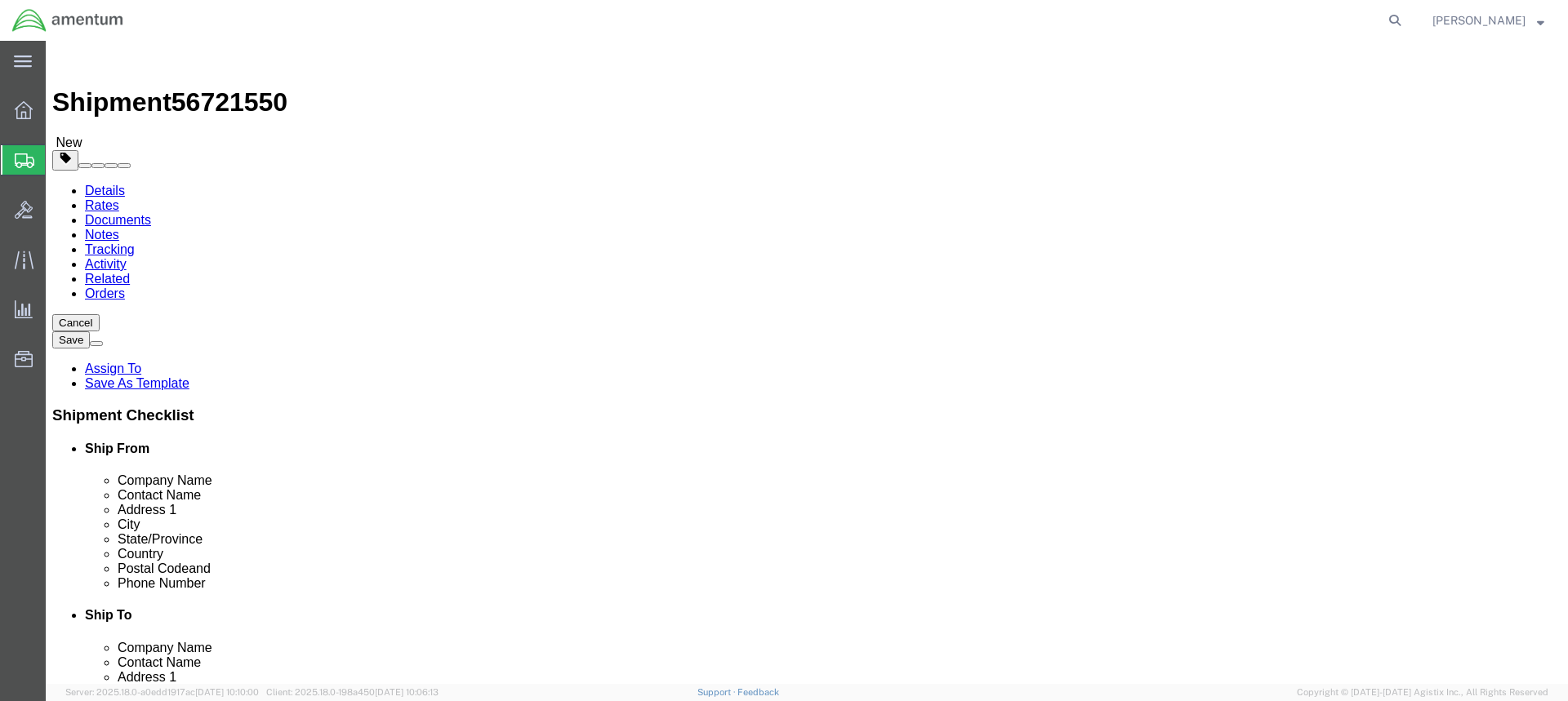
click button "Continue"
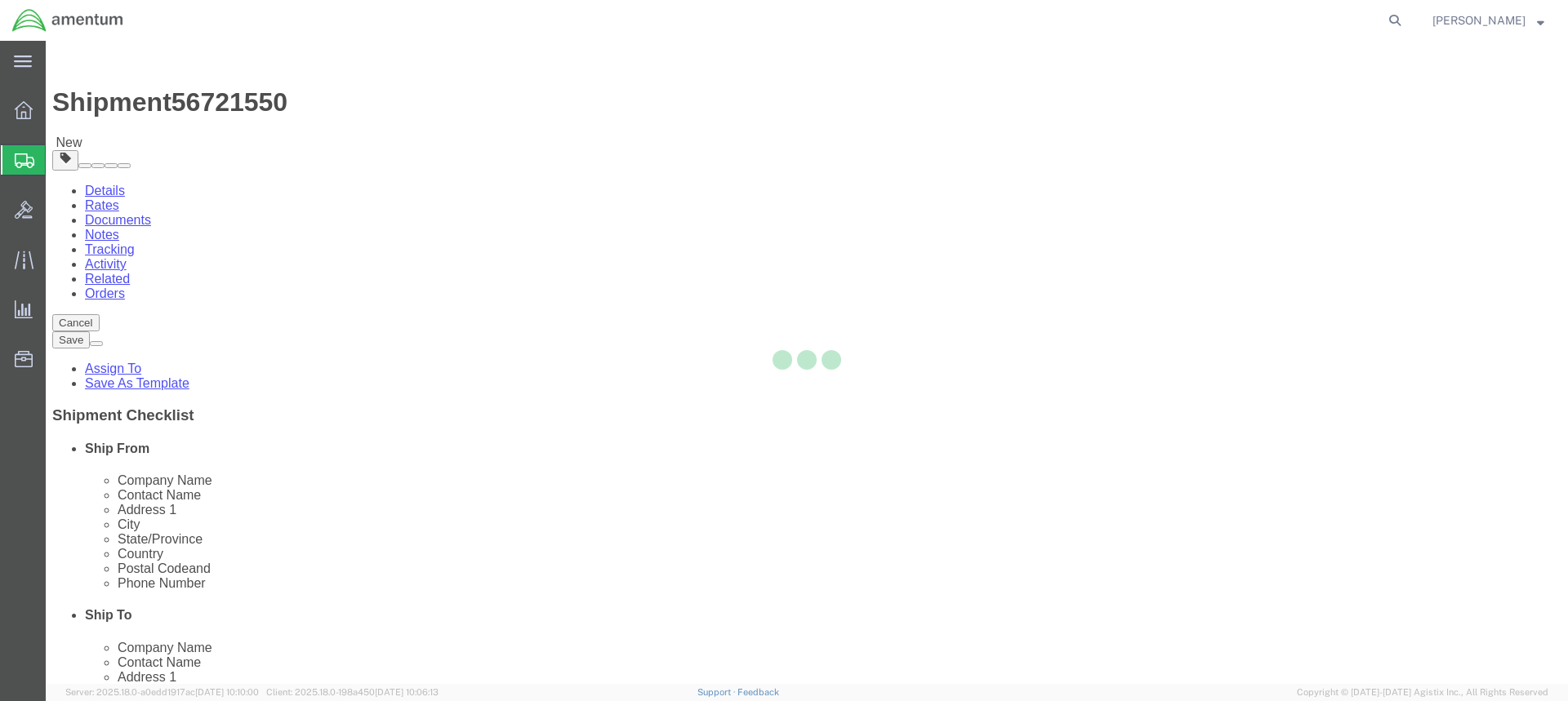
select select
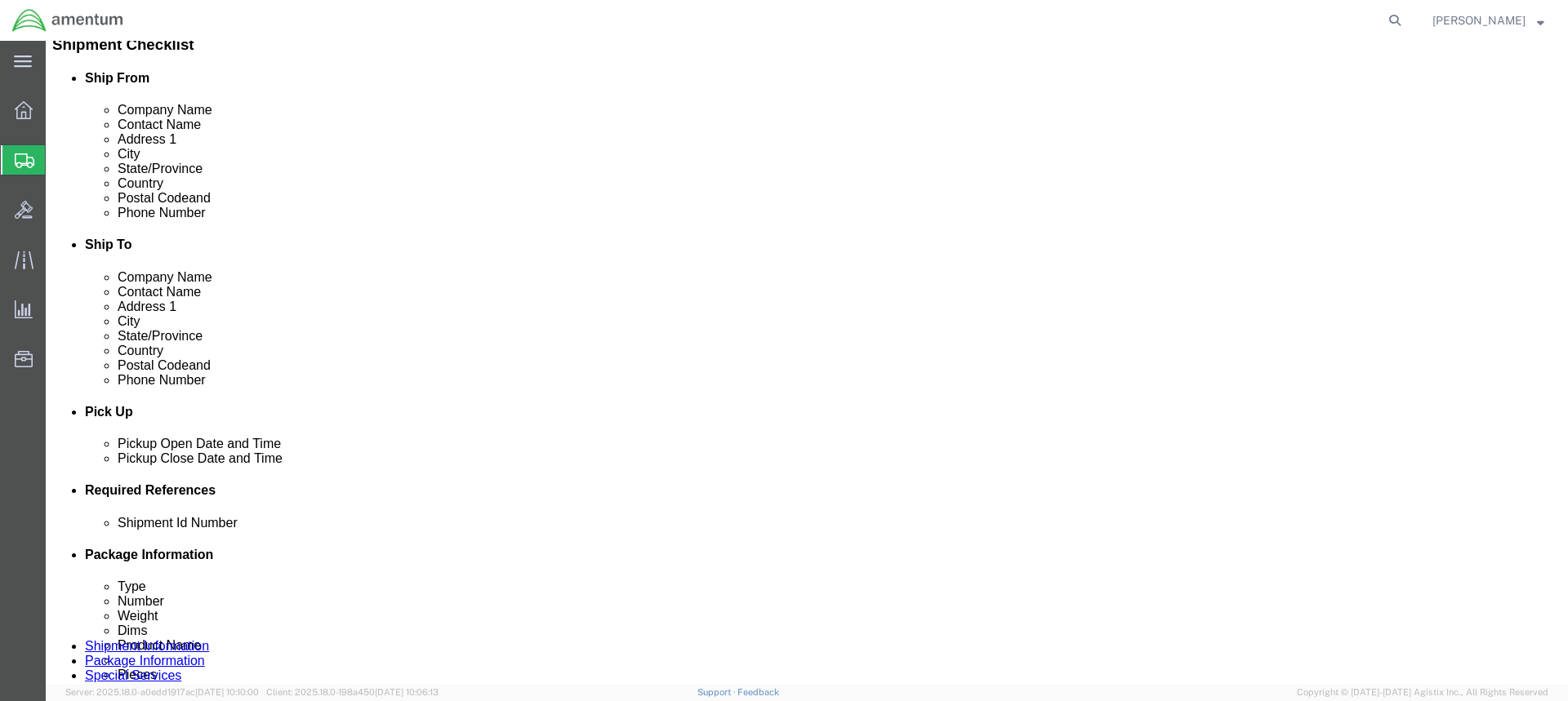
scroll to position [409, 0]
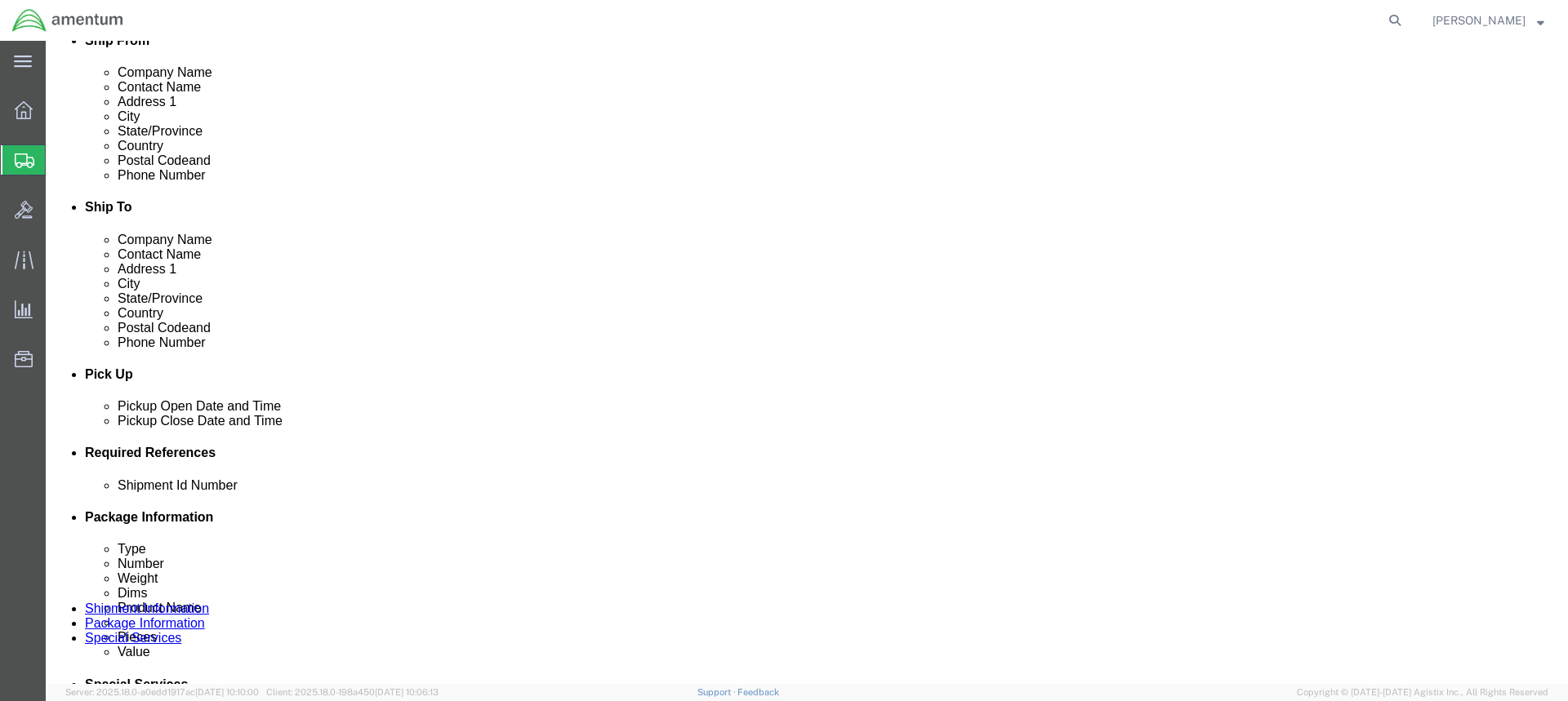
click button "Rate Shipment"
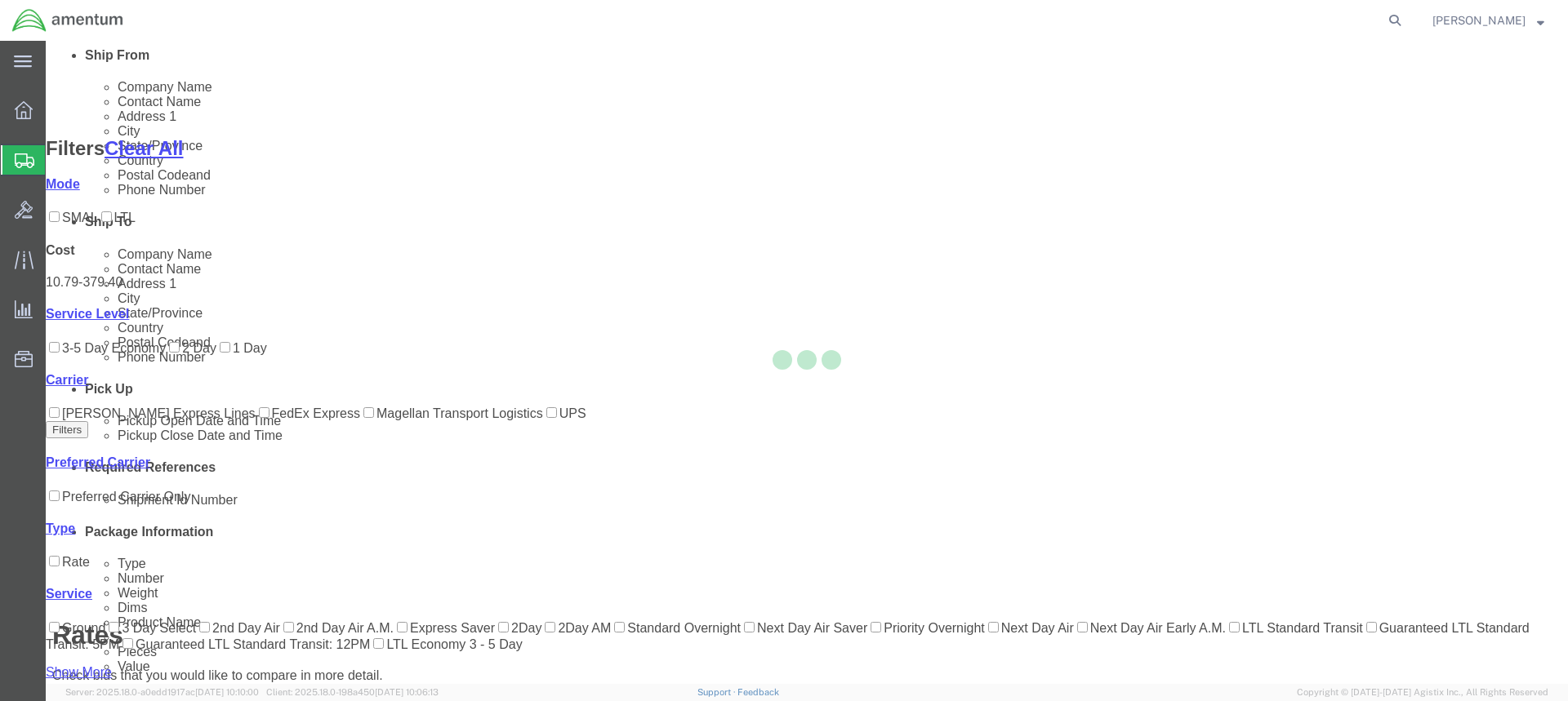
scroll to position [209, 0]
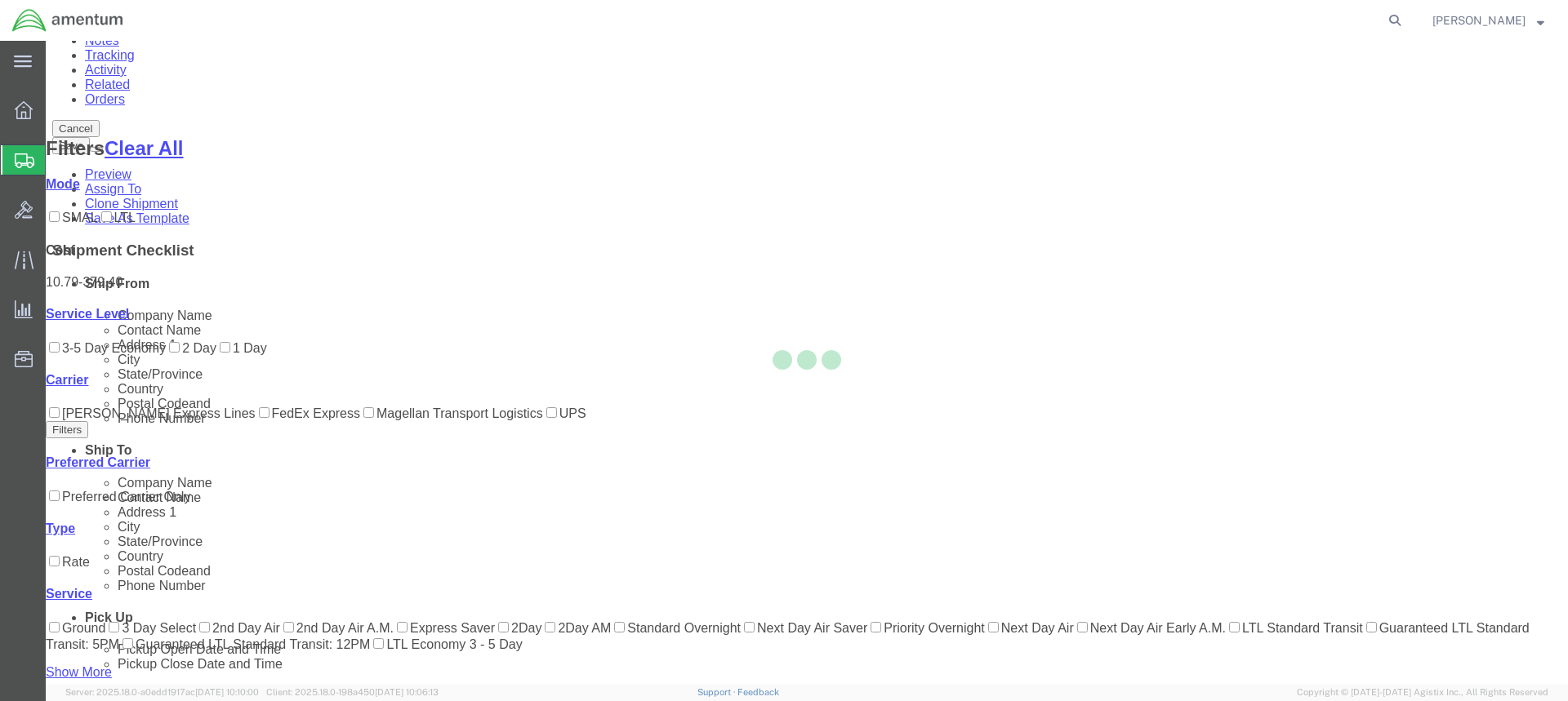
scroll to position [0, 0]
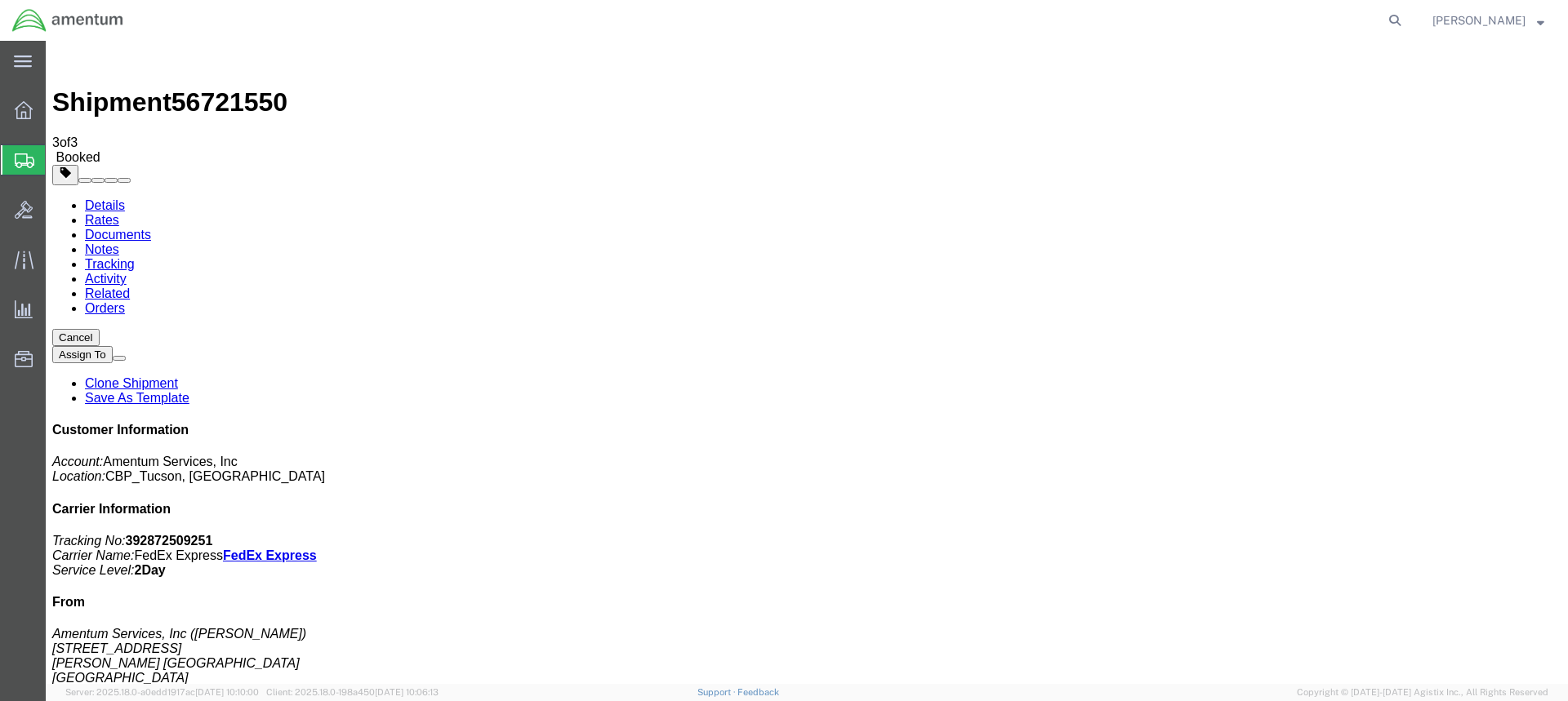
drag, startPoint x: 682, startPoint y: 292, endPoint x: 982, endPoint y: 455, distance: 341.4
drag, startPoint x: 687, startPoint y: 257, endPoint x: 1544, endPoint y: 426, distance: 873.5
